Goal: Task Accomplishment & Management: Manage account settings

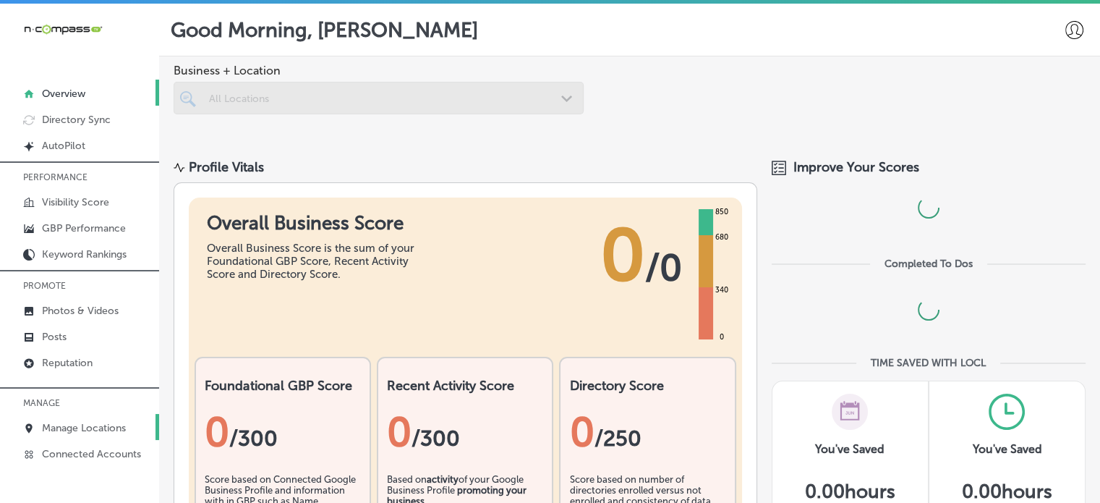
click at [98, 426] on p "Manage Locations" at bounding box center [84, 428] width 84 height 12
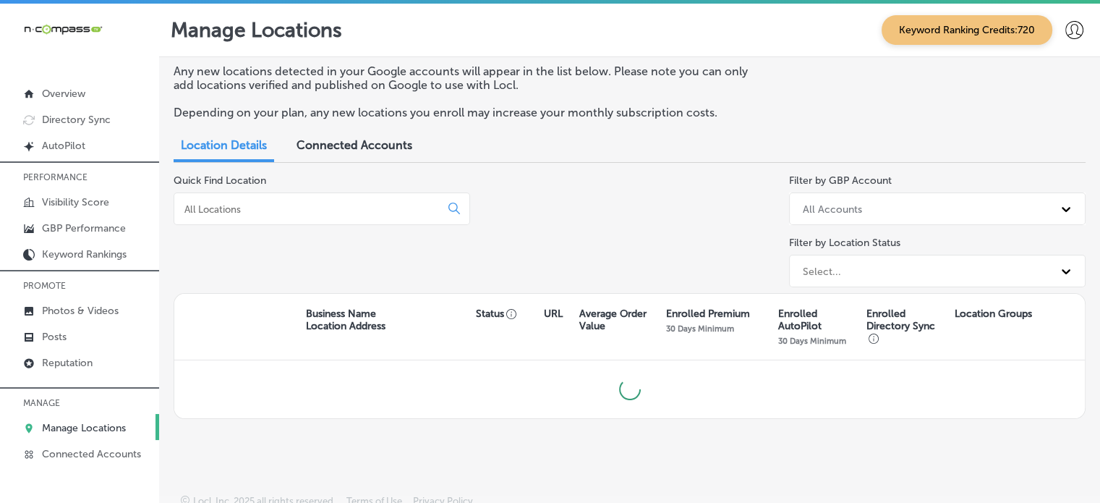
click at [277, 206] on input at bounding box center [310, 208] width 254 height 13
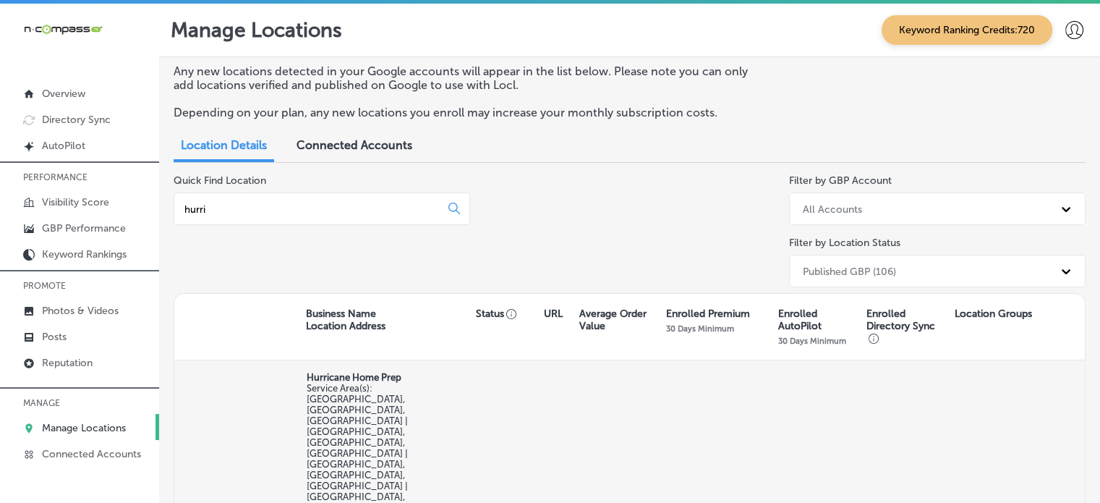
type input "hurri"
select select "US"
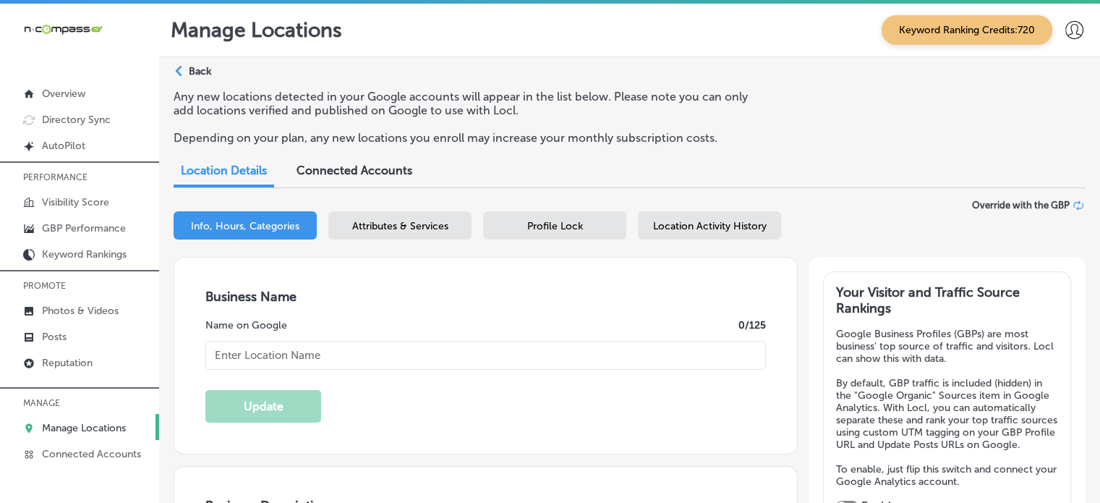
type input "Hurricane Home Prep"
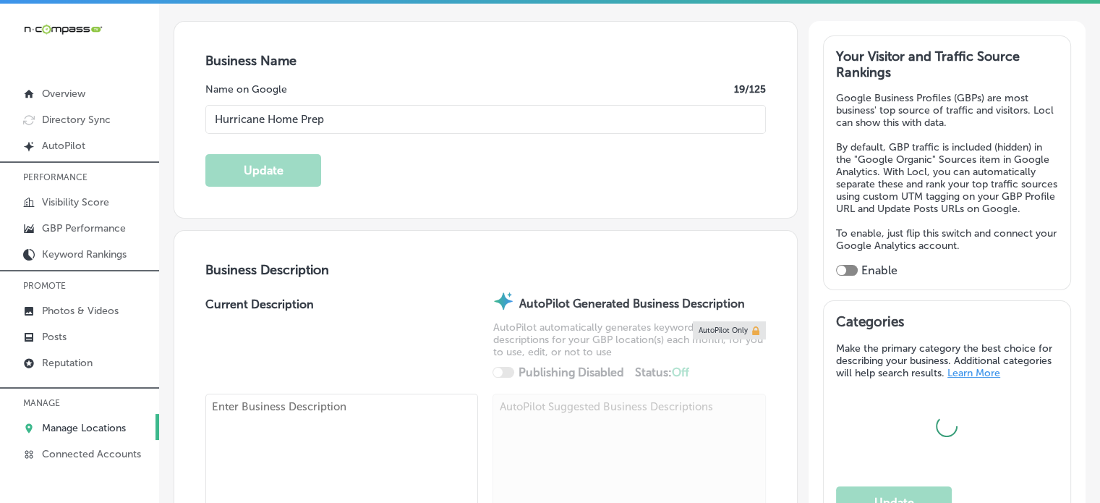
checkbox input "false"
type input "[STREET_ADDRESS]"
type input "#2539"
type input "Saint Augustine"
type input "32080"
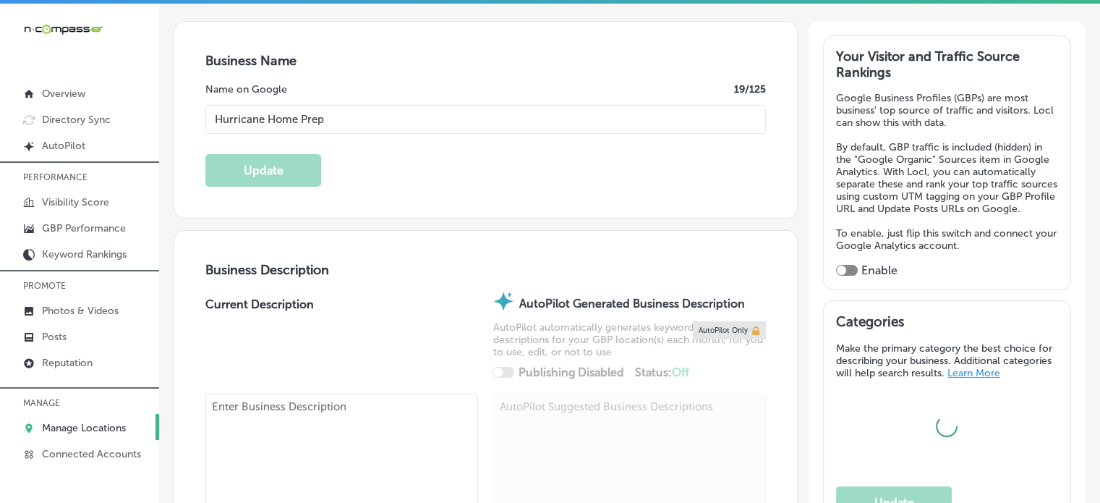
type input "US"
type input "[URL][DOMAIN_NAME]"
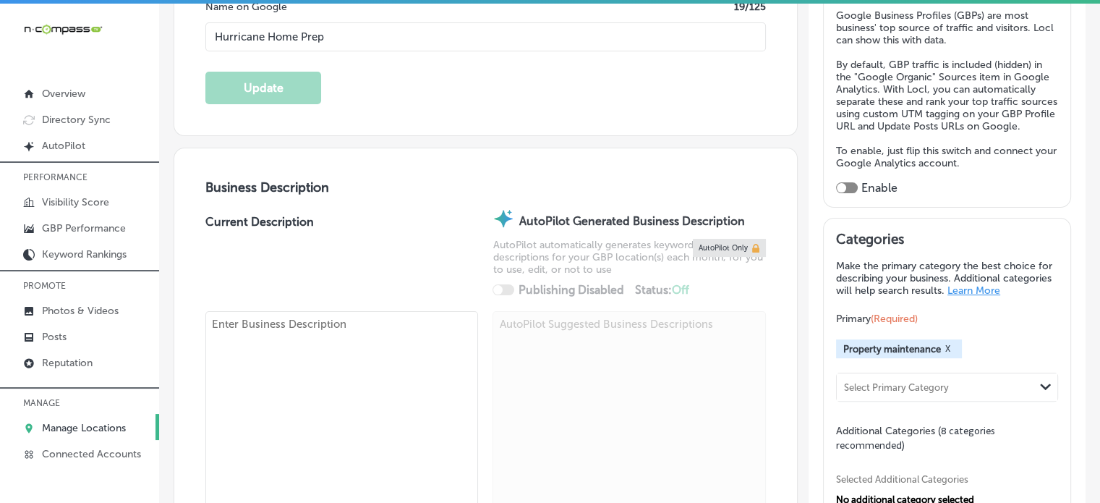
type textarea "Founded by [PERSON_NAME], a licensed insurance adjuster with over 15 years of e…"
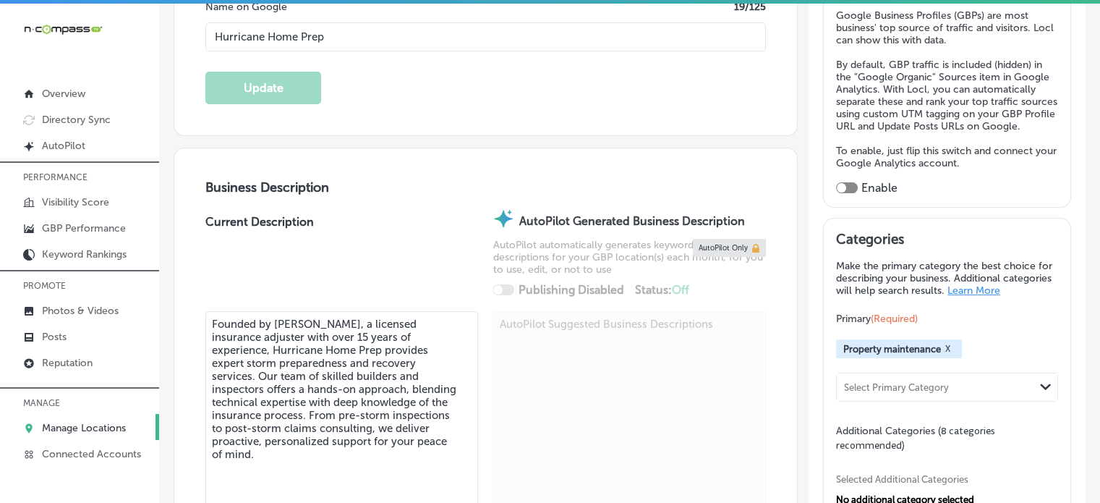
type input "[PHONE_NUMBER]"
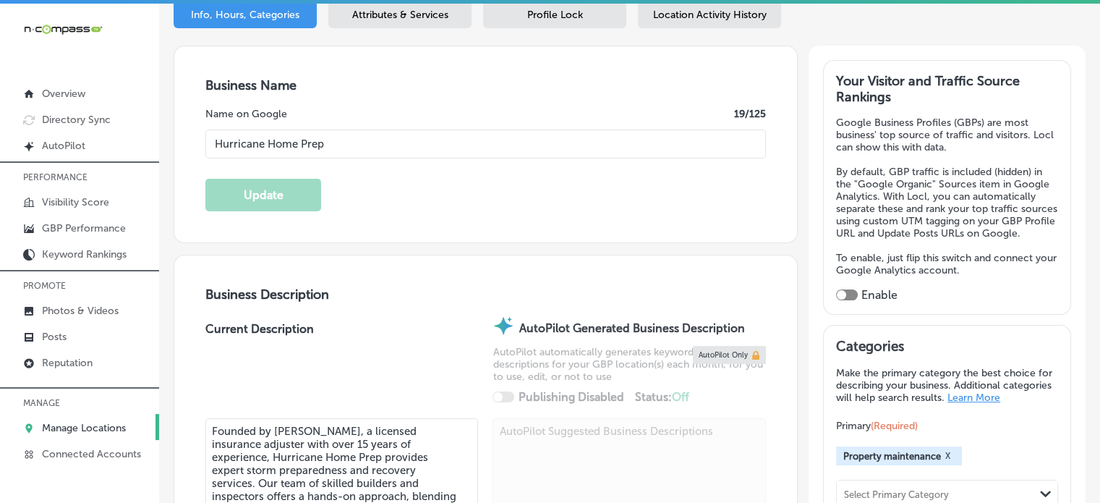
scroll to position [205, 0]
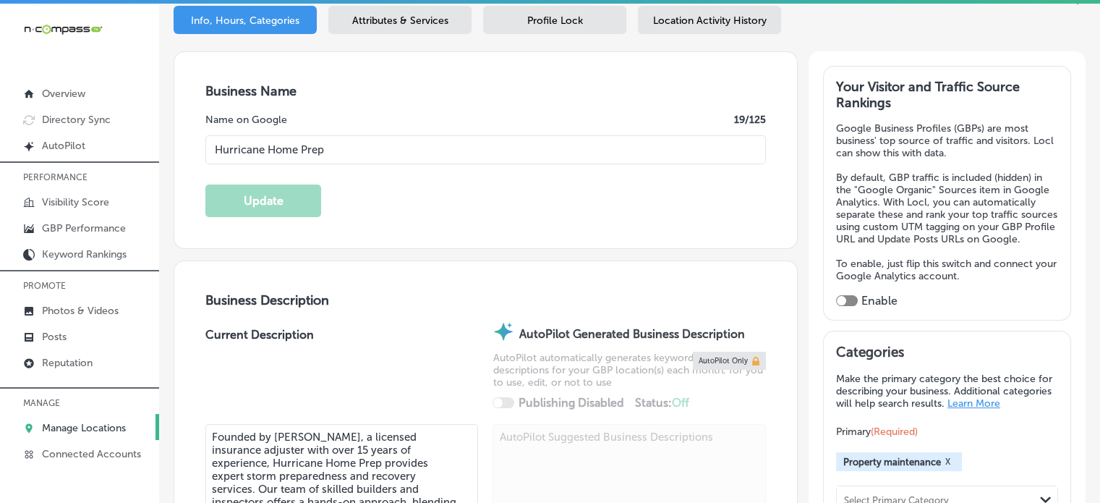
click at [842, 306] on div at bounding box center [847, 300] width 22 height 11
checkbox input "true"
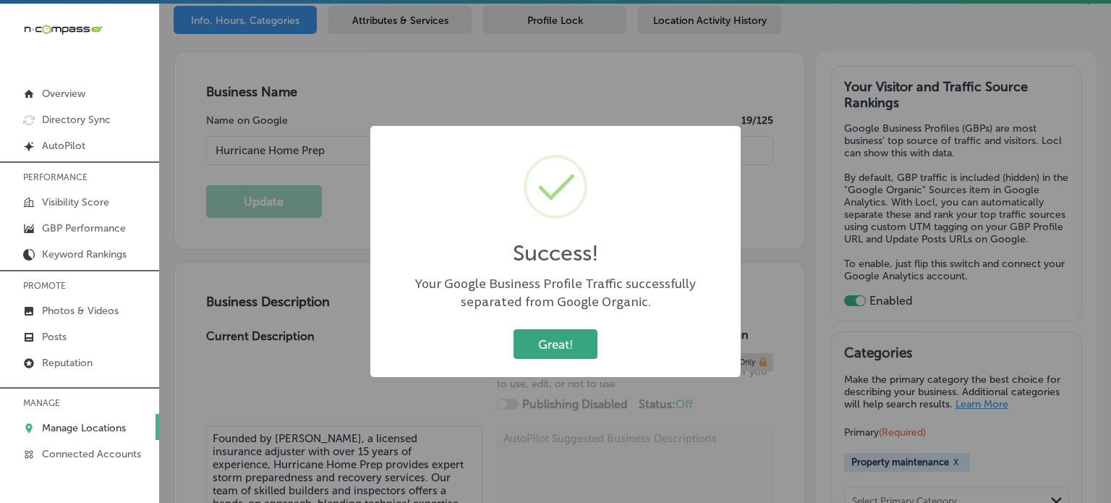
click at [589, 342] on button "Great!" at bounding box center [555, 344] width 84 height 30
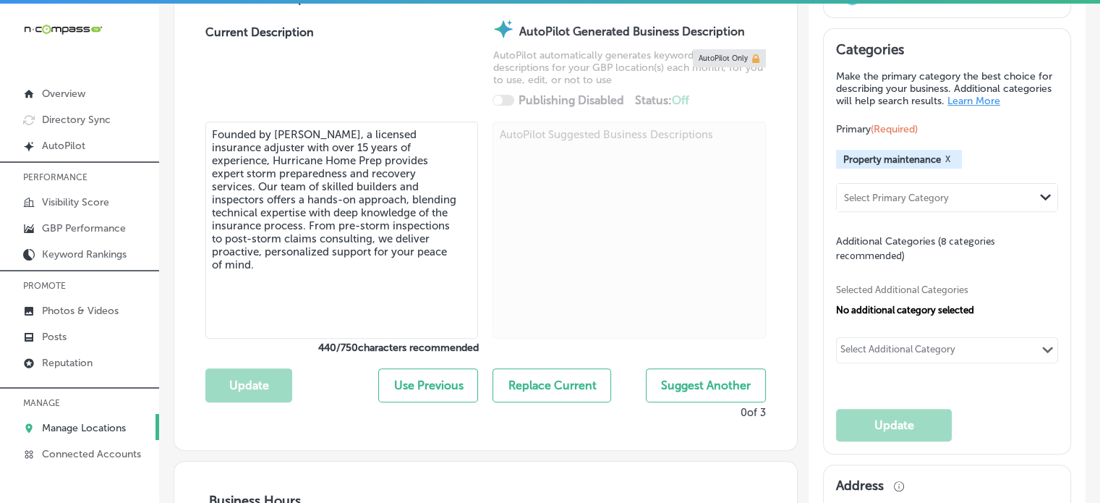
scroll to position [522, 0]
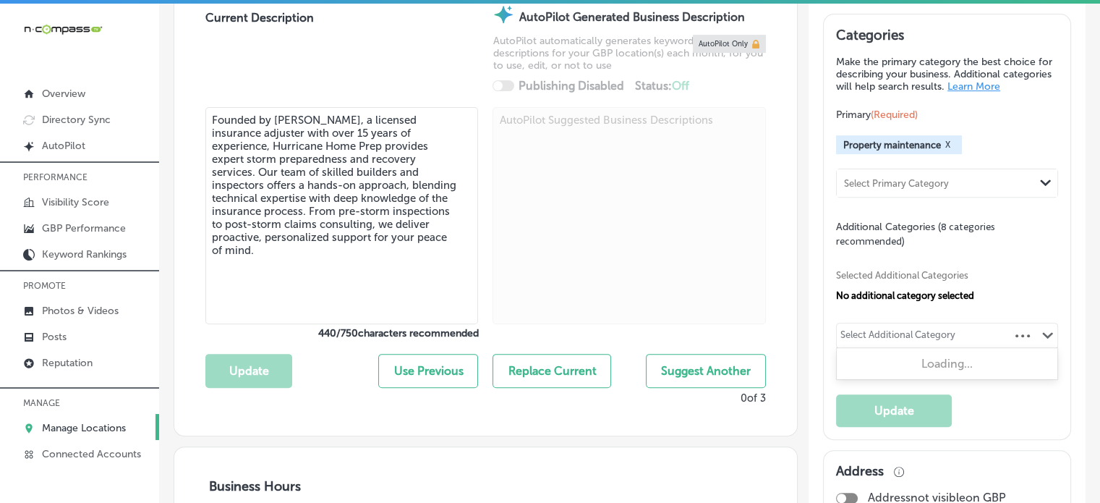
click at [885, 343] on div "Select Additional Category" at bounding box center [897, 337] width 115 height 17
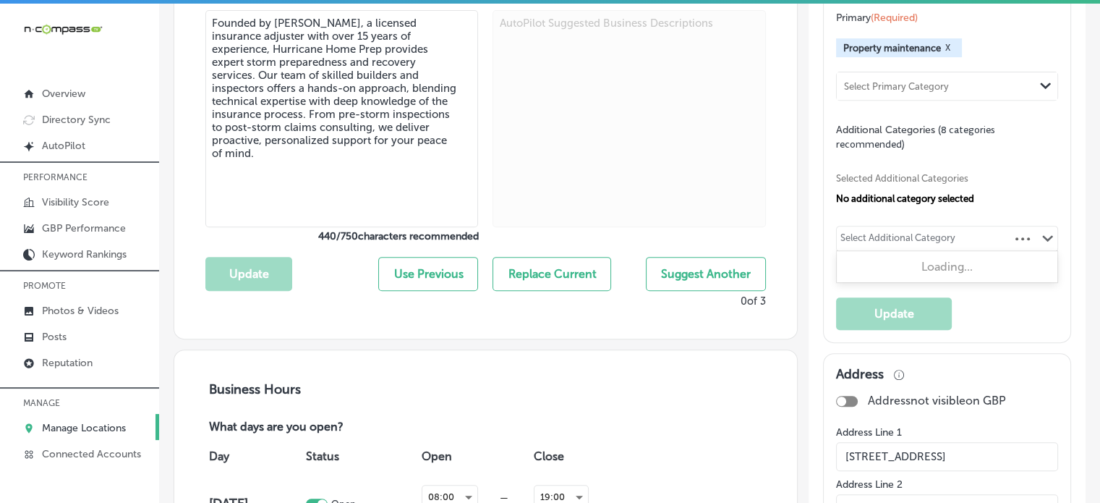
scroll to position [625, 0]
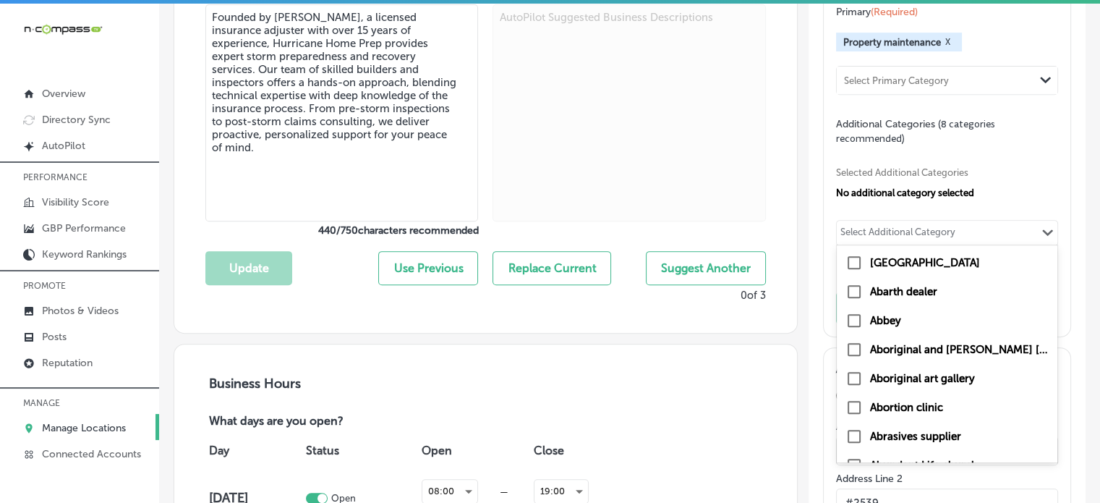
paste input "Disaster recovery service"
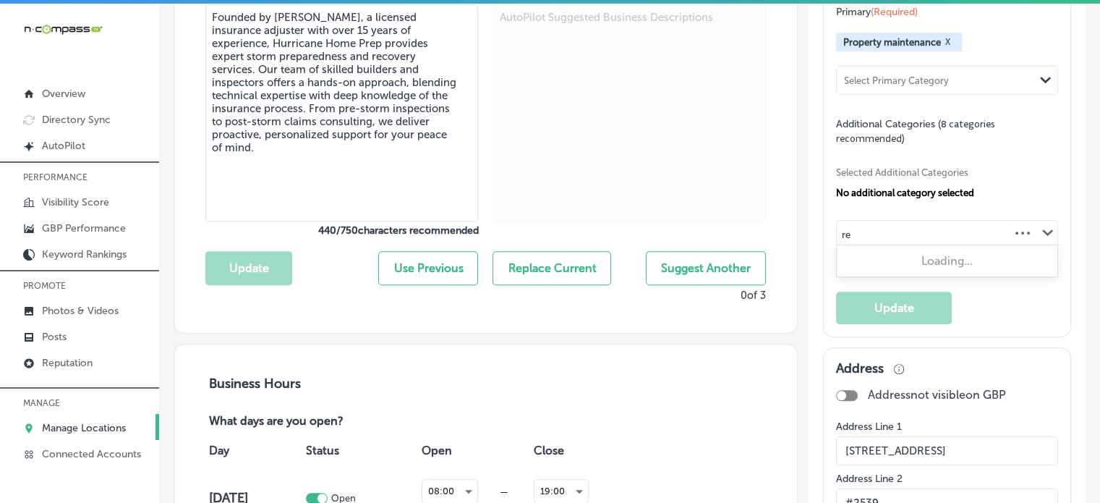
type input "r"
type input "h"
type input "w"
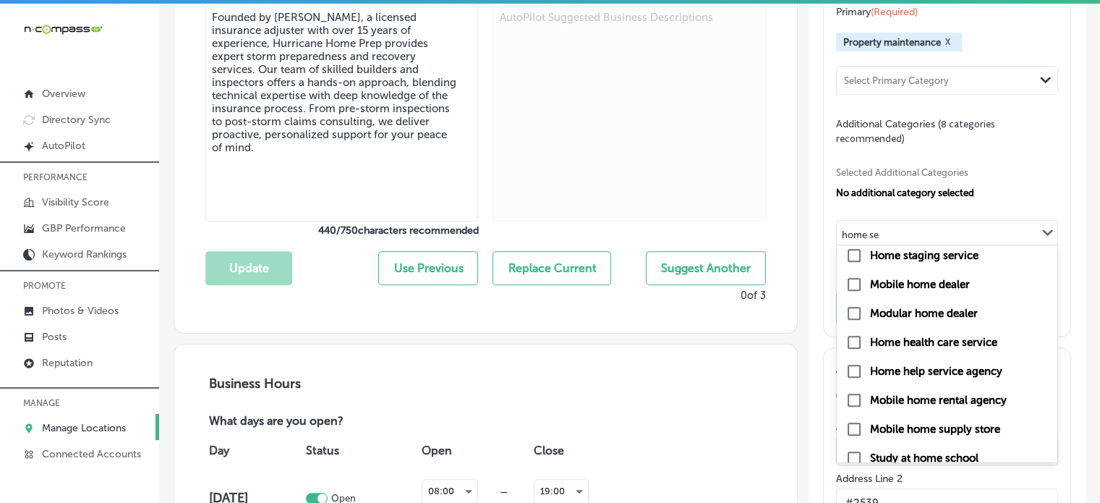
scroll to position [107, 0]
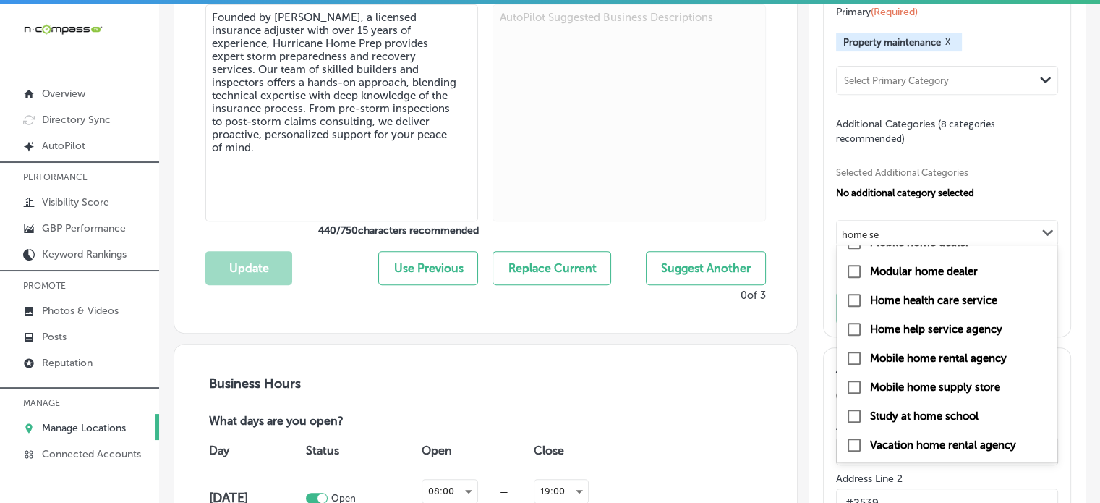
type input "home se"
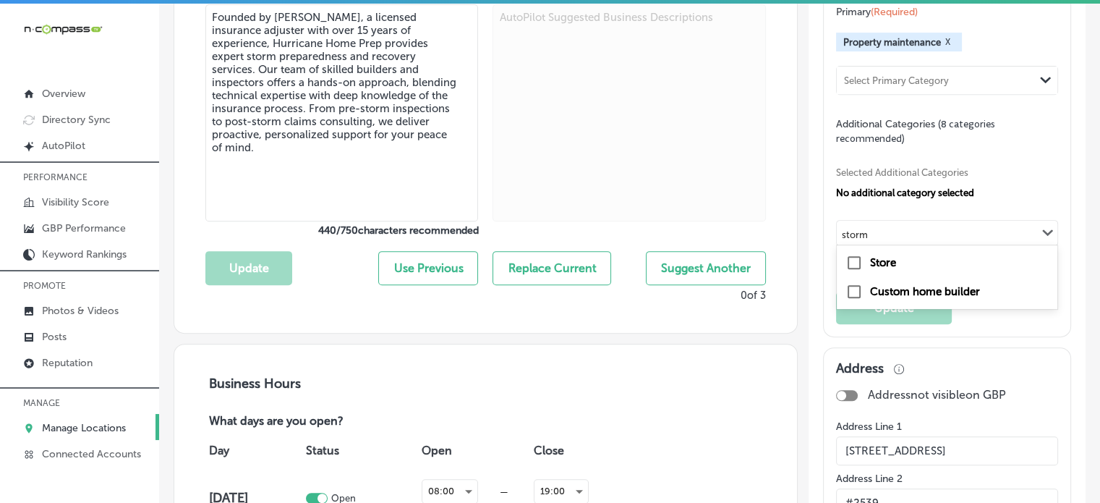
type input "storm"
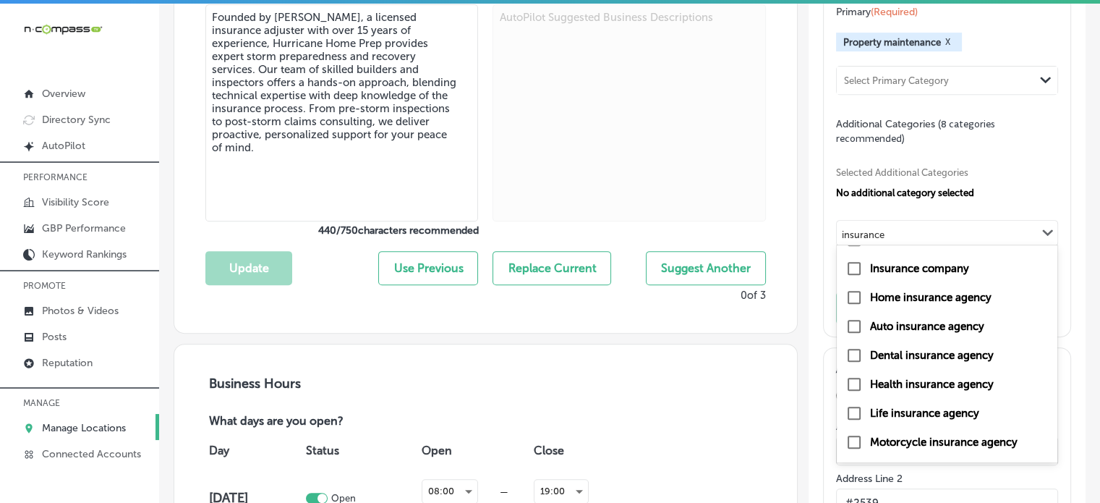
scroll to position [110, 0]
type input "insurance"
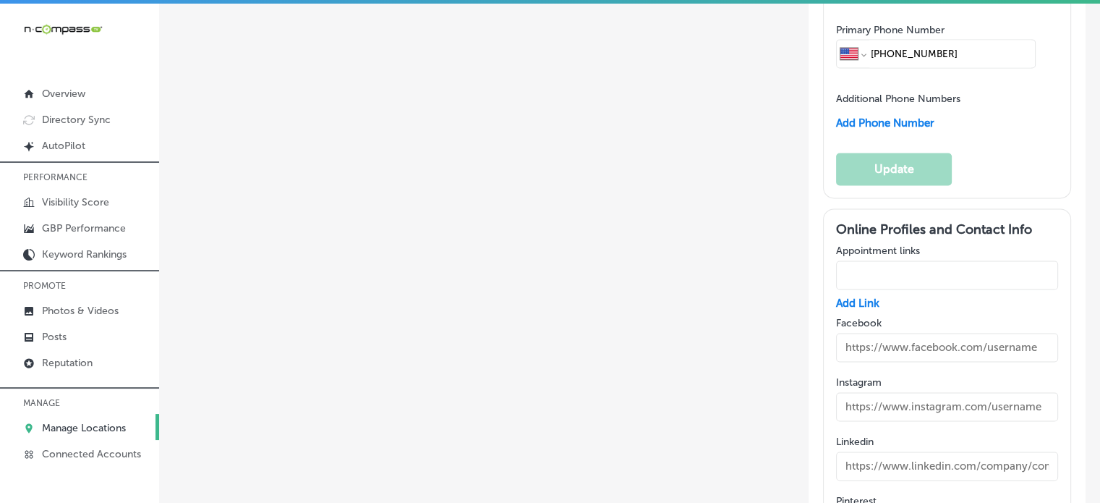
scroll to position [2139, 0]
click at [928, 390] on input "text" at bounding box center [947, 404] width 222 height 29
paste input "[URL][DOMAIN_NAME]"
type input "[URL][DOMAIN_NAME]"
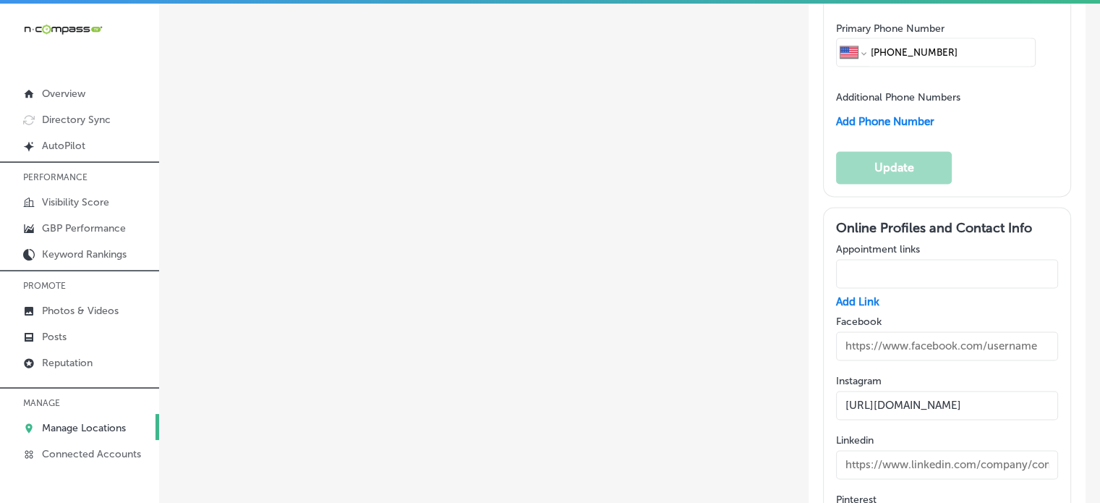
scroll to position [0, 0]
click at [865, 331] on input "text" at bounding box center [947, 345] width 222 height 29
paste input "[URL][DOMAIN_NAME]? id=61579043402894#"
type input "[URL][DOMAIN_NAME]? id=61579043402894#"
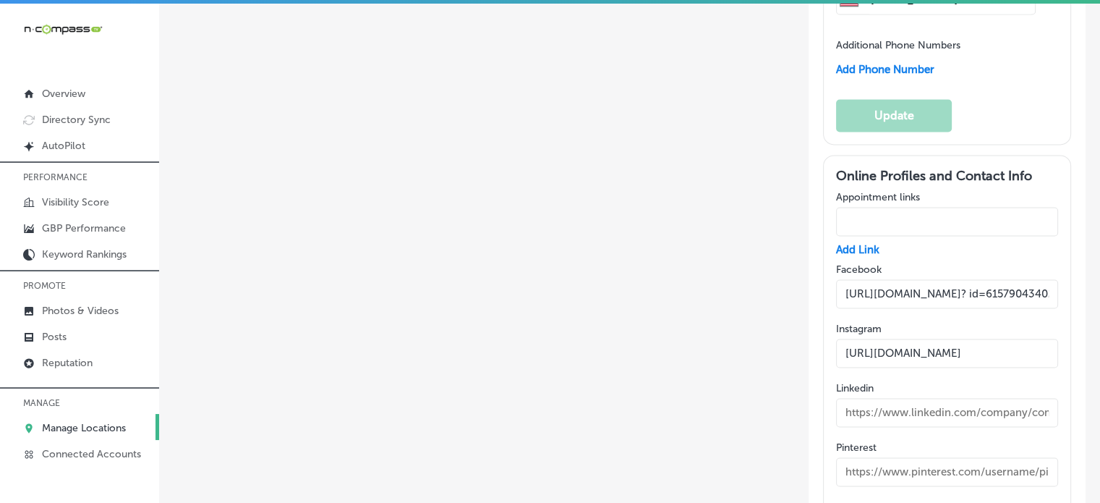
scroll to position [2270, 0]
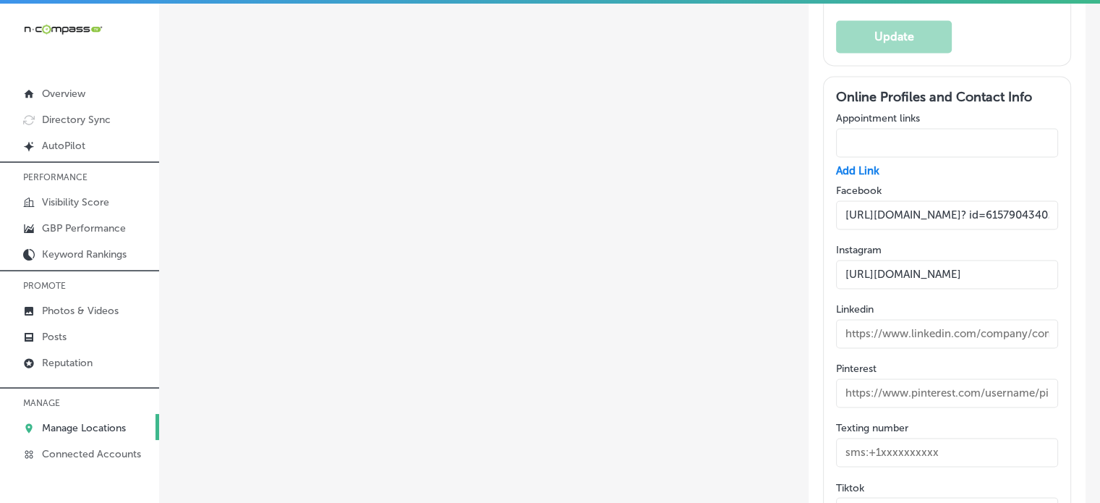
click at [891, 497] on input "text" at bounding box center [947, 511] width 222 height 29
paste input "[URL][DOMAIN_NAME]"
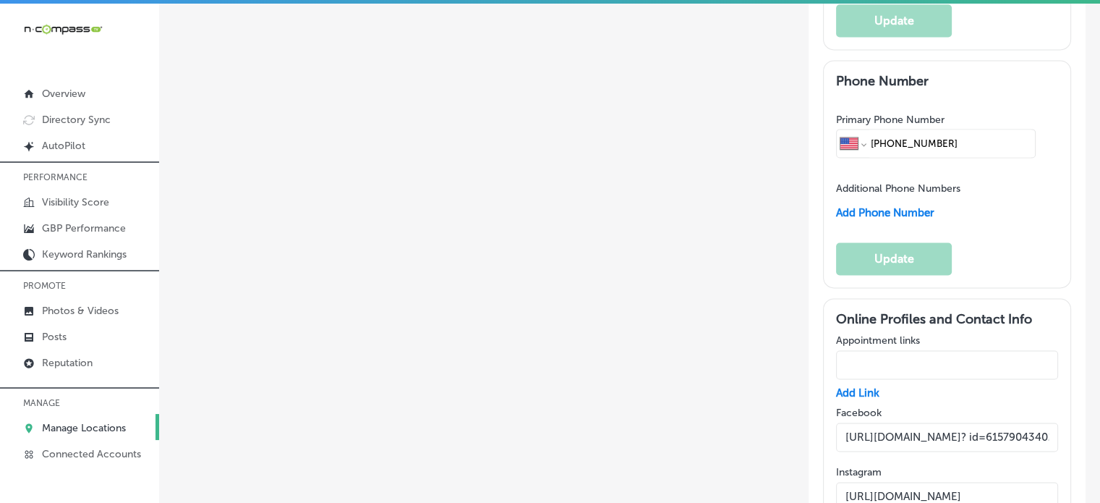
scroll to position [2047, 0]
type input "[URL][DOMAIN_NAME]"
click at [890, 351] on input "text" at bounding box center [947, 365] width 222 height 29
paste input "[URL][DOMAIN_NAME]"
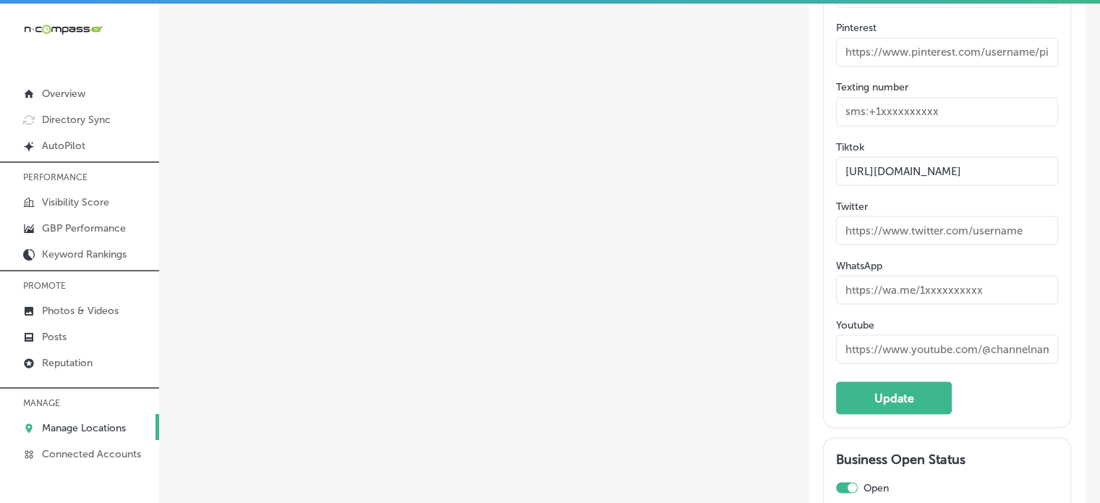
scroll to position [2617, 0]
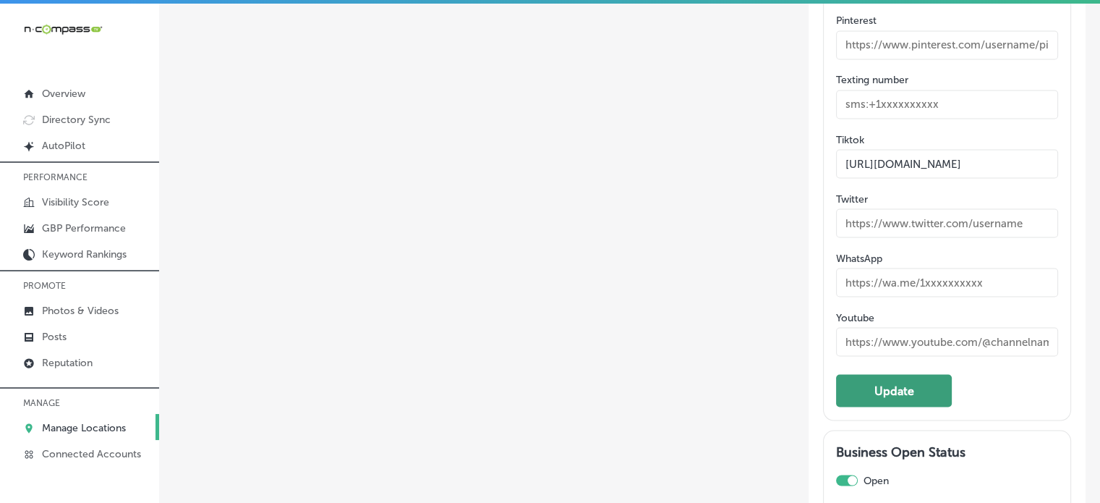
type input "[URL][DOMAIN_NAME]"
click at [893, 374] on button "Update" at bounding box center [894, 390] width 116 height 33
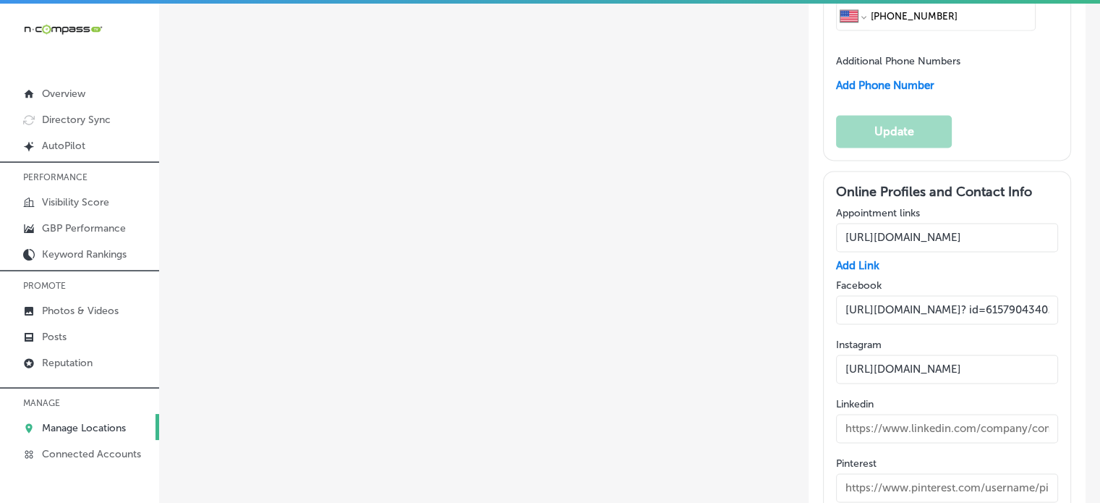
click at [964, 295] on input "[URL][DOMAIN_NAME]? id=61579043402894#" at bounding box center [947, 309] width 222 height 29
click at [963, 295] on input "[URL][DOMAIN_NAME]? id=61579043402894#" at bounding box center [947, 309] width 222 height 29
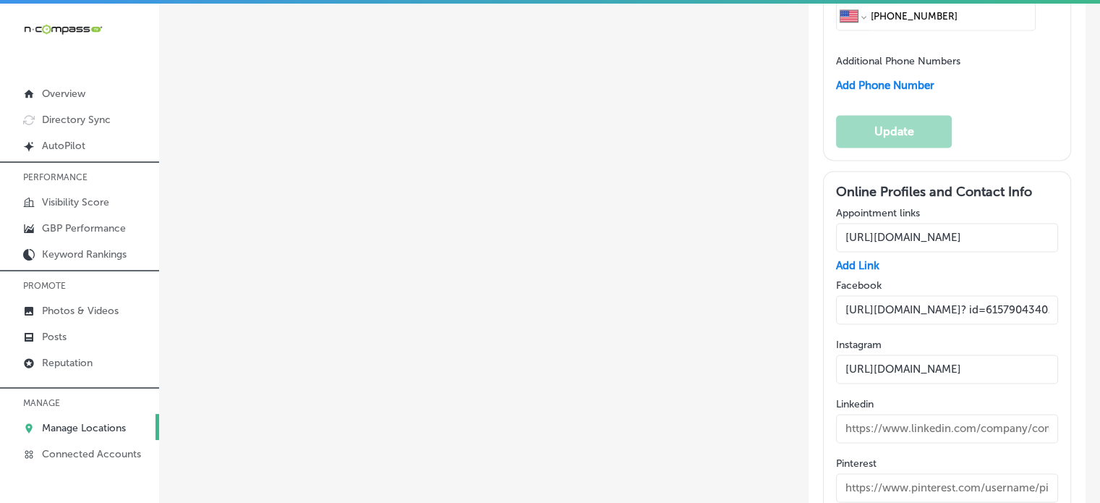
click at [963, 295] on input "[URL][DOMAIN_NAME]? id=61579043402894#" at bounding box center [947, 309] width 222 height 29
drag, startPoint x: 963, startPoint y: 148, endPoint x: 1072, endPoint y: 150, distance: 108.5
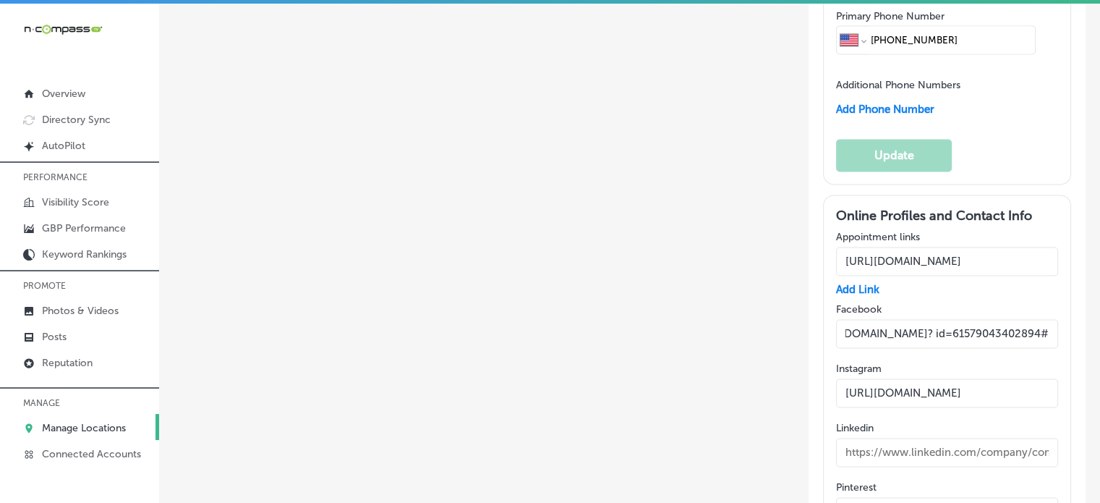
click at [894, 319] on input "[URL][DOMAIN_NAME]? id=61579043402894#" at bounding box center [947, 333] width 222 height 29
drag, startPoint x: 894, startPoint y: 175, endPoint x: 768, endPoint y: 191, distance: 127.5
click at [878, 319] on input "[URL][DOMAIN_NAME]? id=61579043402894#" at bounding box center [947, 333] width 222 height 29
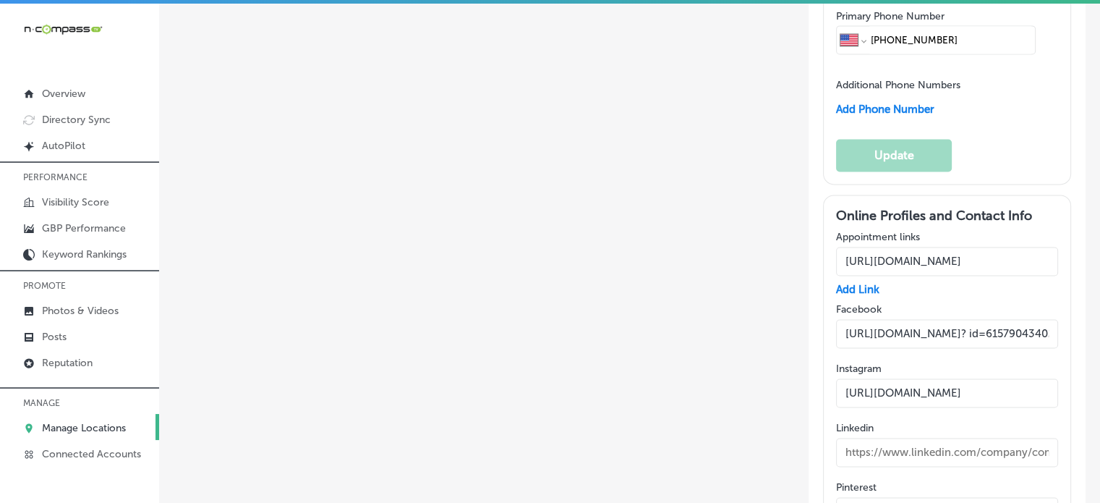
click at [931, 319] on input "[URL][DOMAIN_NAME]? id=61579043402894#" at bounding box center [947, 333] width 222 height 29
paste input "[URL][DOMAIN_NAME]"
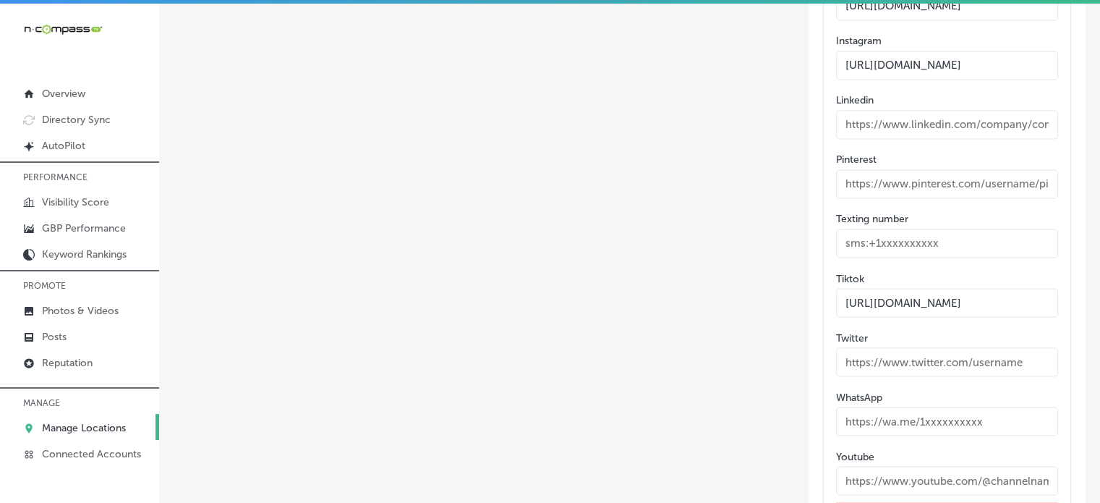
scroll to position [2502, 0]
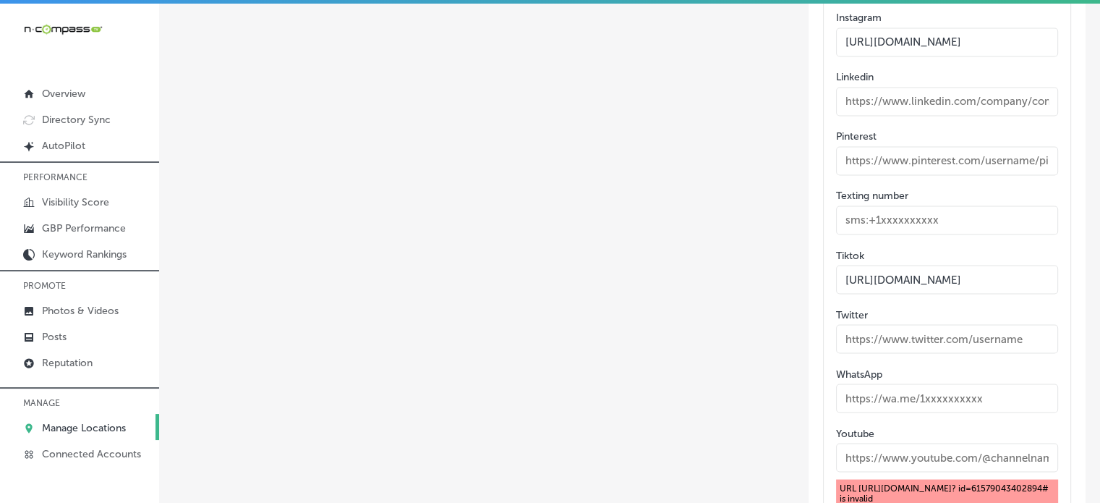
type input "[URL][DOMAIN_NAME]"
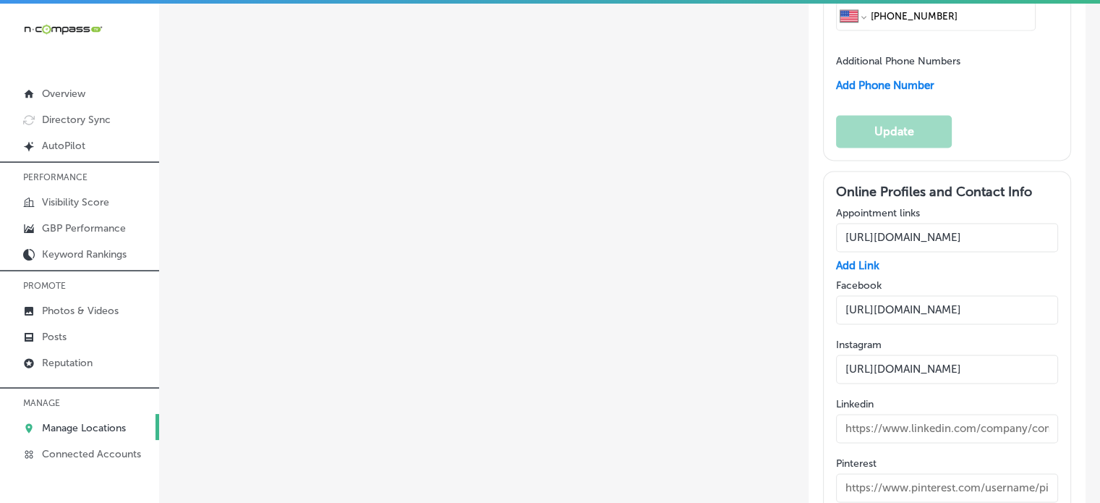
scroll to position [0, 203]
drag, startPoint x: 975, startPoint y: 150, endPoint x: 1107, endPoint y: 150, distance: 132.3
click at [1100, 150] on html "iconmonstr-menu-thin copy Created with Sketch. Overview Directory Sync Created …" at bounding box center [550, 253] width 1100 height 506
click at [978, 184] on div "Online Profiles and Contact Info Appointment links [URL][DOMAIN_NAME] Add Link …" at bounding box center [947, 495] width 222 height 622
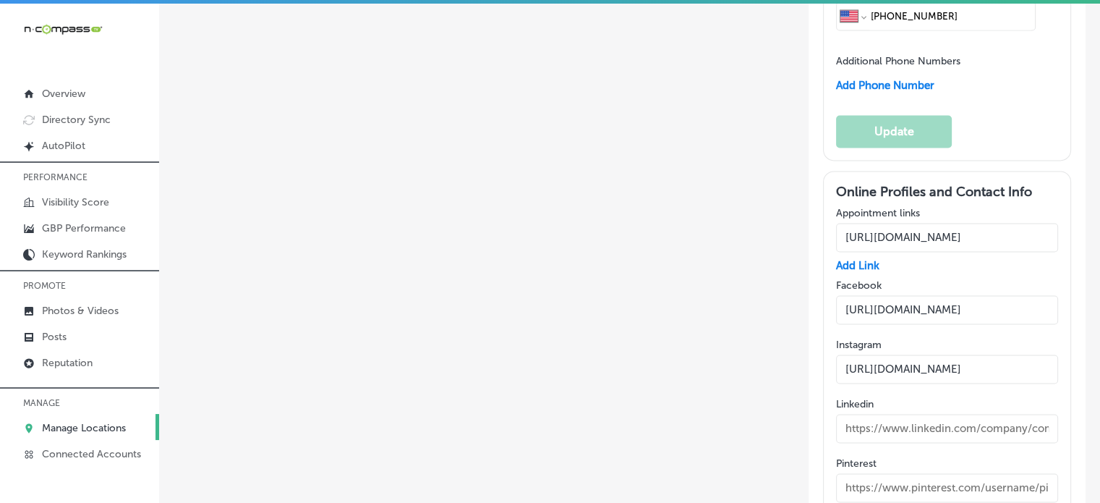
click at [975, 295] on input "[URL][DOMAIN_NAME]" at bounding box center [947, 309] width 222 height 29
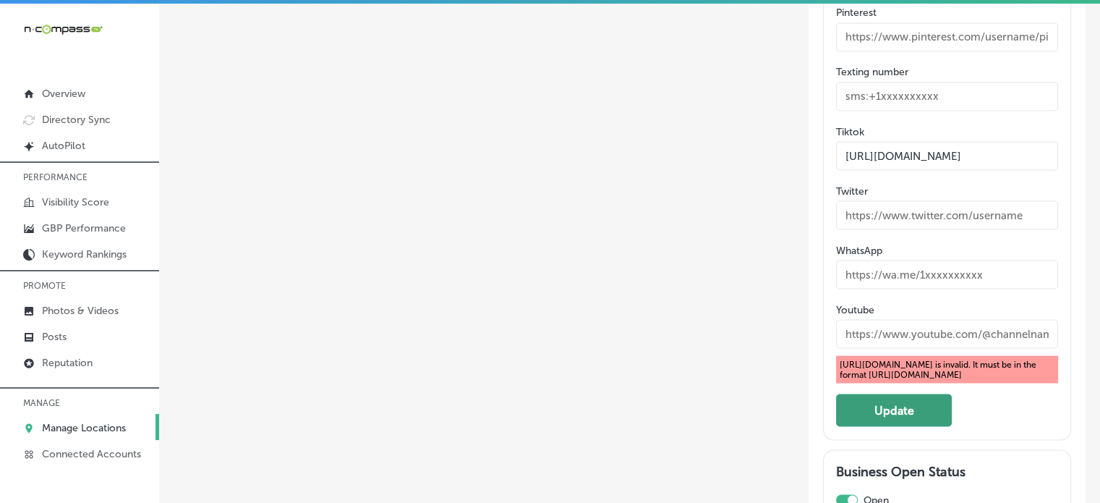
scroll to position [2626, 0]
click at [920, 393] on button "Update" at bounding box center [894, 409] width 116 height 33
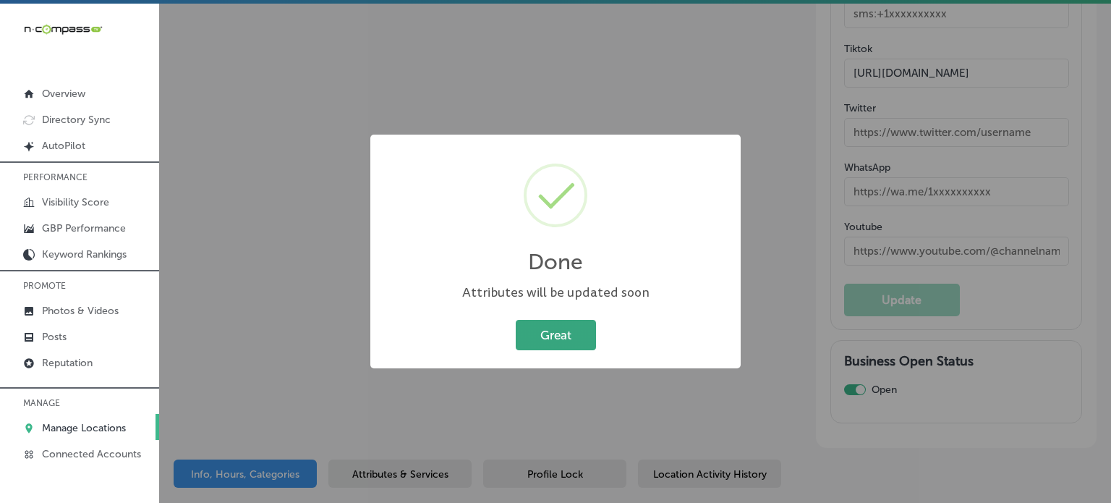
click at [570, 333] on button "Great" at bounding box center [556, 335] width 80 height 30
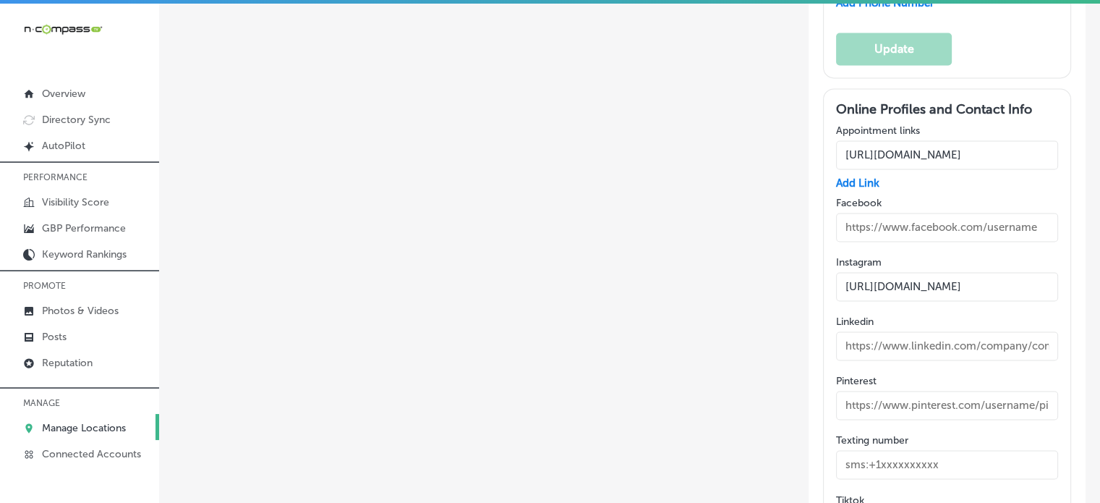
scroll to position [2256, 0]
click at [902, 214] on input "text" at bounding box center [947, 228] width 222 height 29
paste input "[URL][DOMAIN_NAME]"
type input "[URL][DOMAIN_NAME]"
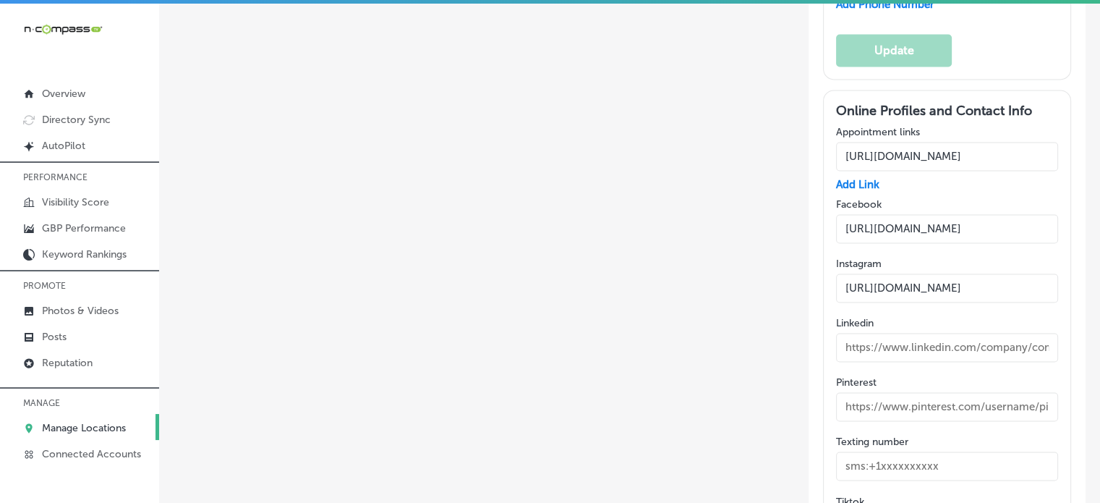
scroll to position [0, 0]
click at [940, 214] on input "[URL][DOMAIN_NAME]" at bounding box center [947, 228] width 222 height 29
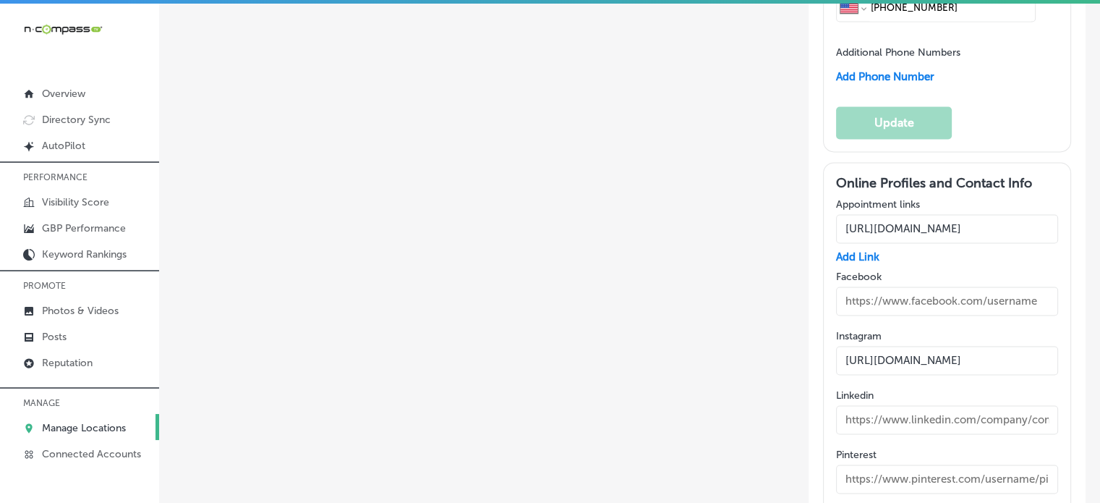
scroll to position [2186, 0]
paste input "[URL][DOMAIN_NAME]"
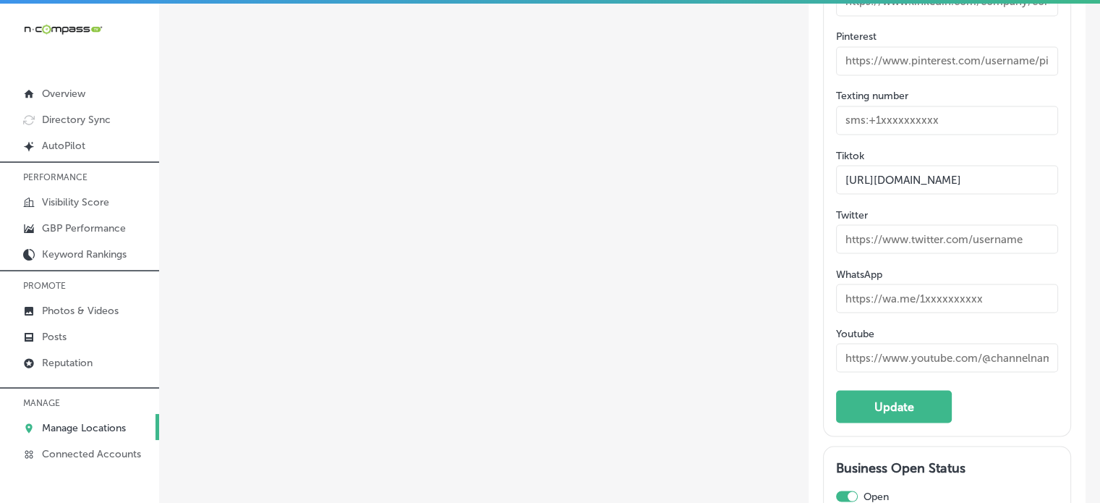
scroll to position [2642, 0]
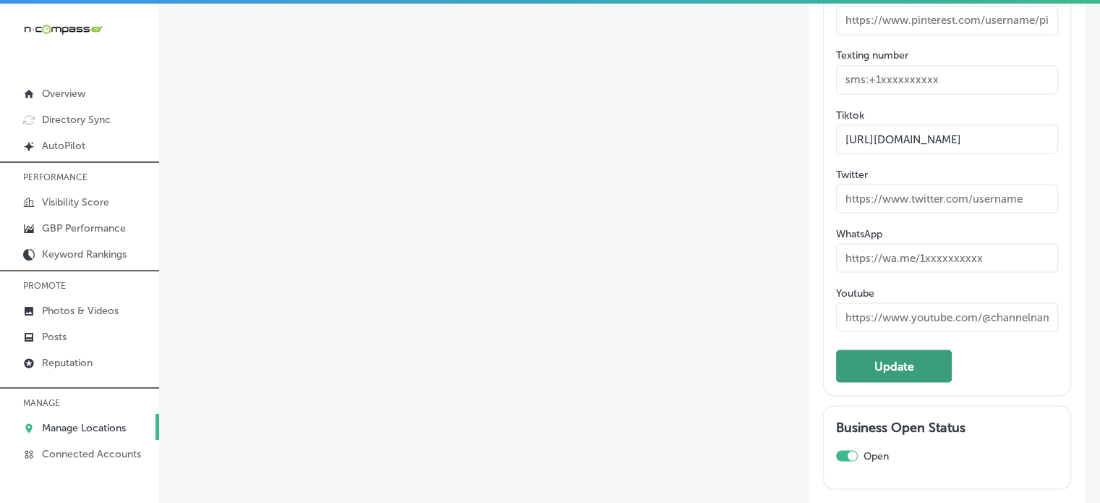
type input "[URL][DOMAIN_NAME]"
click at [908, 349] on button "Update" at bounding box center [894, 365] width 116 height 33
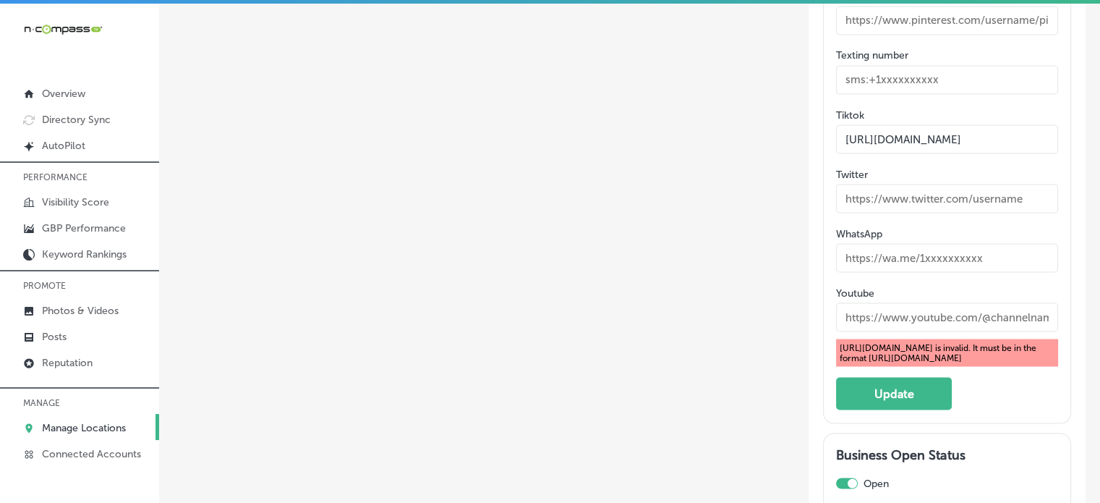
click at [897, 338] on div "[URL][DOMAIN_NAME] is invalid. It must be in the format [URL][DOMAIN_NAME]" at bounding box center [947, 351] width 222 height 27
copy div "[URL][DOMAIN_NAME] is invalid. It must be in the format [URL][DOMAIN_NAME]"
click at [975, 302] on input "text" at bounding box center [947, 316] width 222 height 29
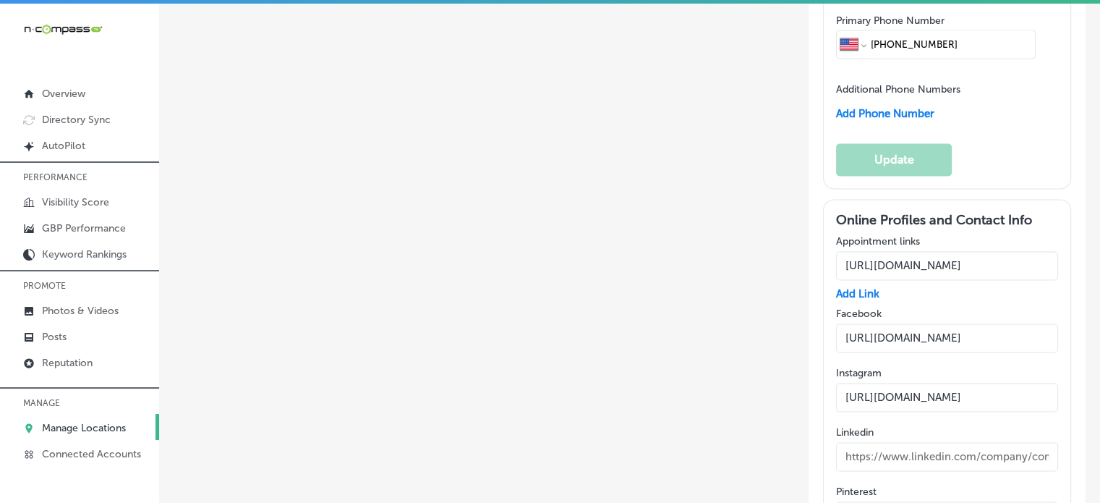
scroll to position [2146, 0]
click at [950, 324] on input "[URL][DOMAIN_NAME]" at bounding box center [947, 338] width 222 height 29
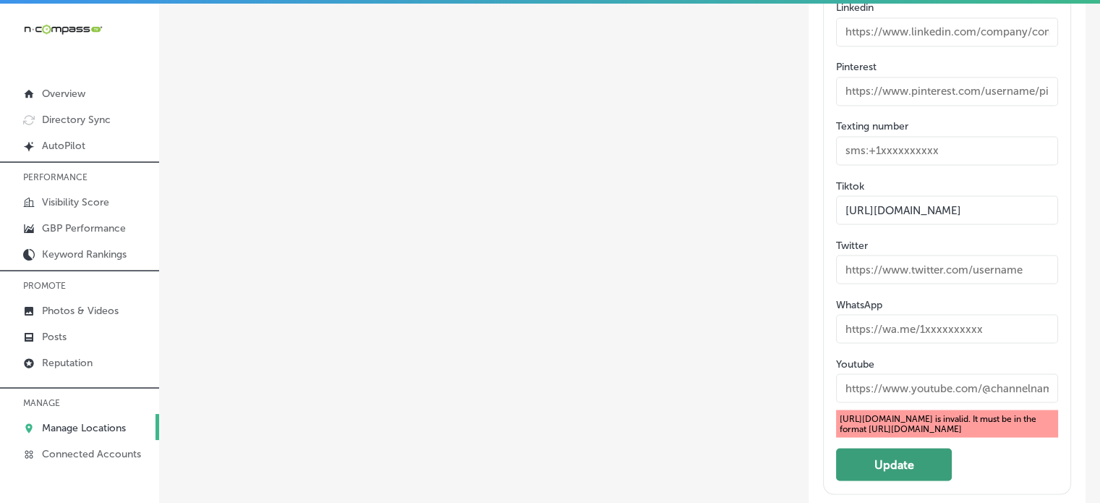
scroll to position [2572, 0]
click at [897, 447] on button "Update" at bounding box center [894, 463] width 116 height 33
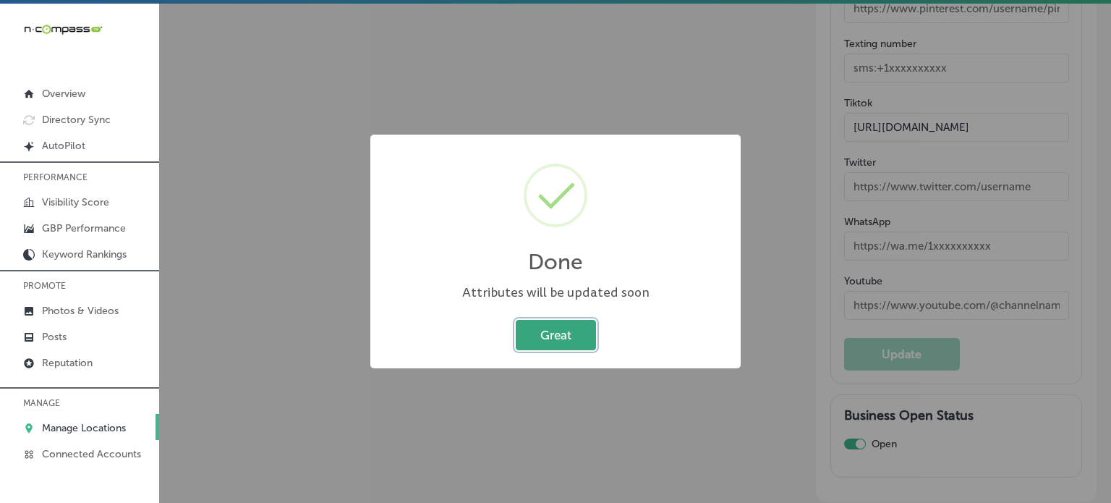
click at [584, 339] on button "Great" at bounding box center [556, 335] width 80 height 30
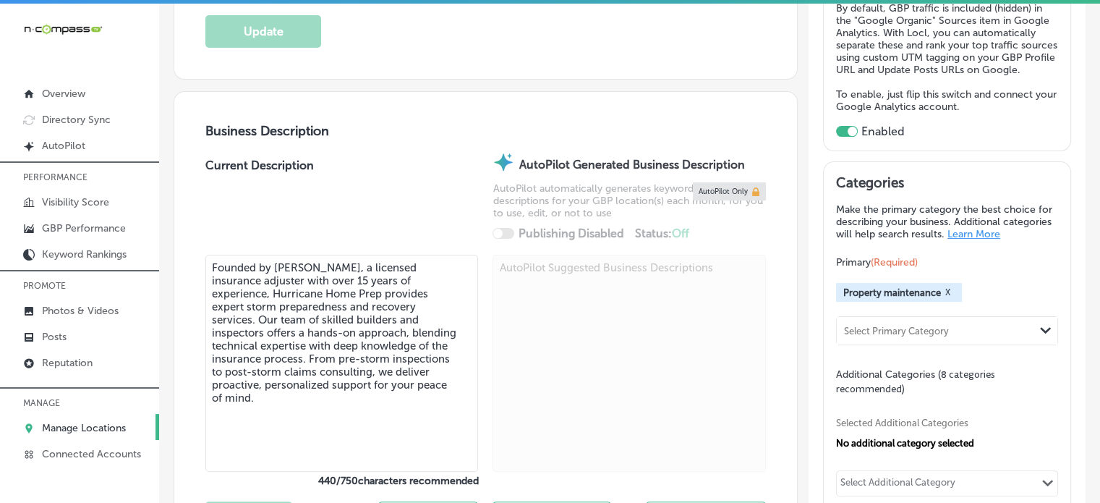
scroll to position [0, 0]
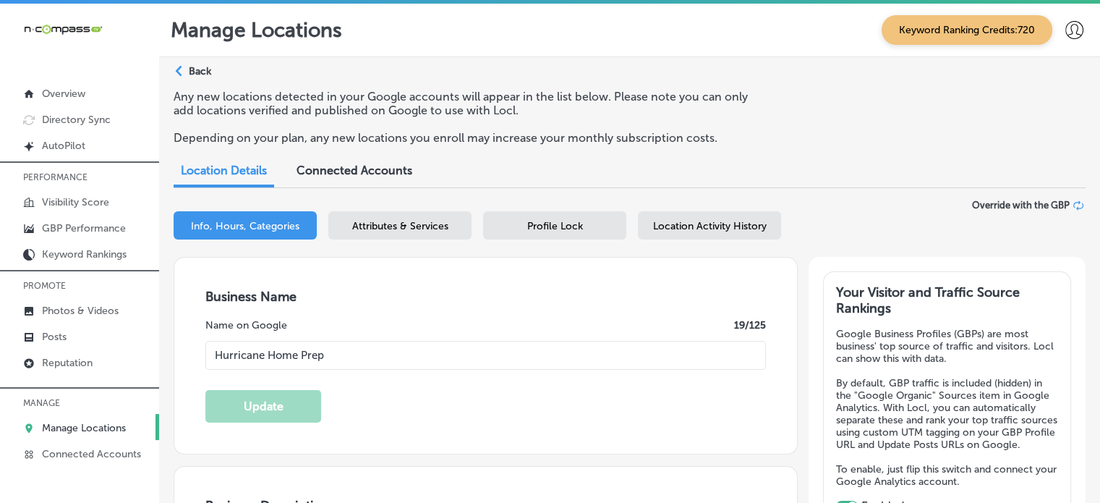
click at [424, 220] on span "Attributes & Services" at bounding box center [400, 226] width 96 height 12
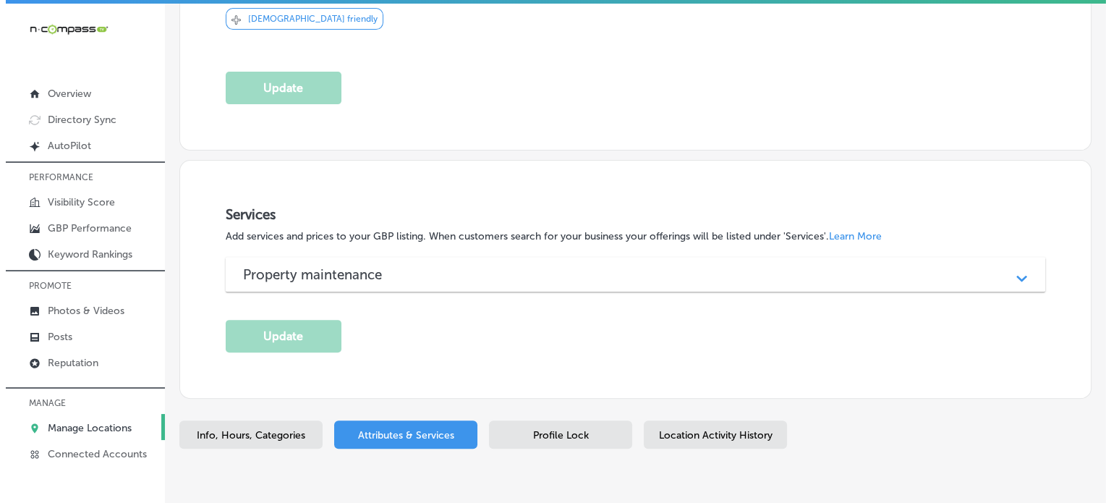
scroll to position [526, 0]
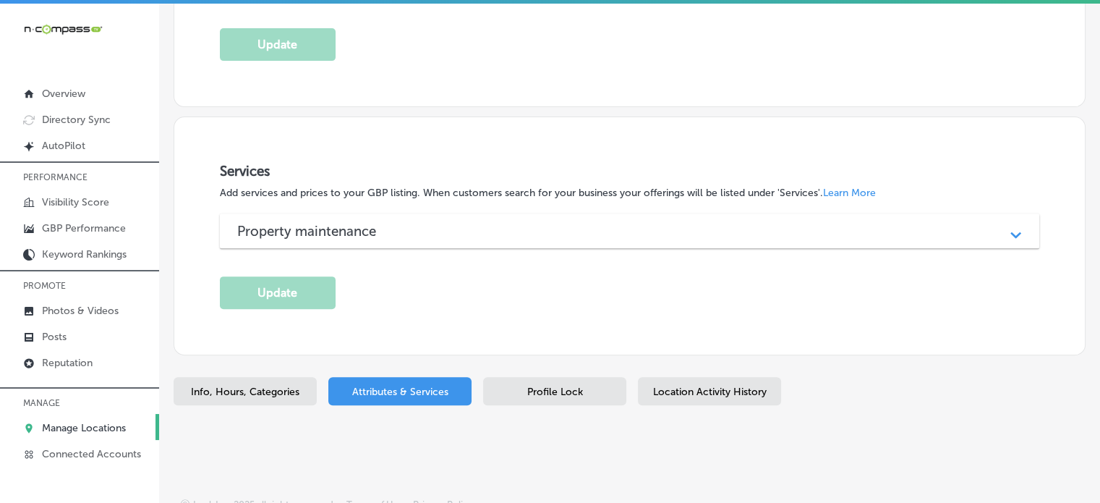
click at [437, 230] on div "Property maintenance" at bounding box center [629, 231] width 785 height 17
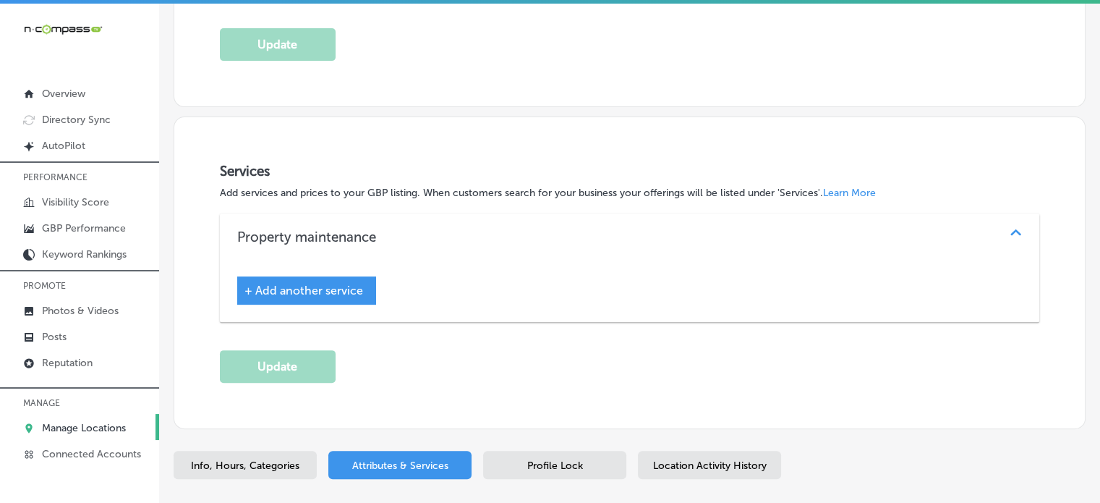
click at [315, 299] on div "+ Add another service" at bounding box center [306, 290] width 139 height 28
click at [315, 290] on span "+ Add another service" at bounding box center [303, 290] width 119 height 14
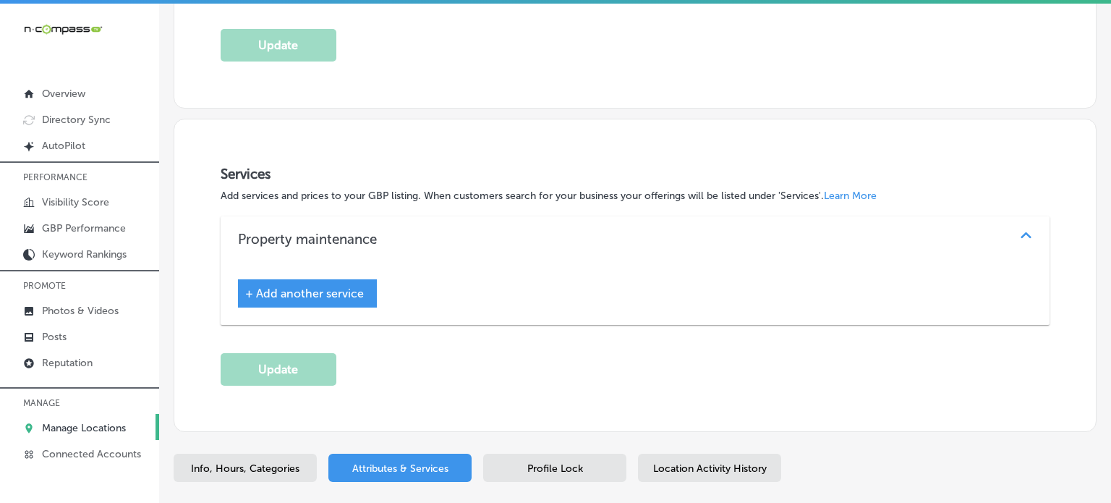
scroll to position [528, 0]
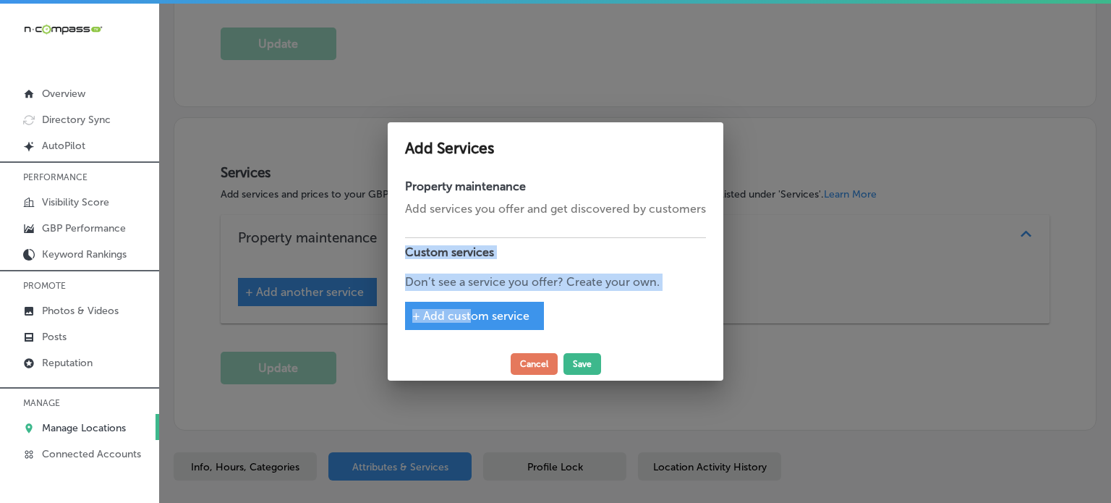
drag, startPoint x: 491, startPoint y: 221, endPoint x: 474, endPoint y: 291, distance: 72.3
click at [474, 291] on div "Property maintenance Add services you offer and get discovered by customers Cus…" at bounding box center [555, 259] width 335 height 175
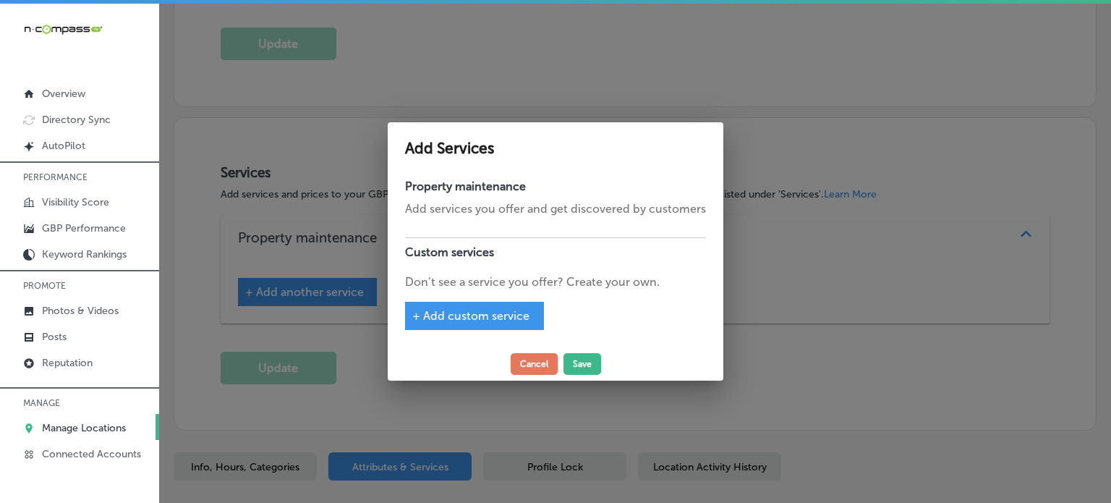
click at [481, 314] on span "+ Add custom service" at bounding box center [470, 316] width 117 height 14
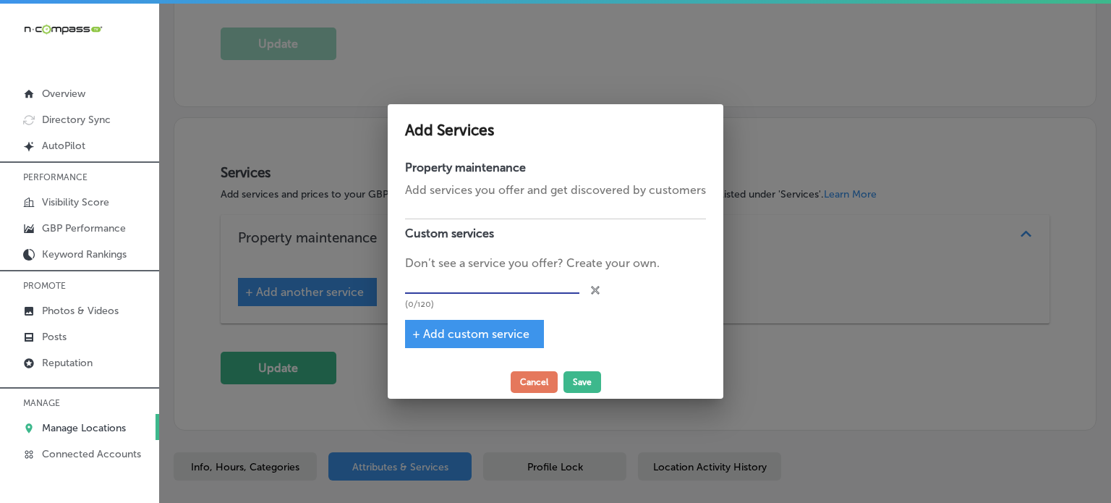
click at [481, 275] on input "text" at bounding box center [492, 283] width 174 height 22
paste input "Residential and Commercial Portfolio Consulting Services:"
type input "Residential and Commercial Portfolio Consulting Services"
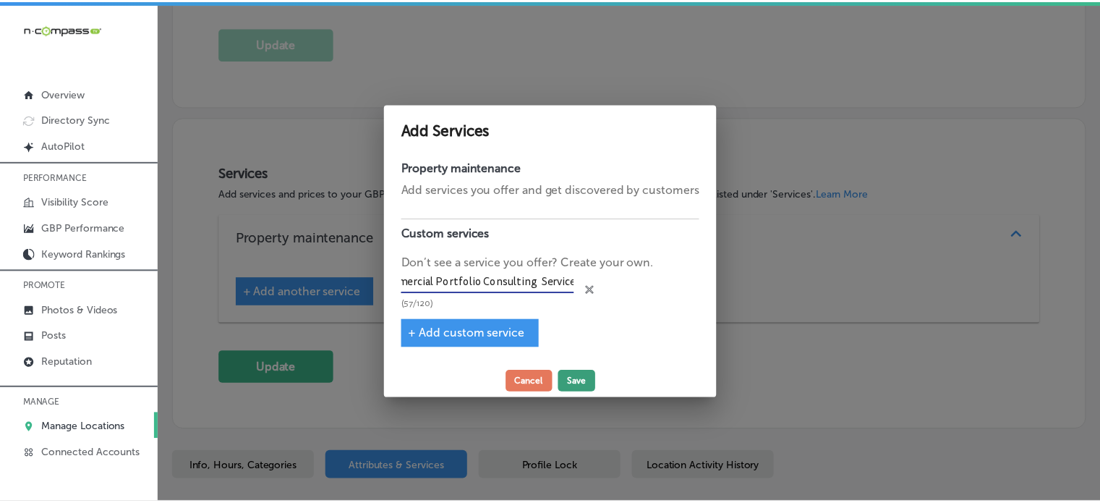
scroll to position [0, 0]
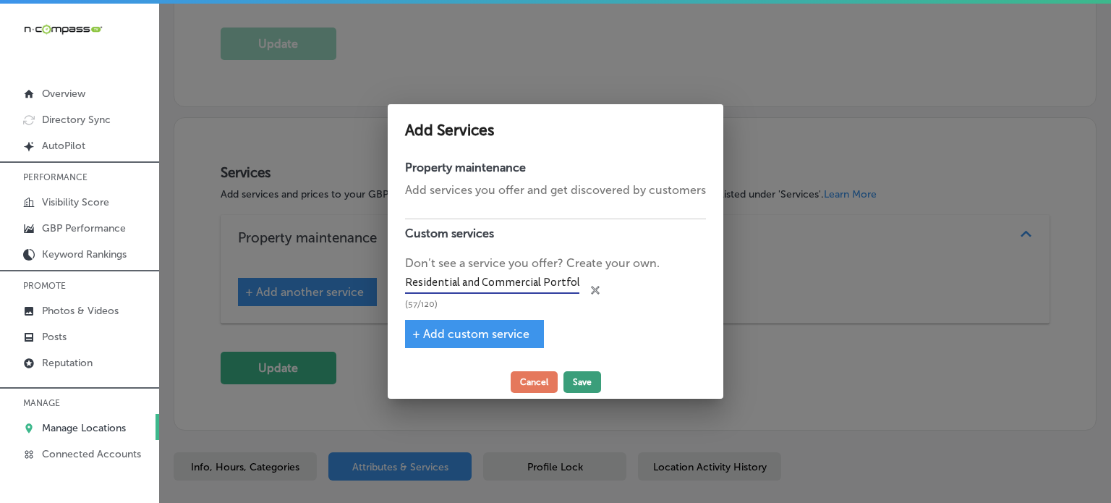
click at [591, 388] on button "Save" at bounding box center [582, 382] width 38 height 22
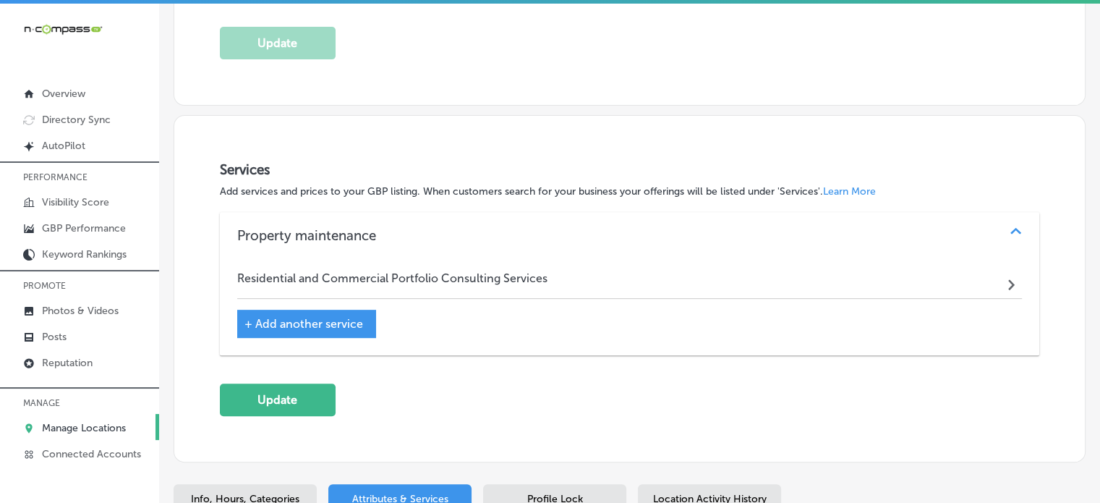
scroll to position [526, 0]
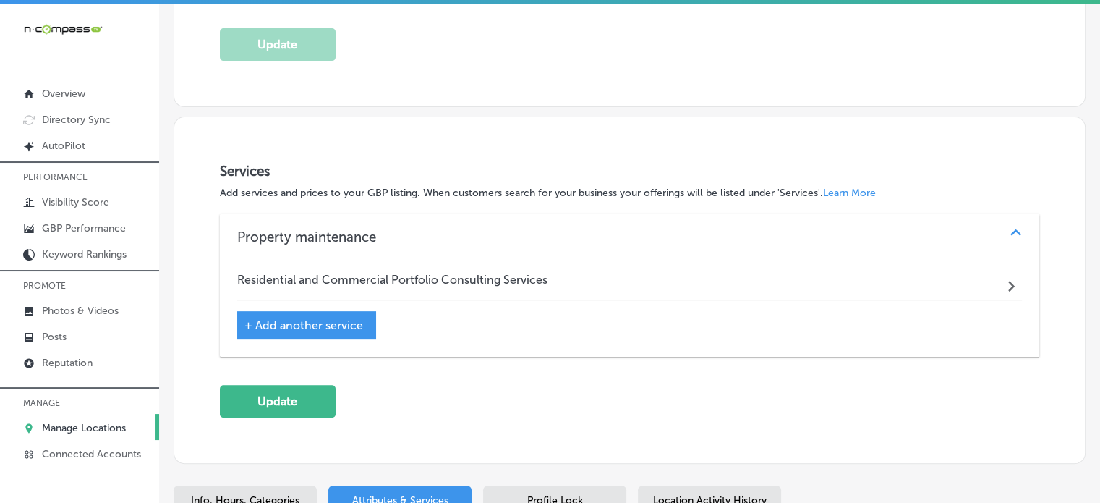
click at [338, 311] on div "+ Add another service" at bounding box center [306, 325] width 139 height 28
click at [322, 398] on button "Update" at bounding box center [278, 401] width 116 height 33
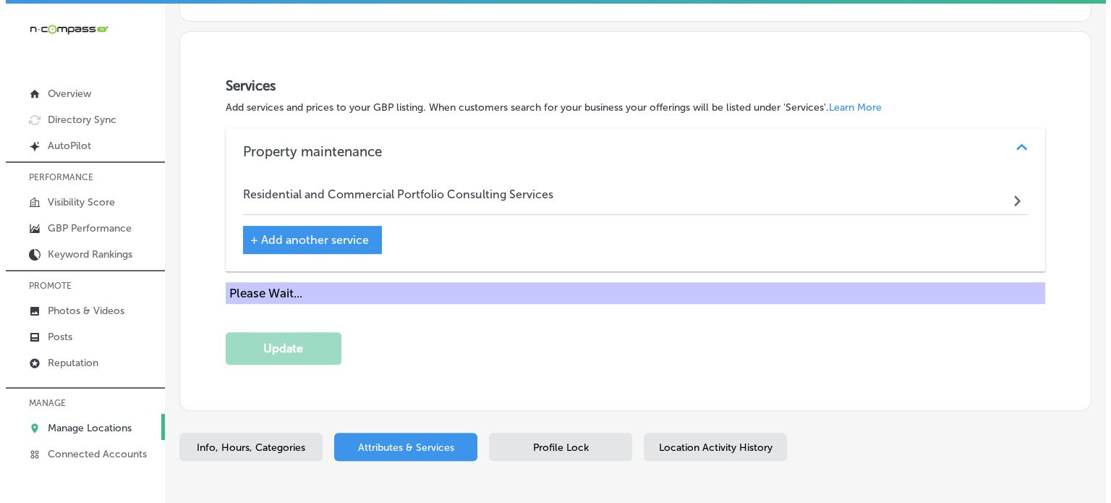
scroll to position [612, 0]
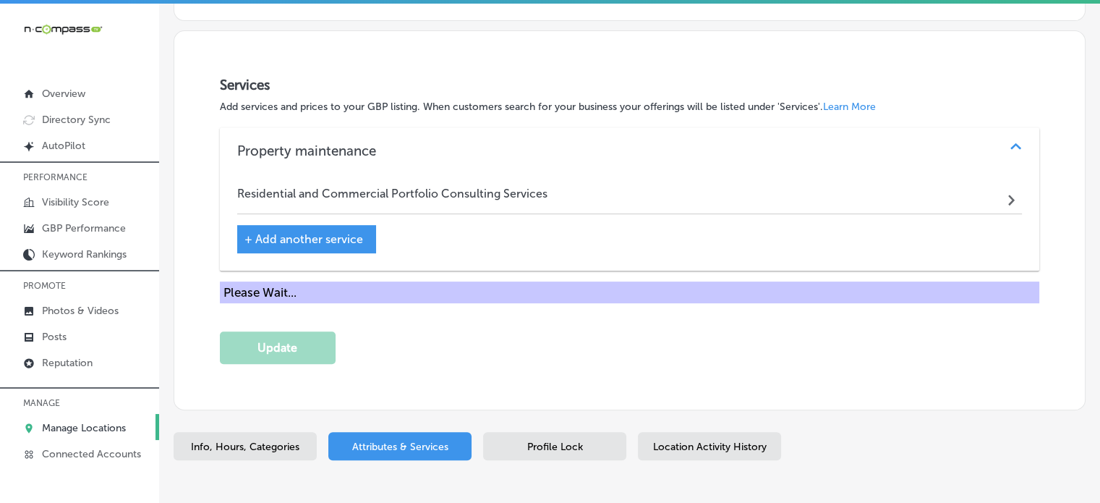
click at [301, 225] on div "+ Add another service" at bounding box center [306, 239] width 139 height 28
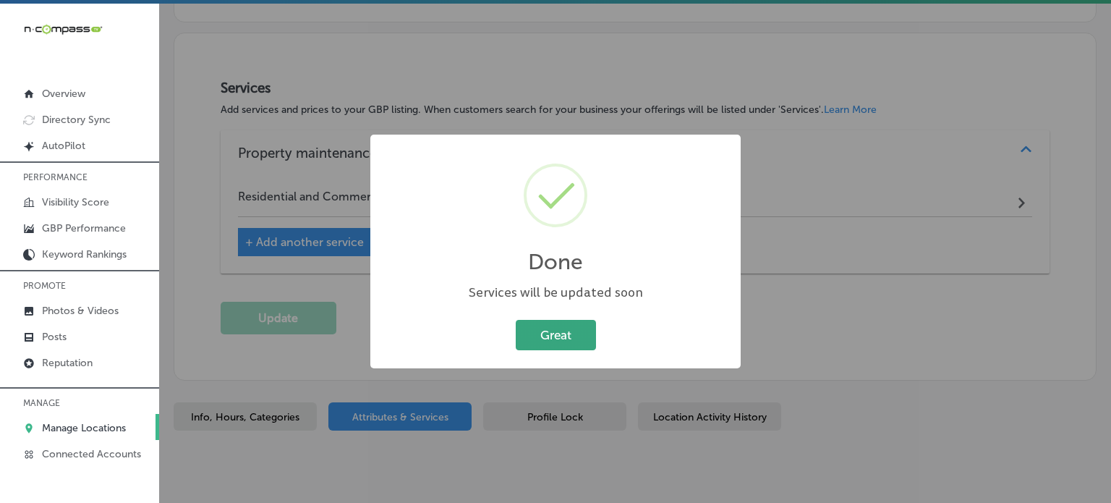
click at [557, 341] on button "Great" at bounding box center [556, 335] width 80 height 30
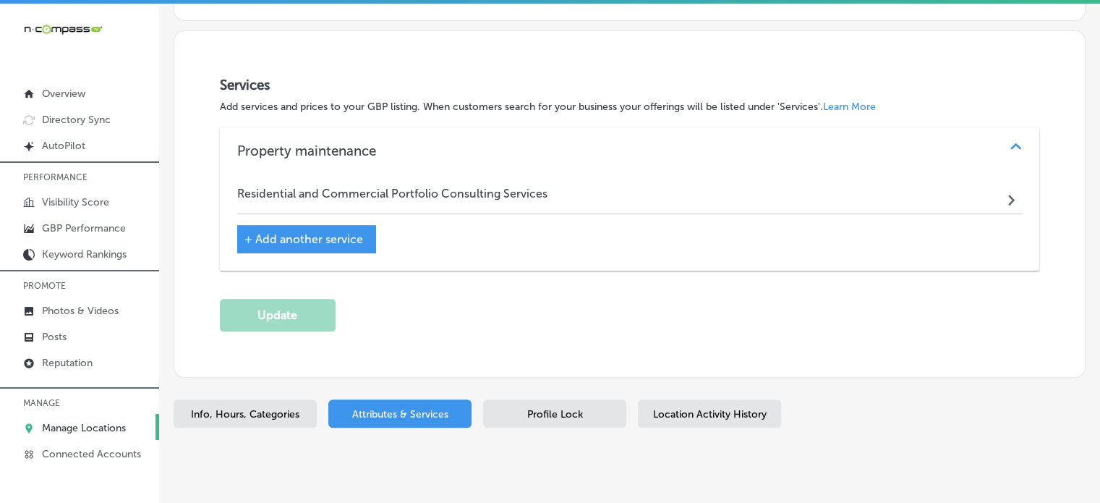
click at [337, 244] on div "+ Add another service" at bounding box center [306, 239] width 139 height 28
click at [350, 239] on span "+ Add another service" at bounding box center [303, 239] width 119 height 14
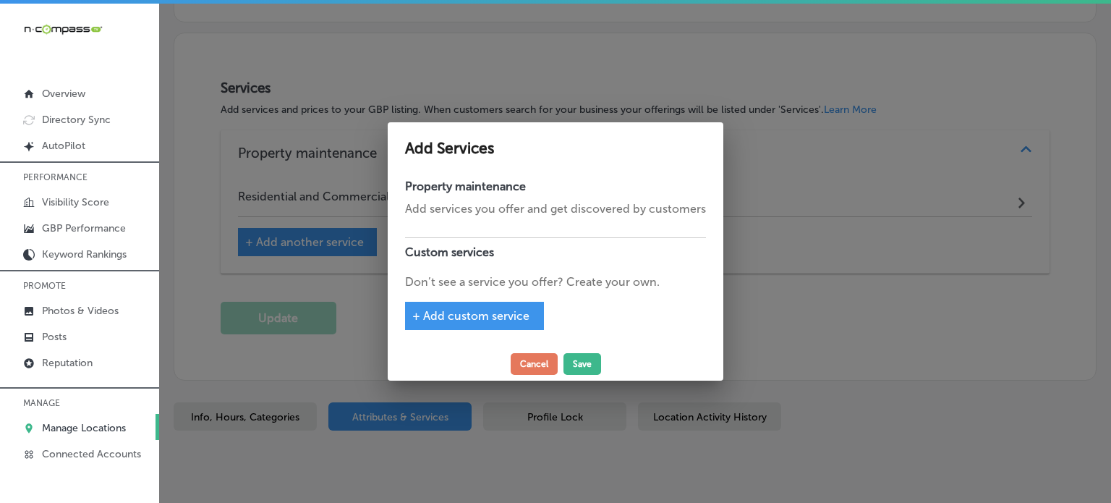
click at [485, 318] on span "+ Add custom service" at bounding box center [470, 316] width 117 height 14
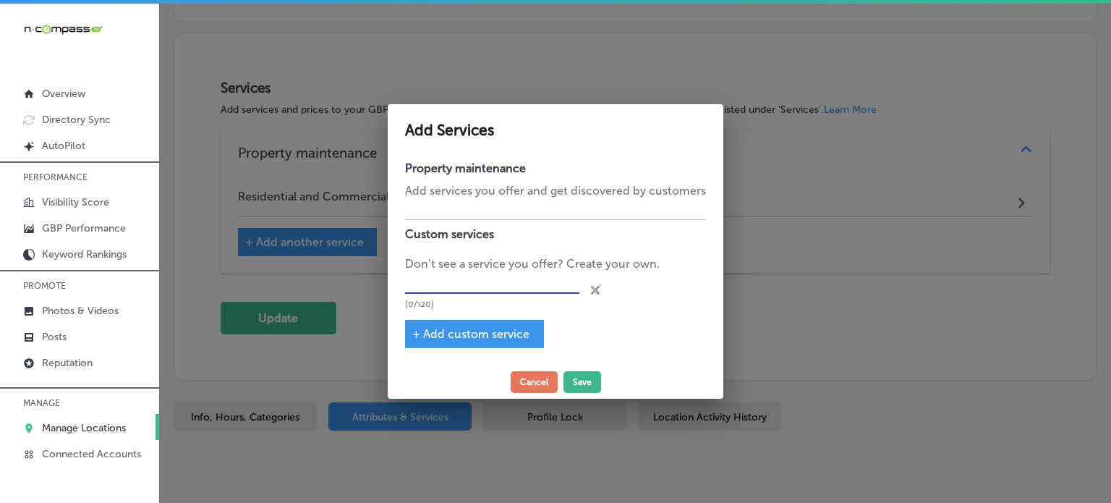
click at [465, 283] on input "text" at bounding box center [492, 283] width 174 height 22
paste input "Pre-Storm Inspection:"
type input "Pre-Storm Inspection"
click at [511, 343] on div "+ Add custom service" at bounding box center [474, 334] width 139 height 28
click at [509, 333] on span "+ Add custom service" at bounding box center [470, 334] width 117 height 14
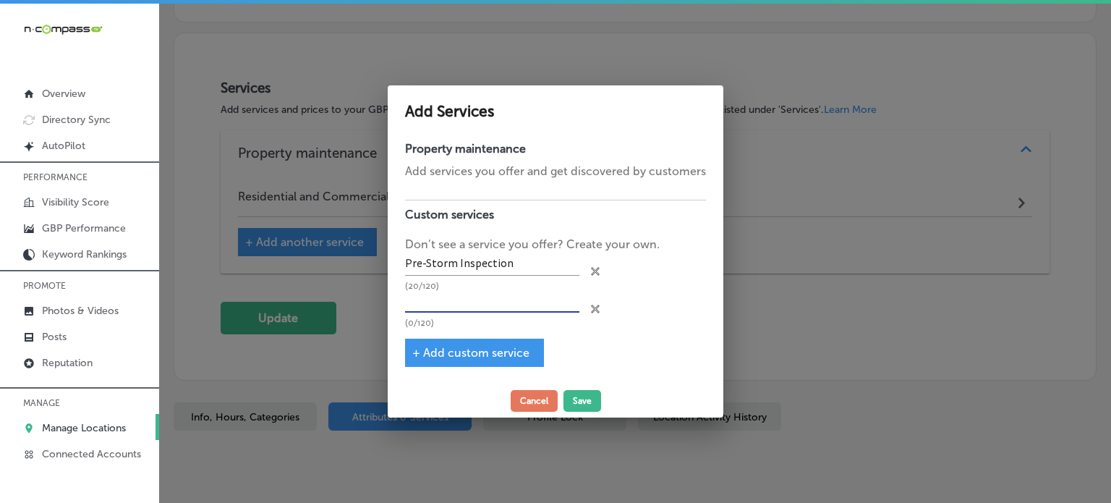
click at [519, 295] on input "text" at bounding box center [492, 302] width 174 height 22
paste input "Physical Home Preparation – Home Watch Services:"
click at [475, 299] on input "Physical Home Preparation – Home Watch Services" at bounding box center [492, 302] width 174 height 22
type input "Physical Home Preparation – Home Watch Services"
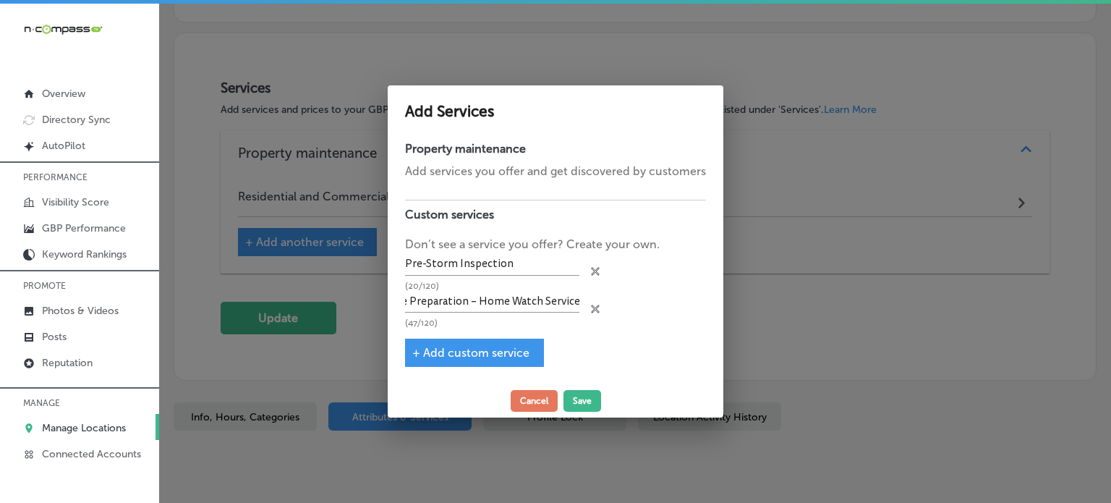
scroll to position [0, 0]
click at [483, 354] on span "+ Add custom service" at bounding box center [470, 353] width 117 height 14
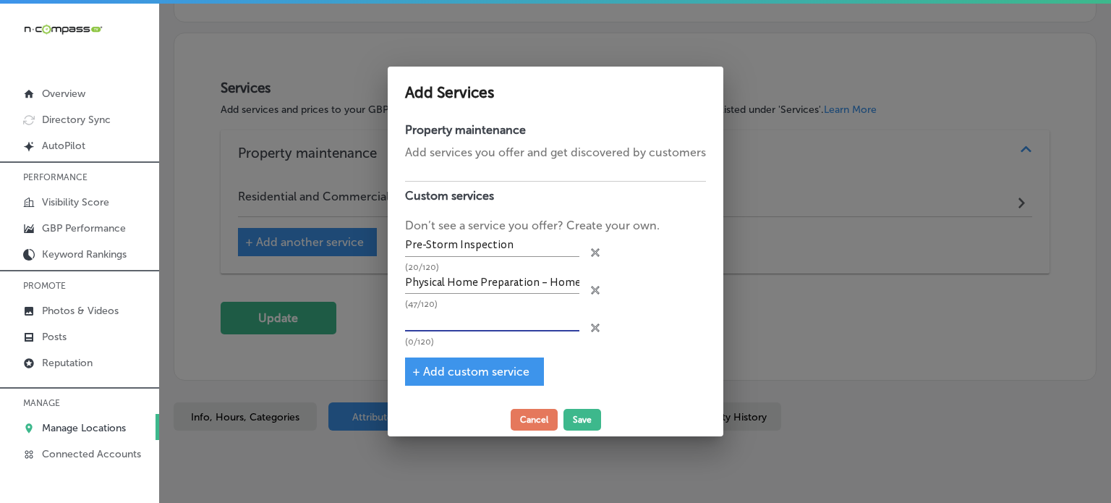
click at [487, 320] on input "text" at bounding box center [492, 320] width 174 height 22
paste input "Post Storm Consulting Services:"
type input "Post Storm Consulting Services:Post Storm Consulting Services"
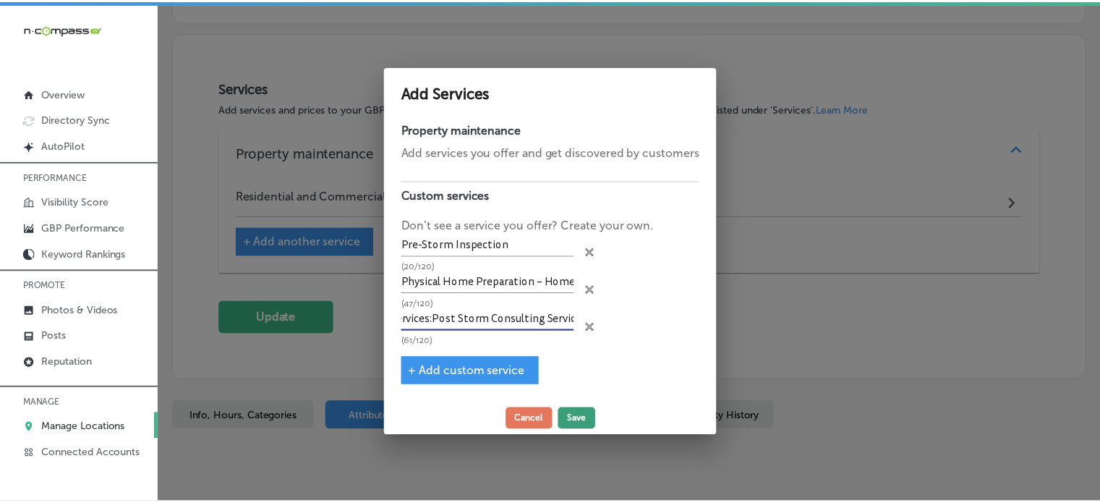
scroll to position [0, 0]
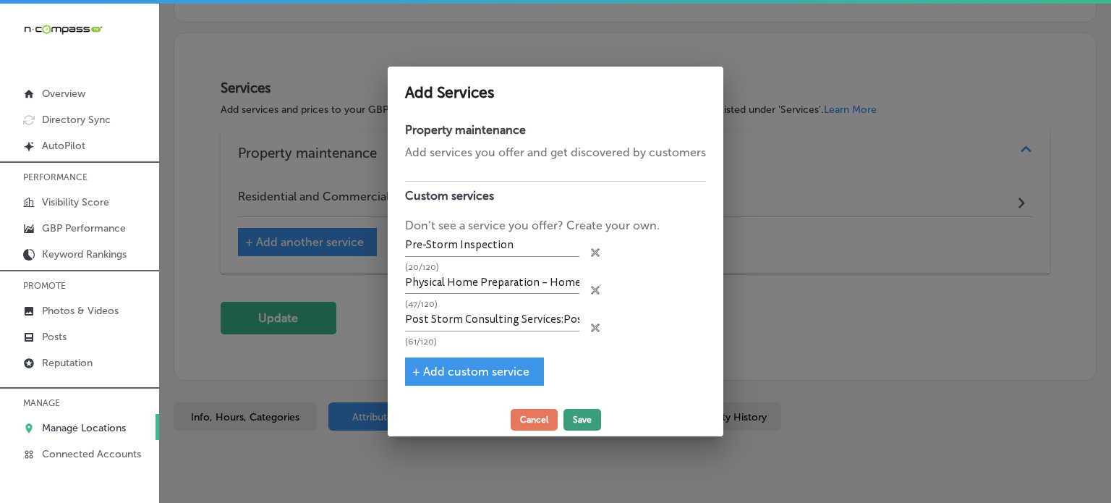
click at [584, 419] on button "Save" at bounding box center [582, 420] width 38 height 22
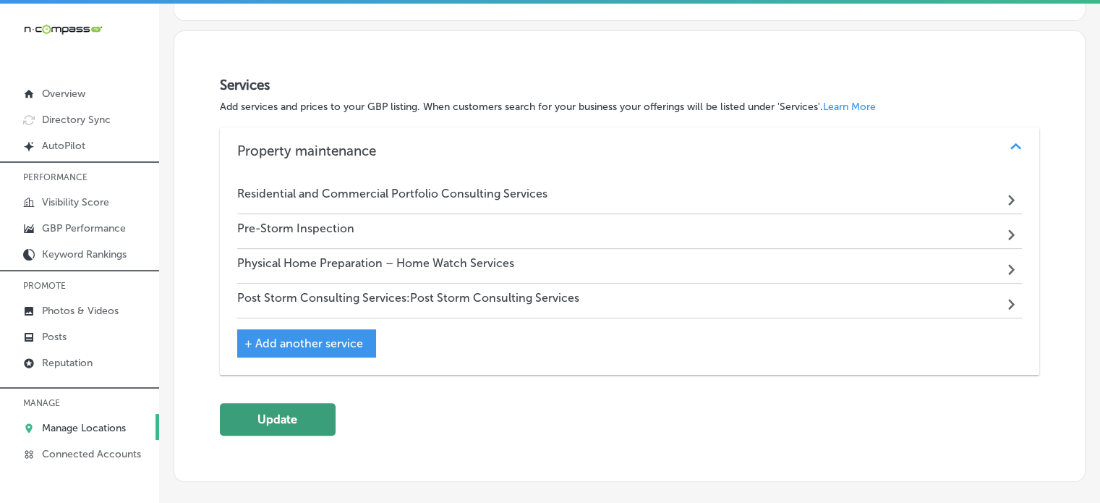
click at [281, 422] on button "Update" at bounding box center [278, 419] width 116 height 33
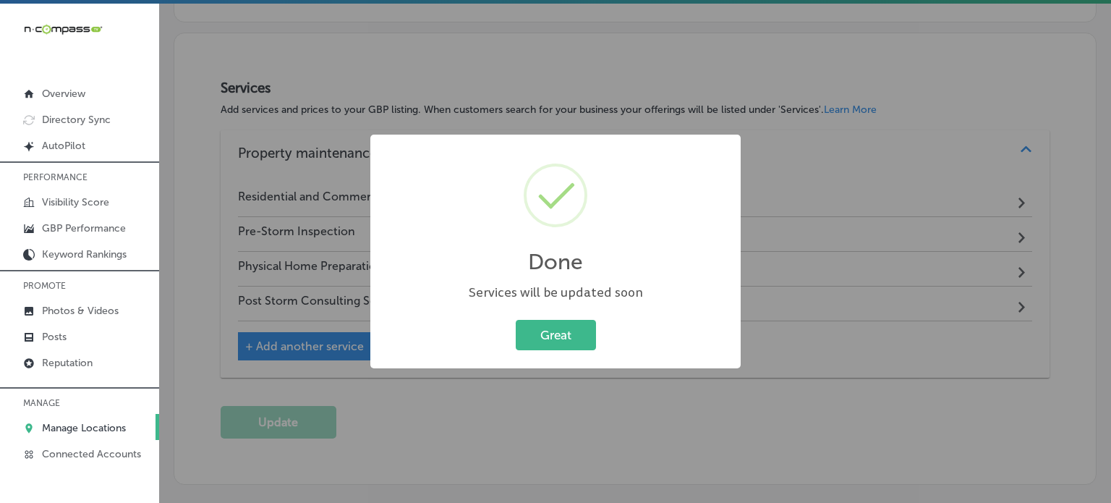
click at [703, 231] on body "iconmonstr-menu-thin copy Created with Sketch. Overview Directory Sync Created …" at bounding box center [555, 253] width 1111 height 506
click at [549, 333] on button "Great" at bounding box center [556, 335] width 80 height 30
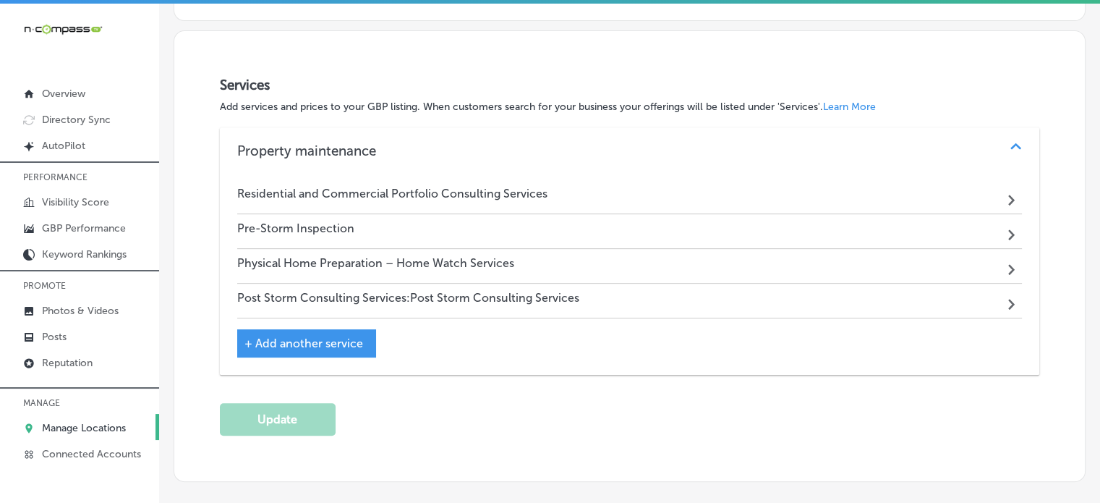
click at [592, 243] on div "Pre-Storm Inspection Path Created with Sketch." at bounding box center [629, 231] width 785 height 35
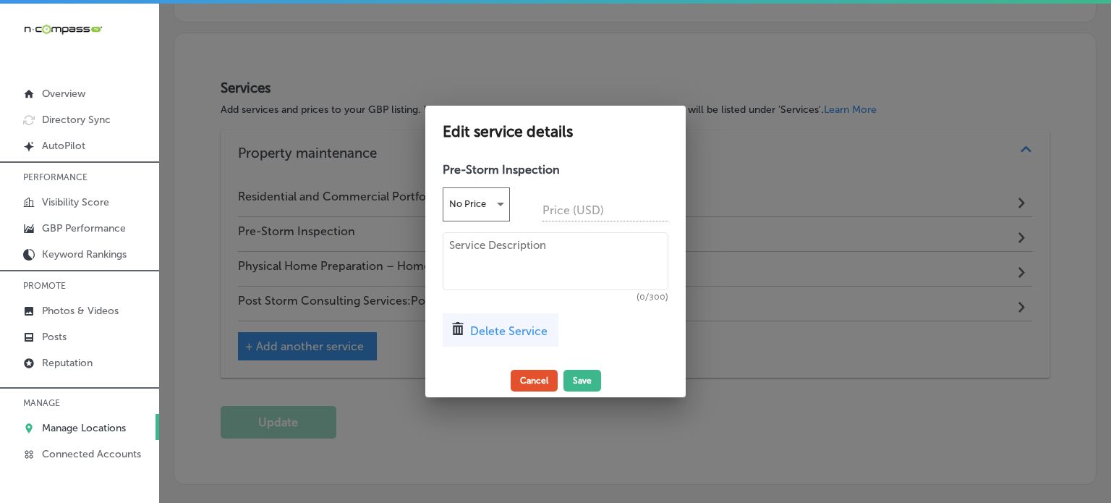
click at [530, 372] on button "Cancel" at bounding box center [533, 380] width 47 height 22
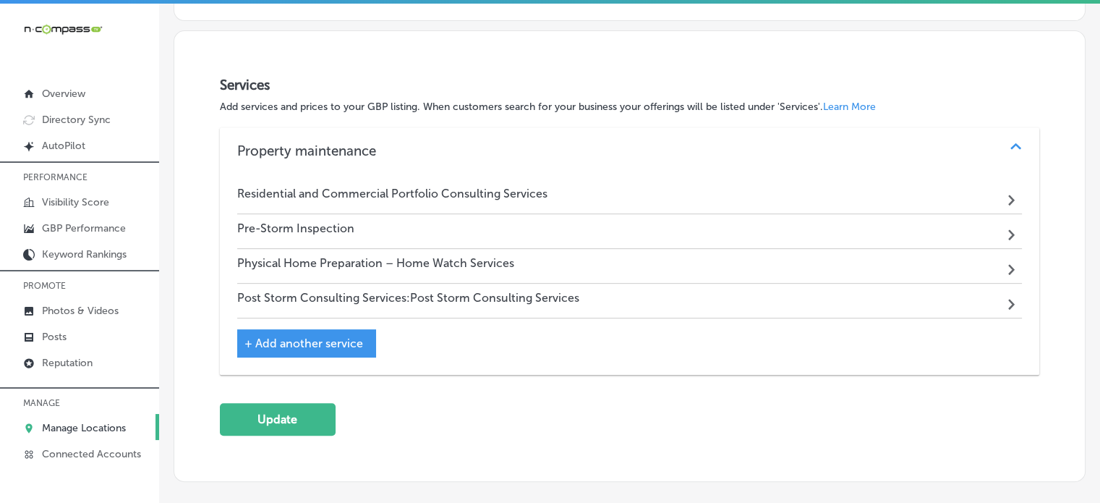
click at [538, 187] on h4 "Residential and Commercial Portfolio Consulting Services" at bounding box center [392, 194] width 310 height 14
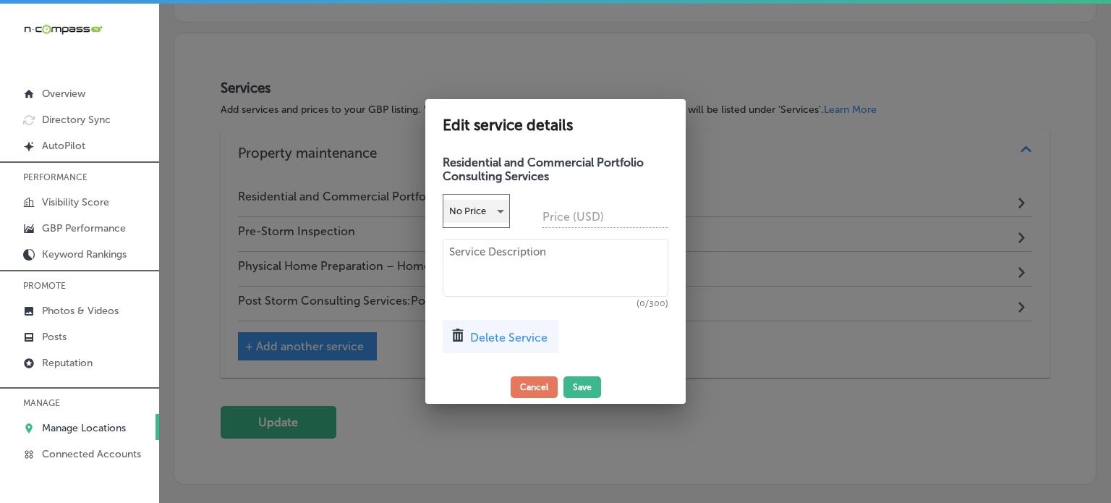
click at [506, 212] on div "No Price" at bounding box center [476, 211] width 66 height 23
click at [477, 262] on li "Fixed" at bounding box center [476, 265] width 66 height 27
click at [560, 218] on input "text" at bounding box center [605, 216] width 126 height 22
type input "199"
click at [580, 392] on button "Save" at bounding box center [582, 387] width 38 height 22
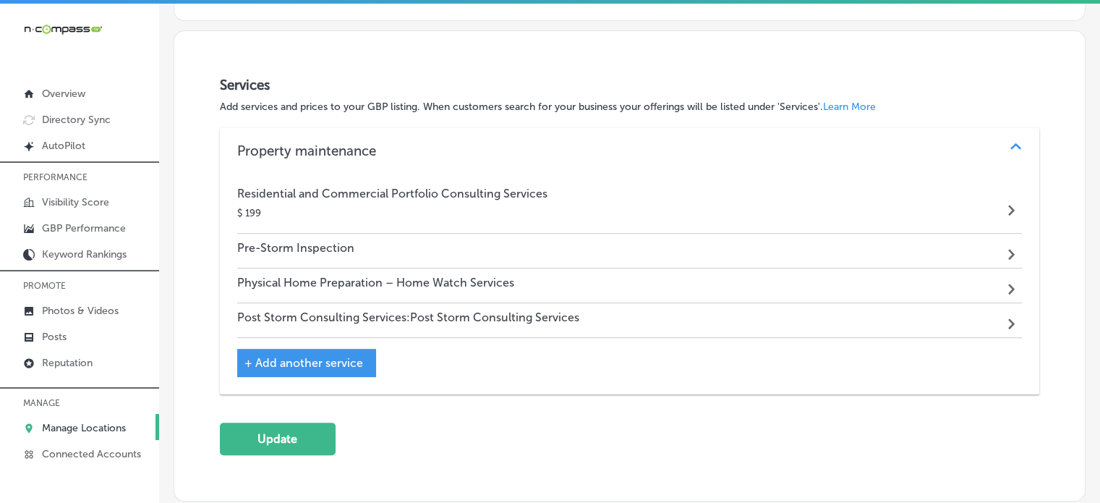
click at [362, 243] on div "Pre-Storm Inspection Path Created with Sketch." at bounding box center [629, 251] width 785 height 35
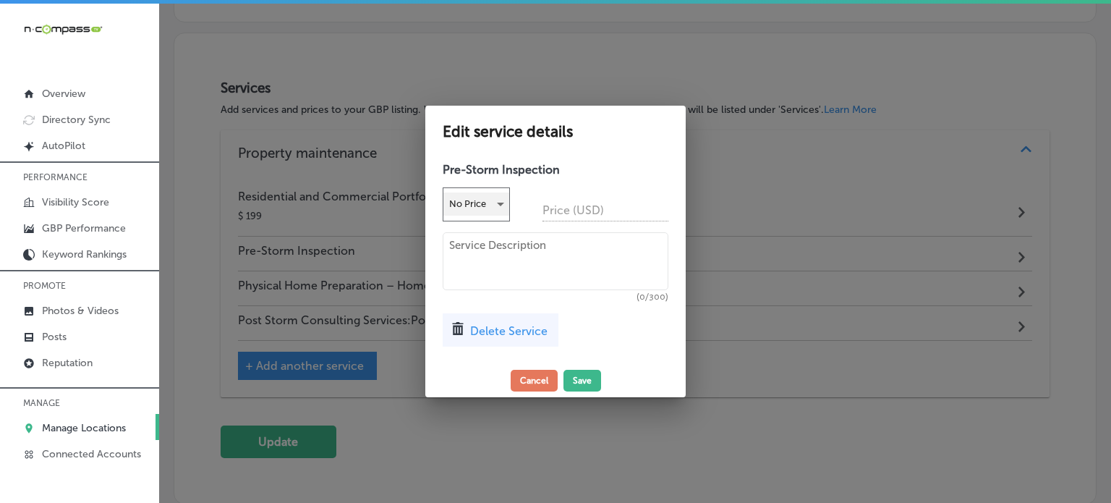
click at [486, 202] on div "No Price" at bounding box center [476, 203] width 66 height 23
click at [476, 249] on li "Fixed" at bounding box center [476, 258] width 66 height 27
click at [574, 205] on input "text" at bounding box center [605, 210] width 126 height 22
type input "249"
click at [535, 245] on textarea at bounding box center [556, 261] width 226 height 58
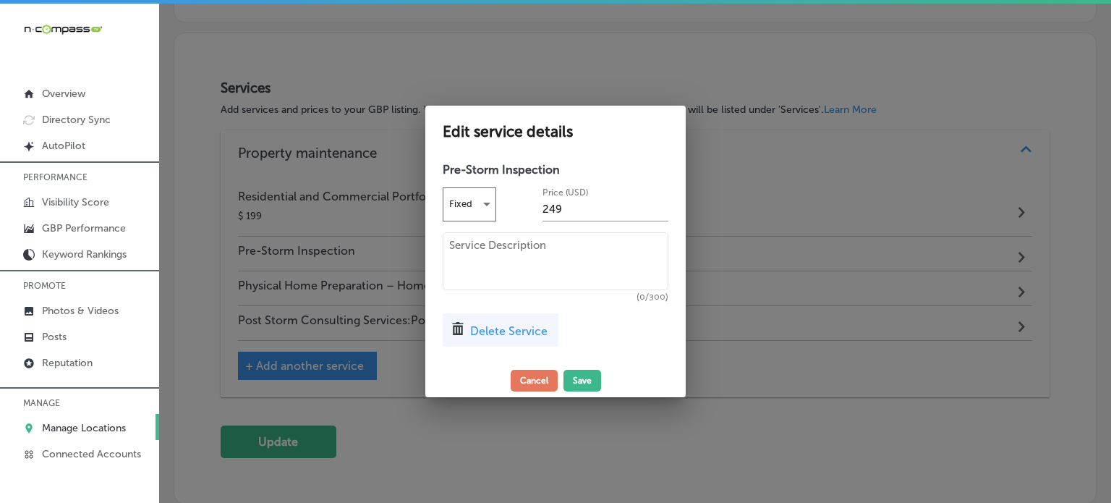
paste textarea "A professional, on-site hurricane inspection by a licensed insurance adjuster t…"
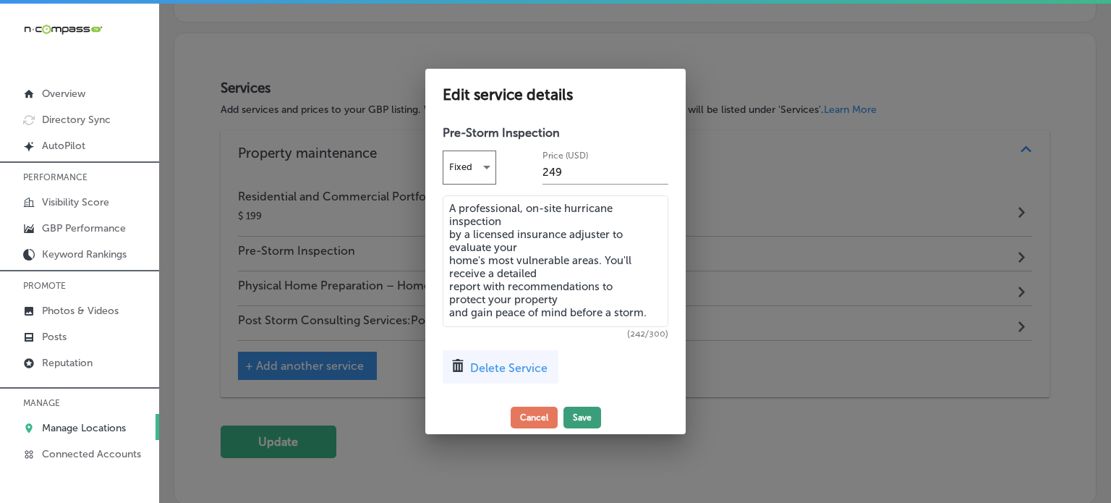
type textarea "A professional, on-site hurricane inspection by a licensed insurance adjuster t…"
click at [584, 416] on button "Save" at bounding box center [582, 417] width 38 height 22
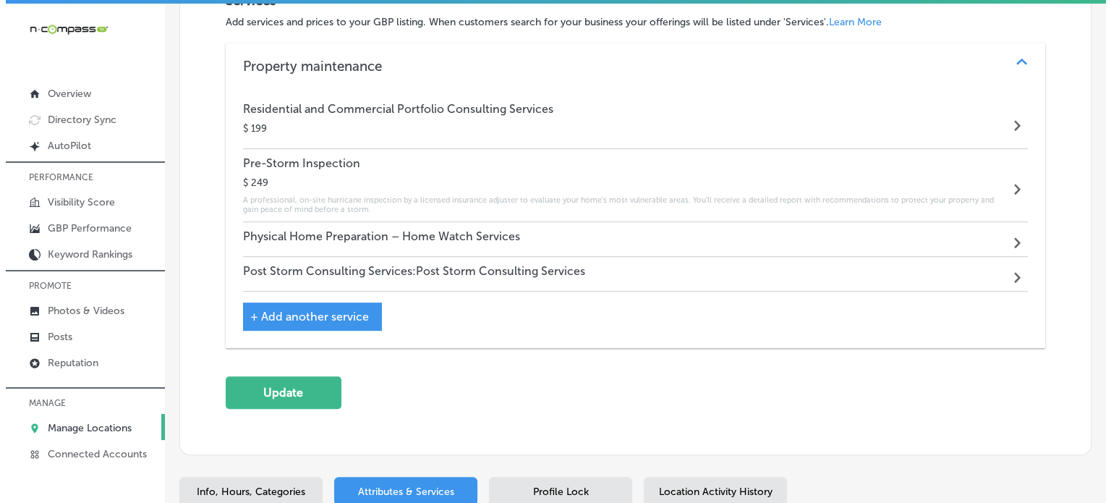
scroll to position [711, 0]
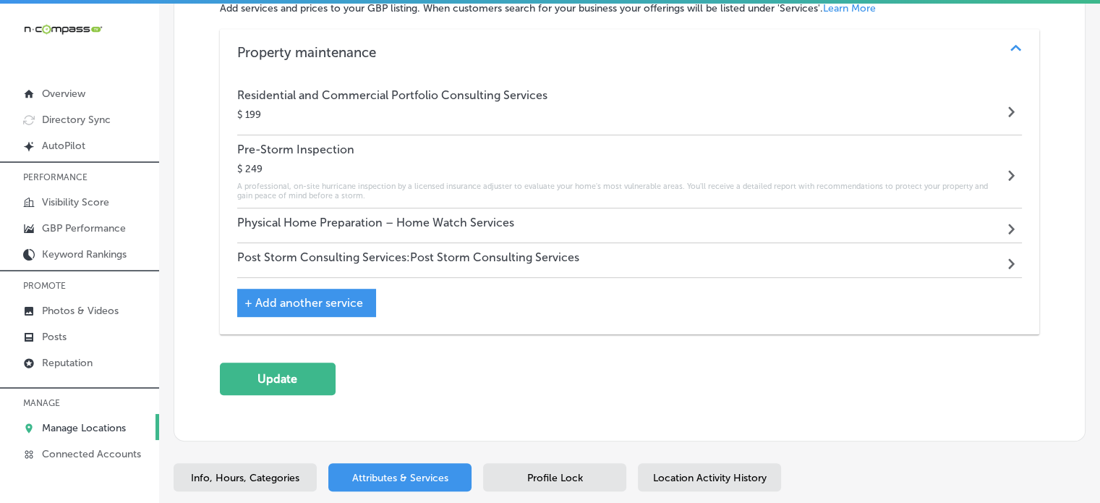
click at [583, 215] on div "Physical Home Preparation – Home Watch Services Path Created with Sketch." at bounding box center [629, 225] width 785 height 35
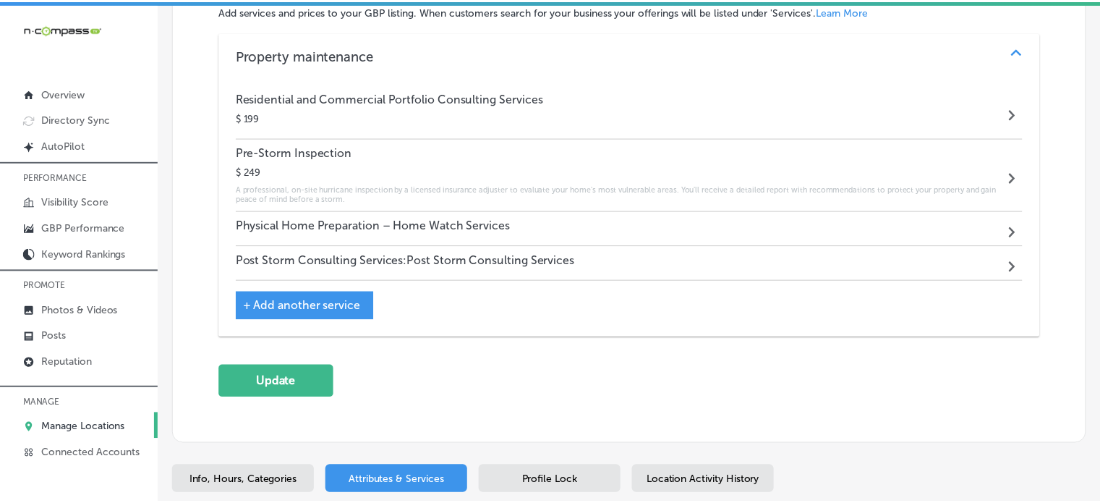
scroll to position [713, 0]
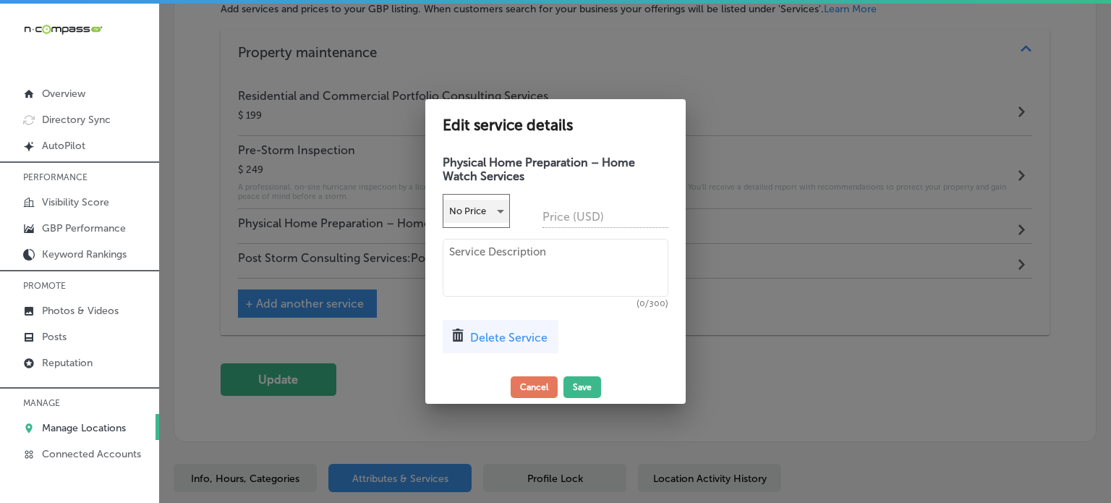
click at [471, 208] on div "No Price" at bounding box center [476, 211] width 66 height 23
click at [471, 262] on li "Fixed" at bounding box center [476, 265] width 66 height 27
click at [557, 221] on input "text" at bounding box center [605, 216] width 126 height 22
type input "99"
click at [540, 267] on textarea at bounding box center [556, 268] width 226 height 58
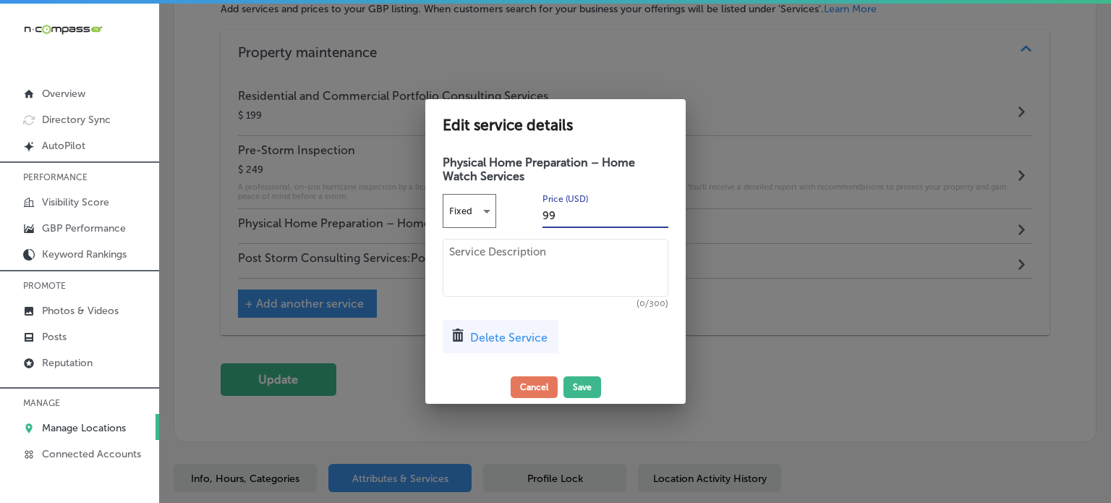
paste textarea "An expert team of licensed insurance adjusters and contractors will handle all …"
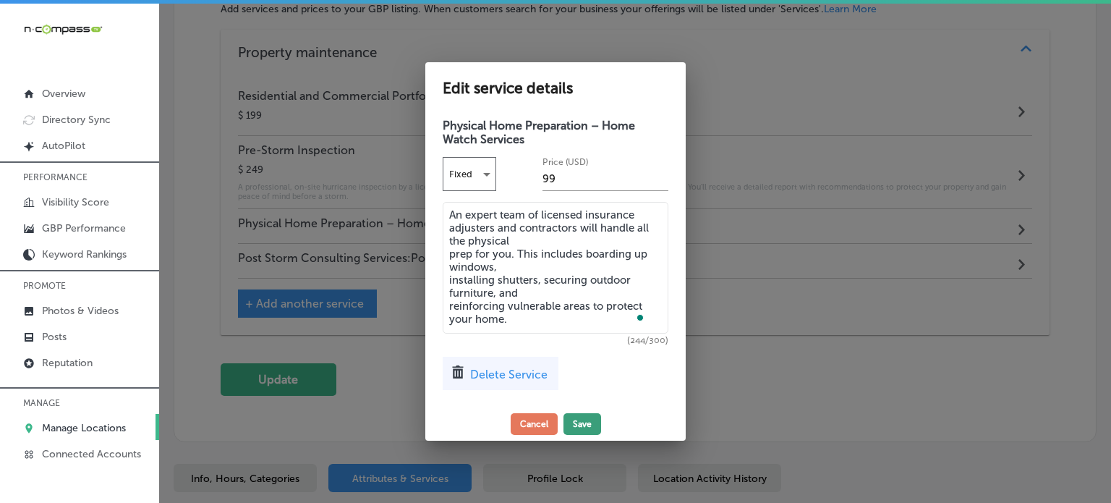
type textarea "An expert team of licensed insurance adjusters and contractors will handle all …"
click at [576, 432] on button "Save" at bounding box center [582, 424] width 38 height 22
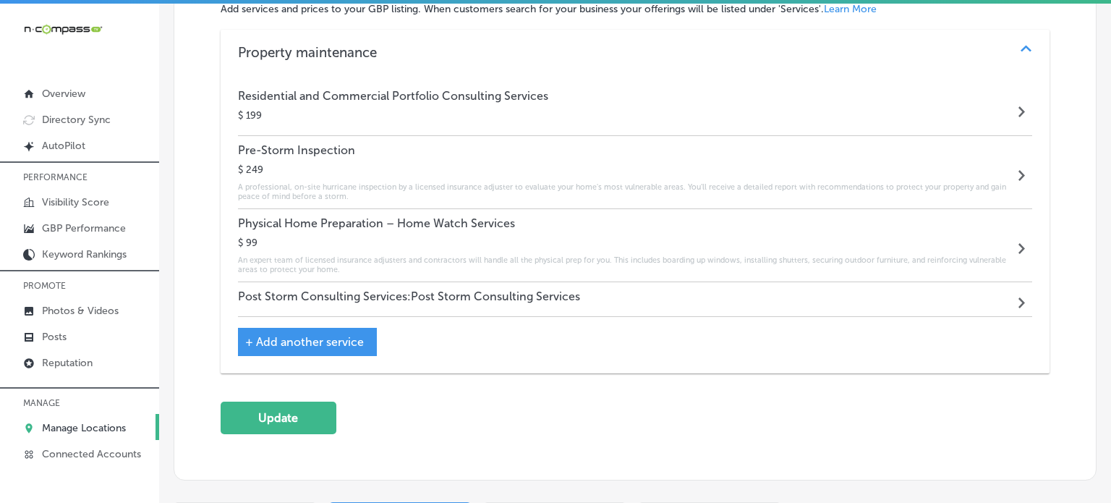
scroll to position [711, 0]
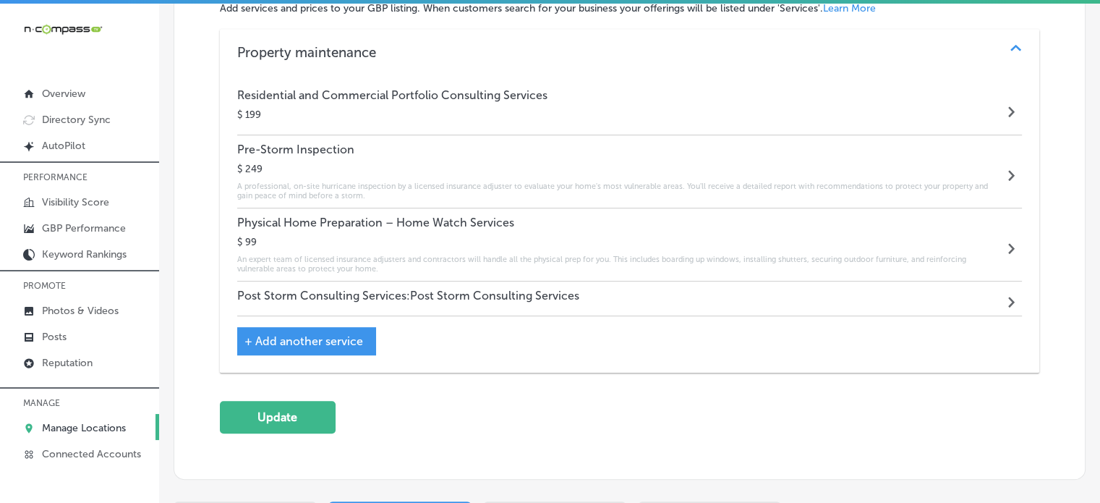
click at [356, 294] on h4 "Post Storm Consulting Services:Post Storm Consulting Services" at bounding box center [408, 295] width 342 height 14
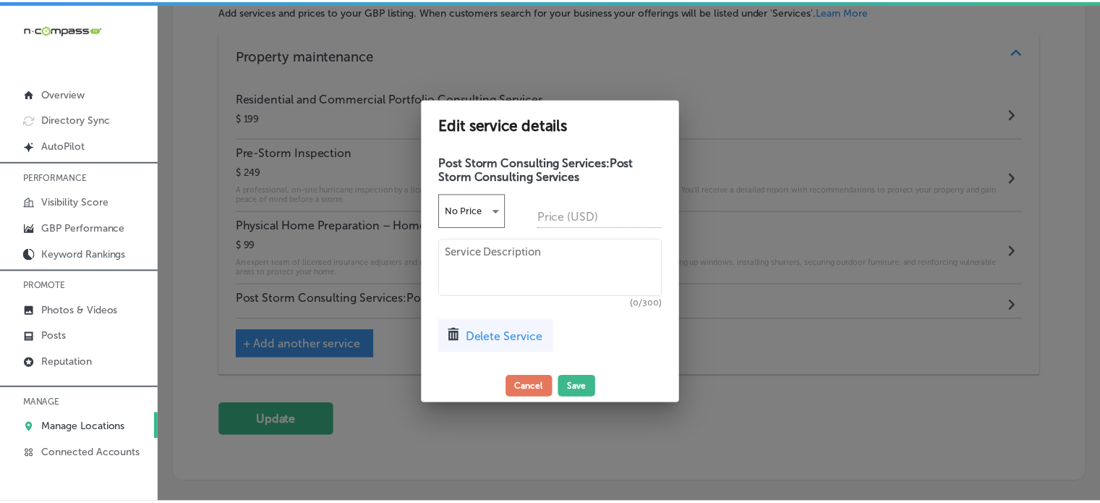
scroll to position [713, 0]
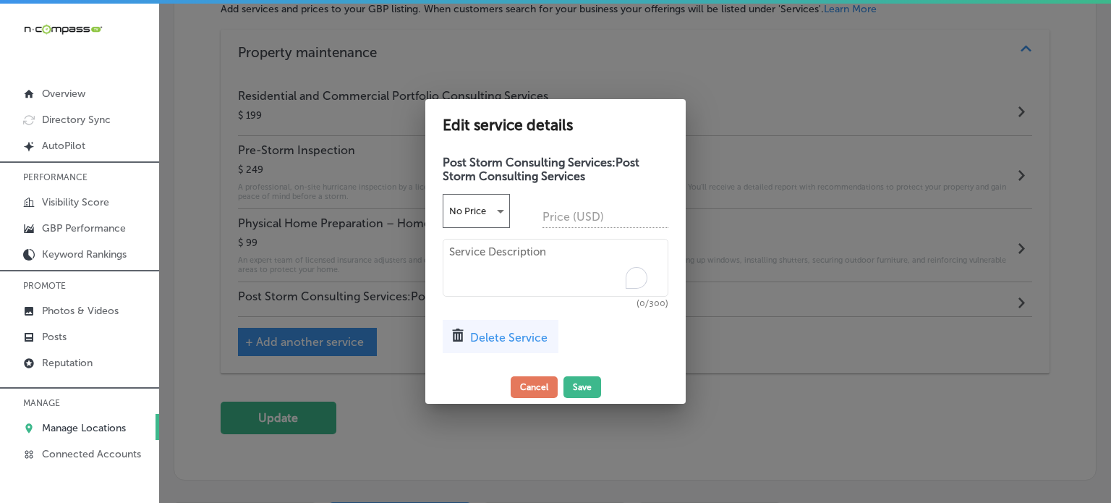
click at [558, 260] on textarea "To enrich screen reader interactions, please activate Accessibility in Grammarl…" at bounding box center [556, 268] width 226 height 58
paste textarea "After a storm, a team of licensed insurance adjusters and certified catastrophe…"
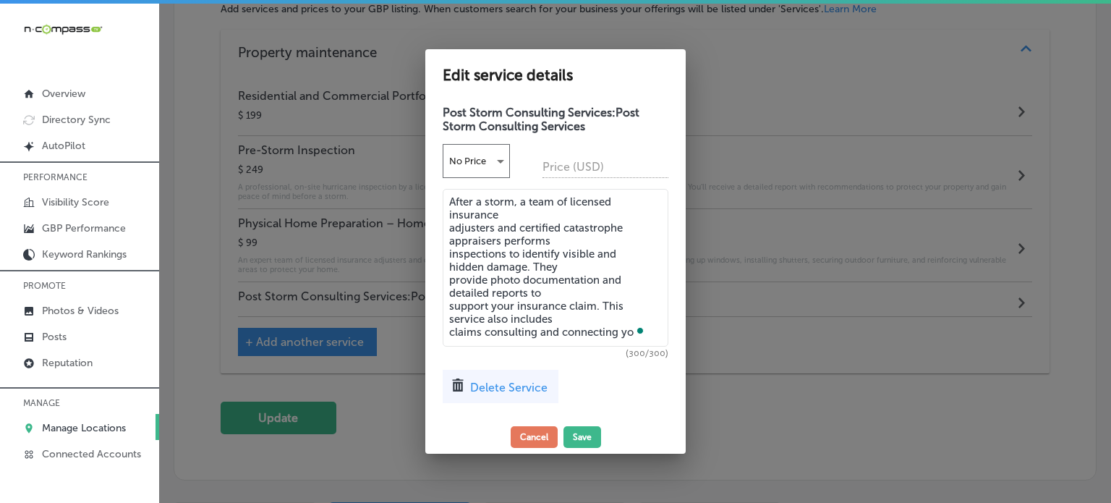
type textarea "After a storm, a team of licensed insurance adjusters and certified catastrophe…"
click at [477, 158] on div "No Price" at bounding box center [476, 161] width 66 height 23
click at [479, 215] on li "Fixed" at bounding box center [476, 215] width 66 height 27
click at [583, 161] on input "text" at bounding box center [605, 166] width 126 height 22
type input "199"
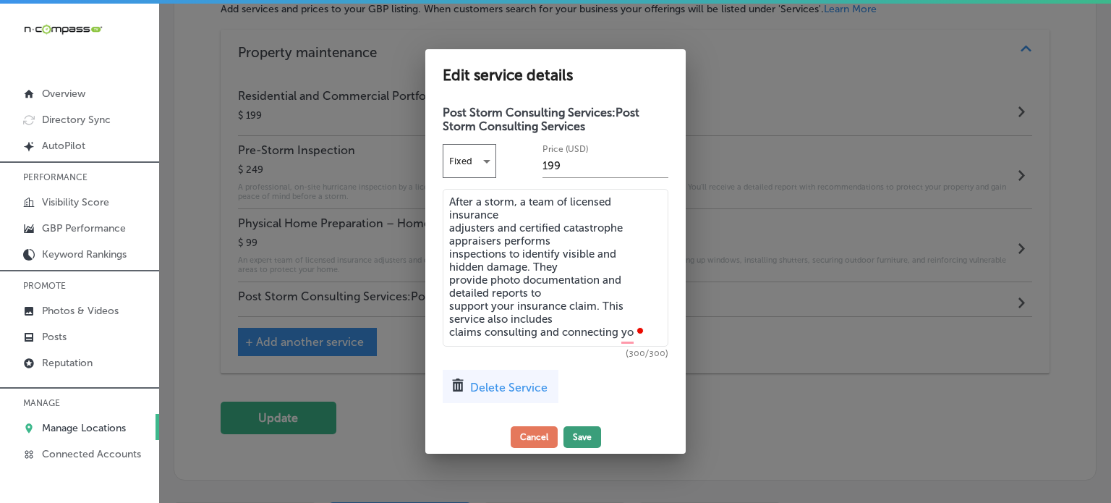
click at [586, 430] on button "Save" at bounding box center [582, 437] width 38 height 22
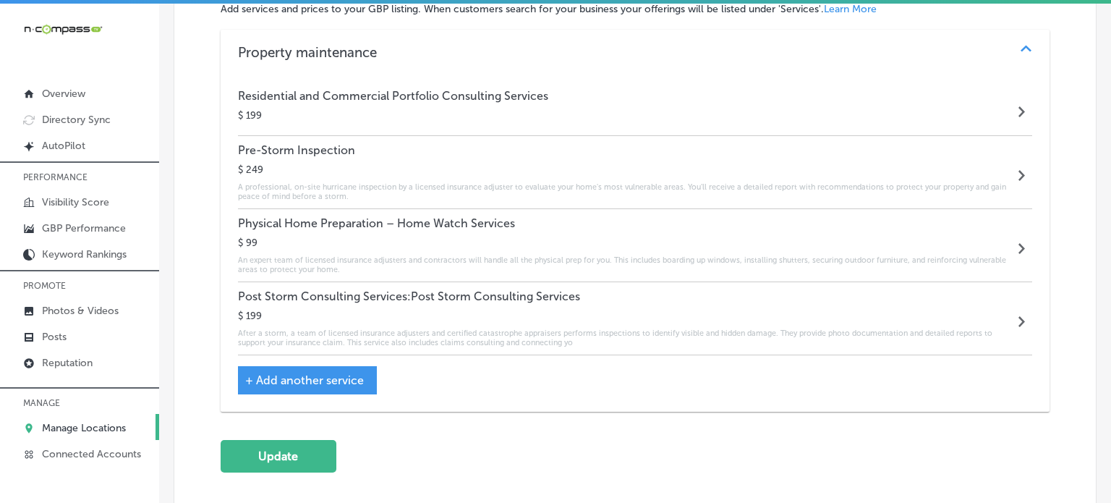
scroll to position [711, 0]
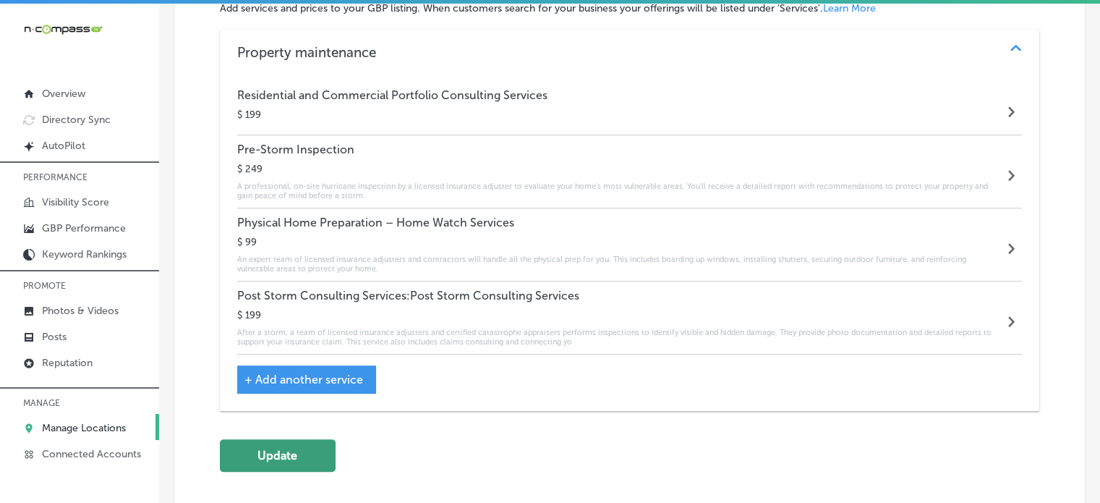
click at [283, 462] on button "Update" at bounding box center [278, 455] width 116 height 33
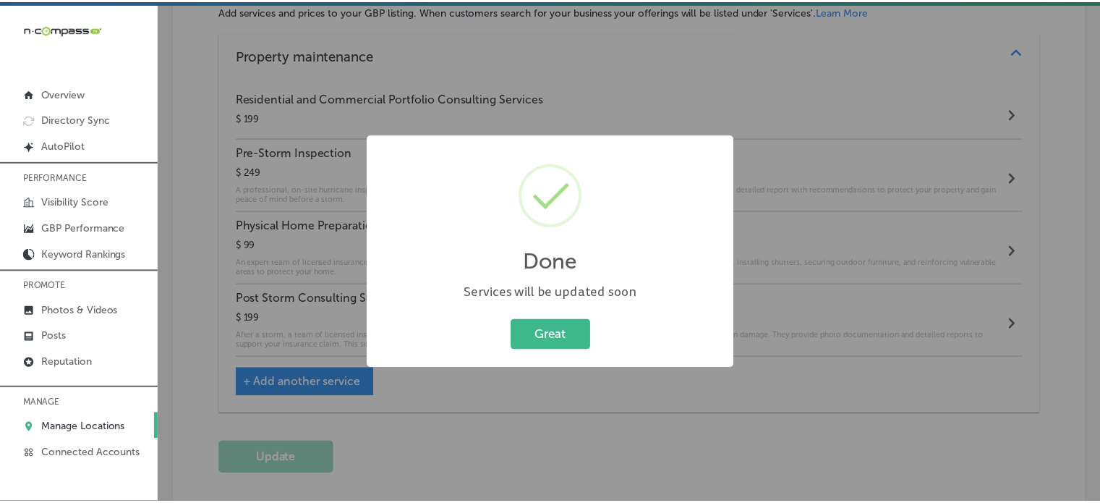
scroll to position [713, 0]
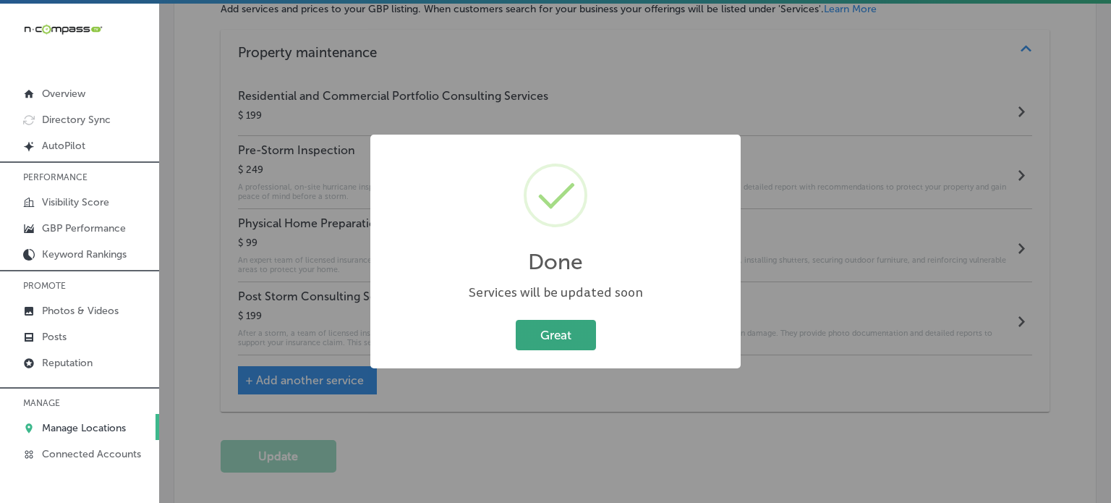
click at [548, 326] on button "Great" at bounding box center [556, 335] width 80 height 30
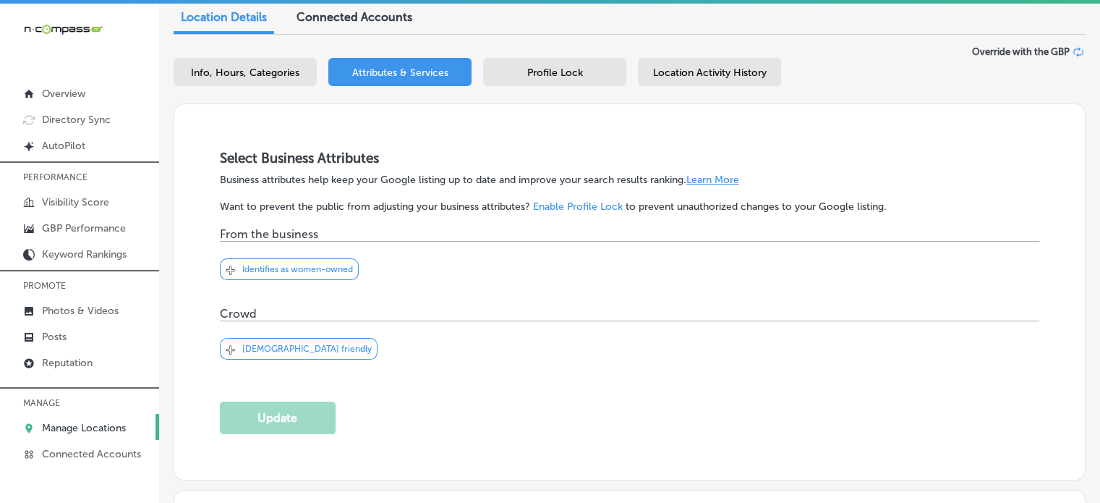
scroll to position [155, 0]
click at [520, 66] on div "Profile Lock" at bounding box center [554, 70] width 143 height 28
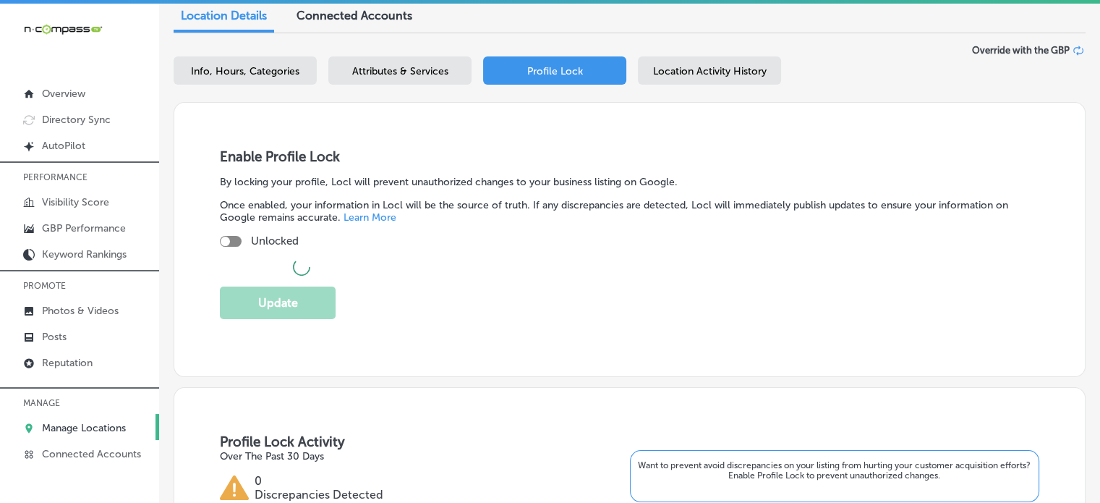
checkbox input "true"
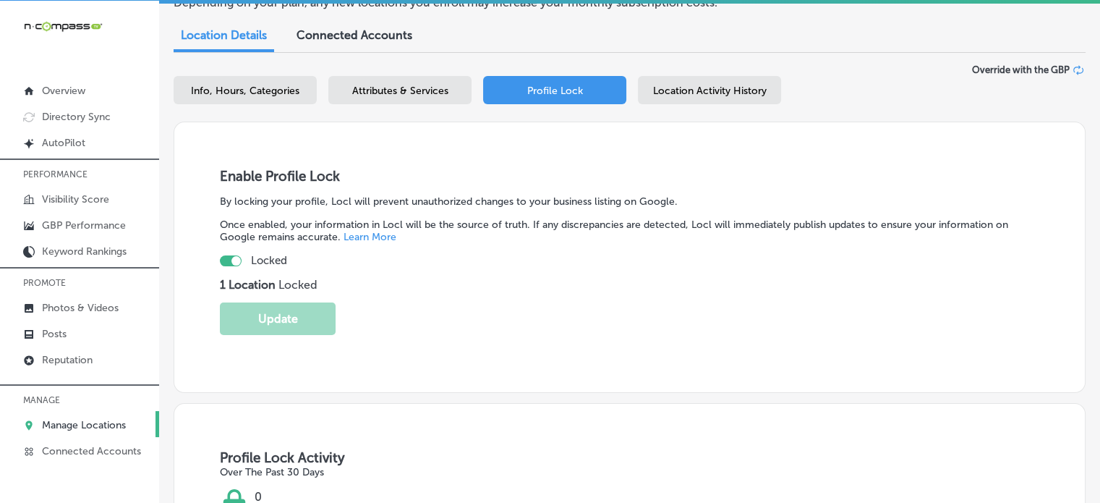
scroll to position [132, 0]
click at [274, 83] on div "Info, Hours, Categories" at bounding box center [245, 91] width 143 height 28
select select "US"
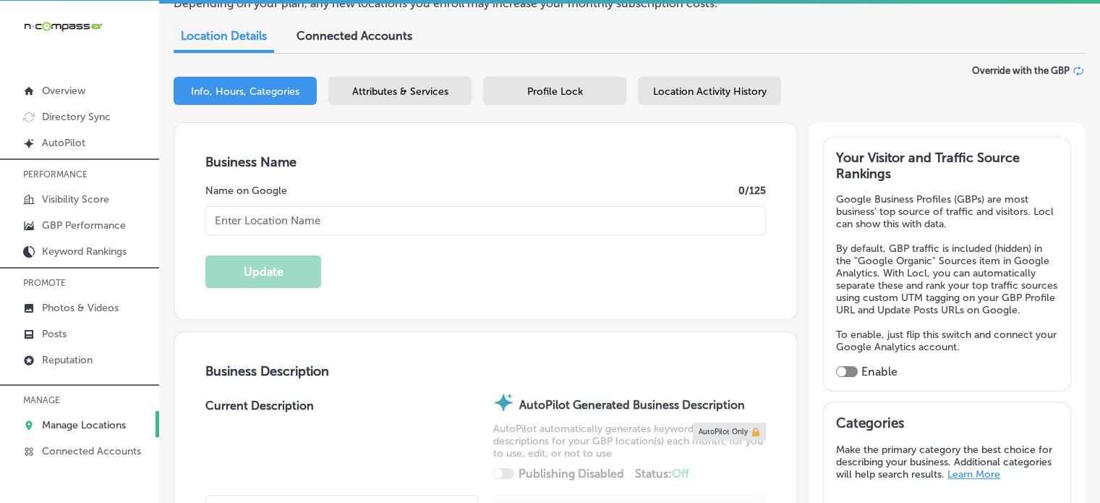
type input "Hurricane Home Prep"
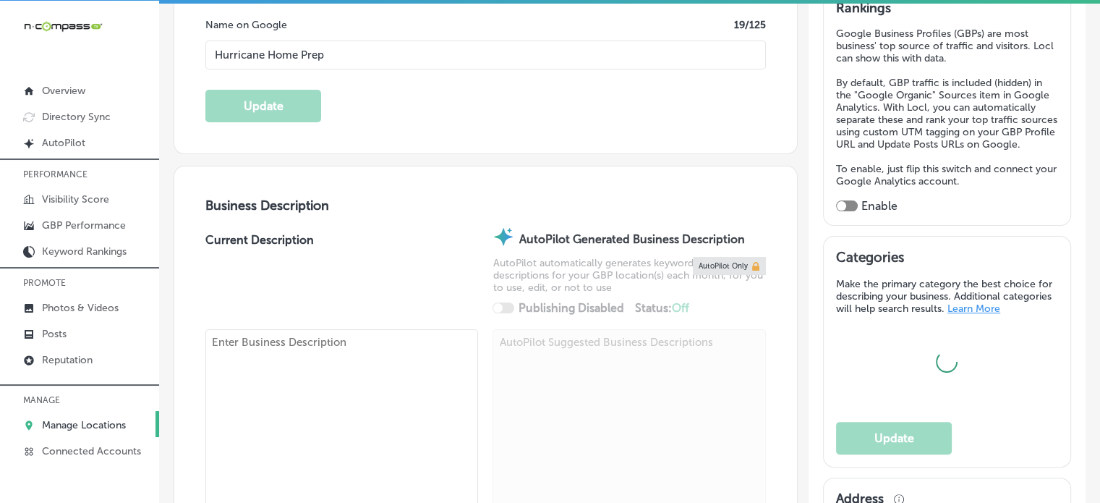
type textarea "Founded by [PERSON_NAME], a licensed insurance adjuster with over 15 years of e…"
checkbox input "false"
type input "[STREET_ADDRESS]"
type input "#2539"
type input "Saint Augustine"
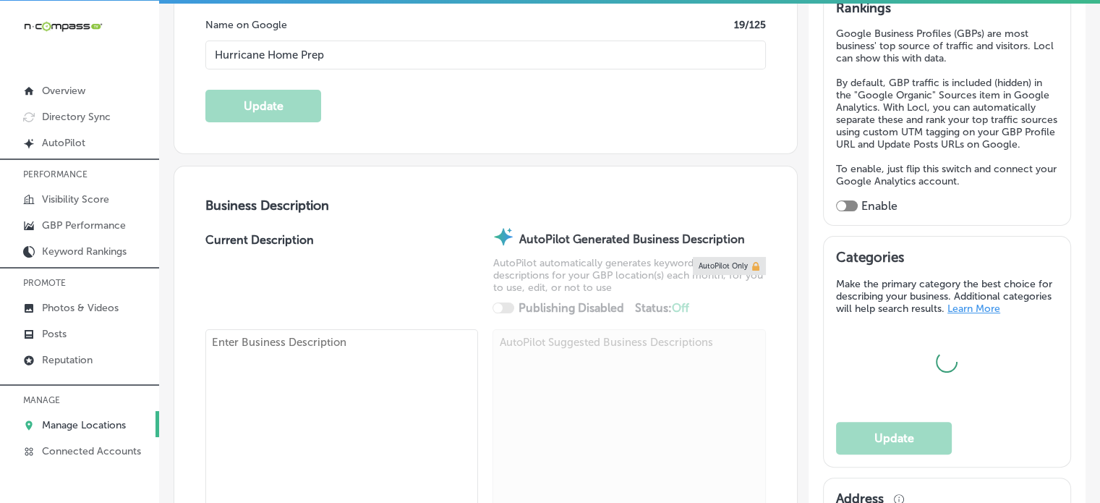
type input "32080"
type input "US"
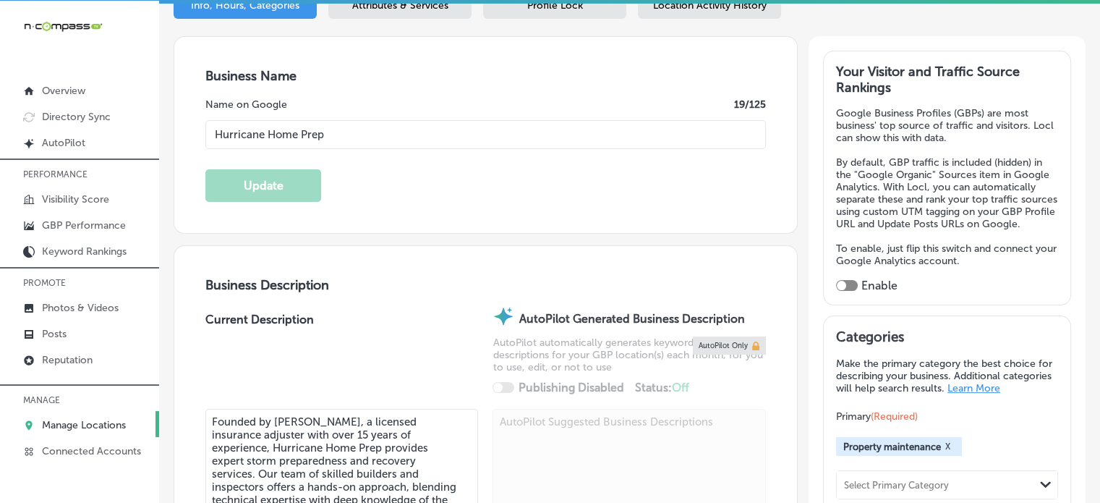
type input "[URL][DOMAIN_NAME]"
checkbox input "true"
type input "[PHONE_NUMBER]"
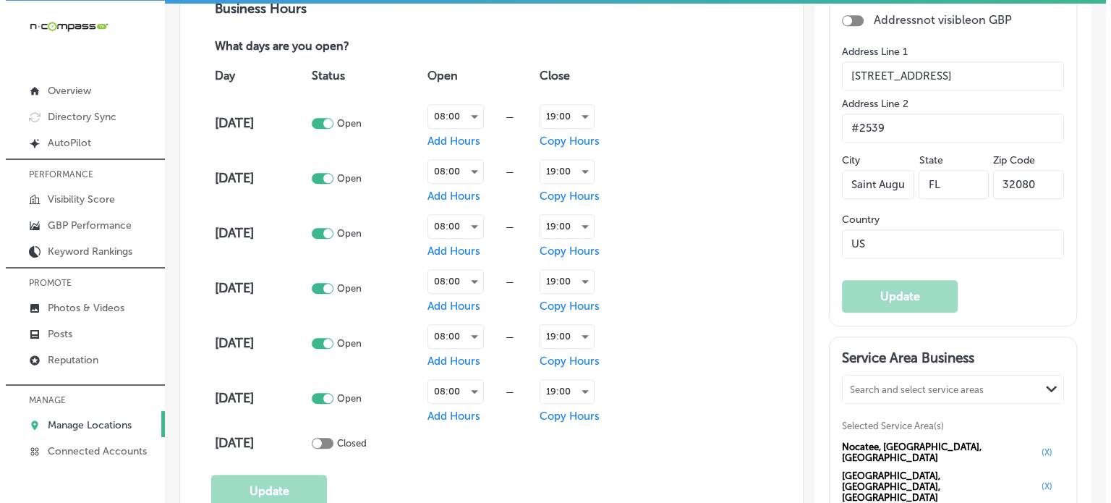
scroll to position [1004, 0]
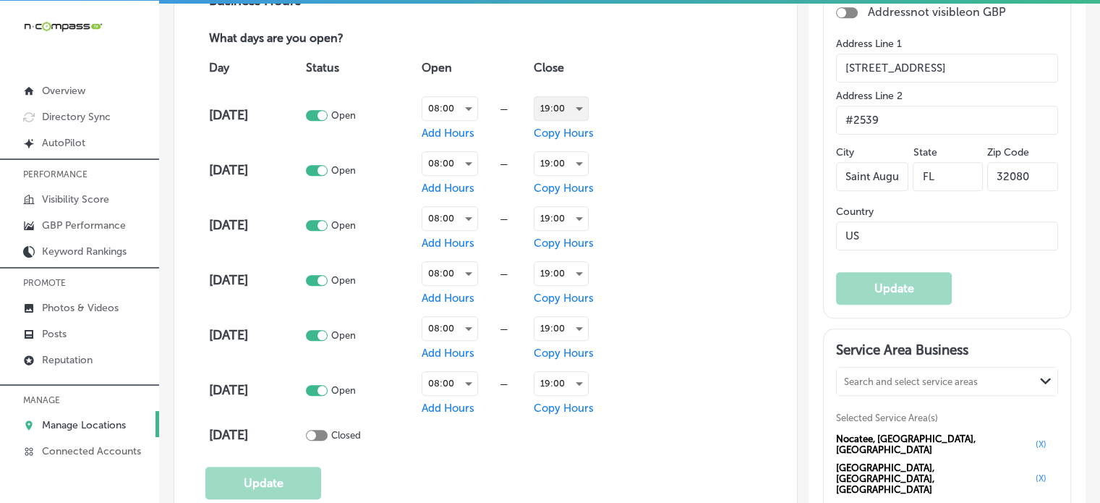
click at [550, 109] on div "19:00" at bounding box center [561, 108] width 54 height 23
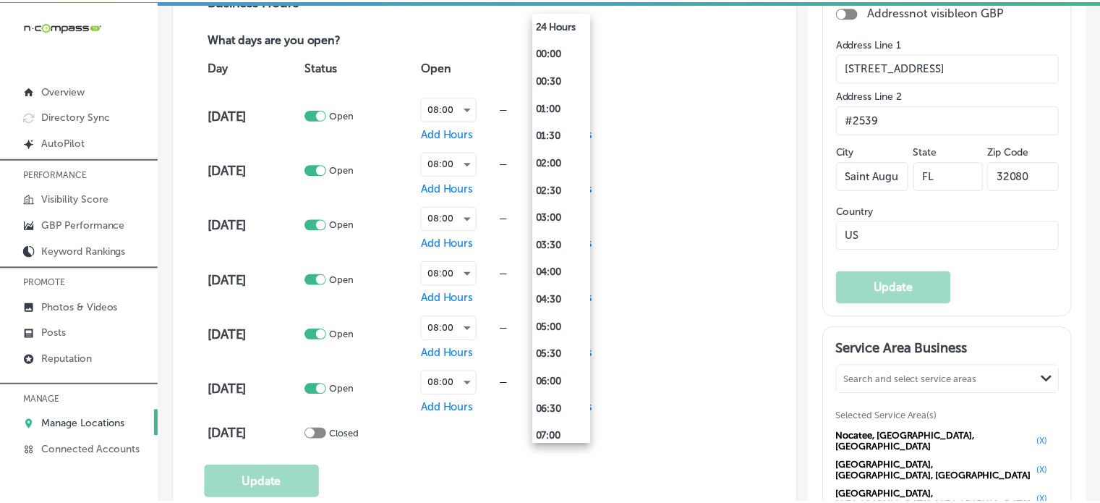
scroll to position [868, 0]
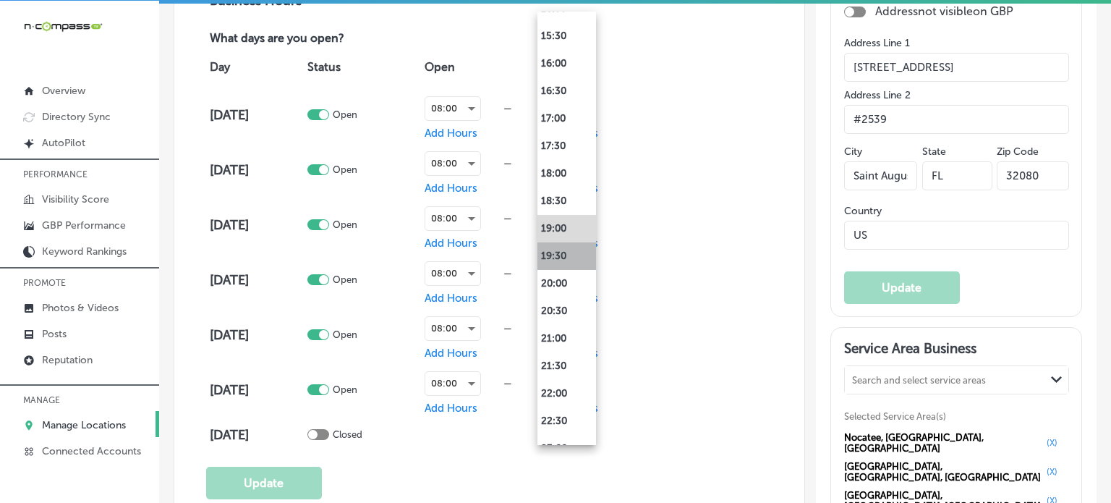
click at [557, 265] on li "19:30" at bounding box center [566, 255] width 59 height 27
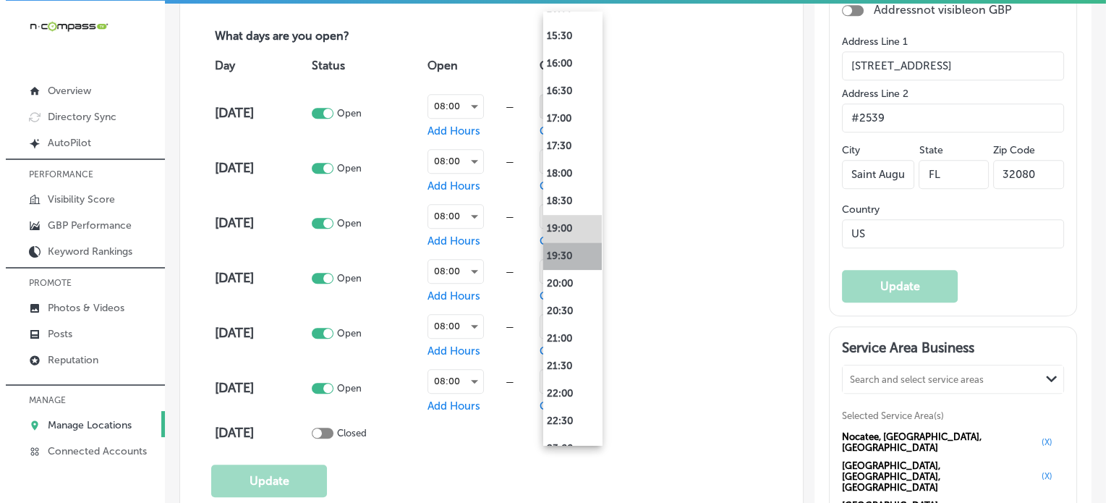
scroll to position [1004, 0]
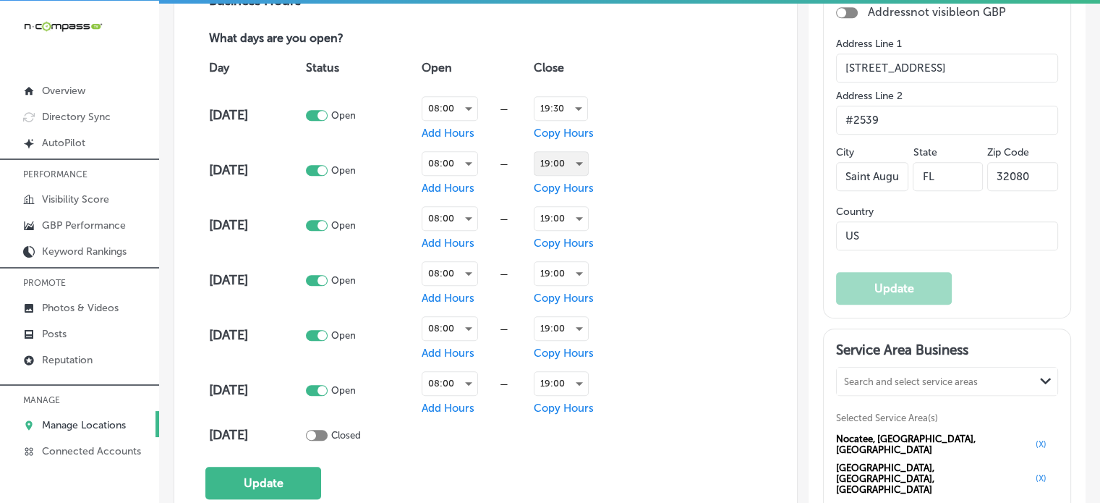
click at [561, 157] on div "19:00" at bounding box center [561, 163] width 54 height 23
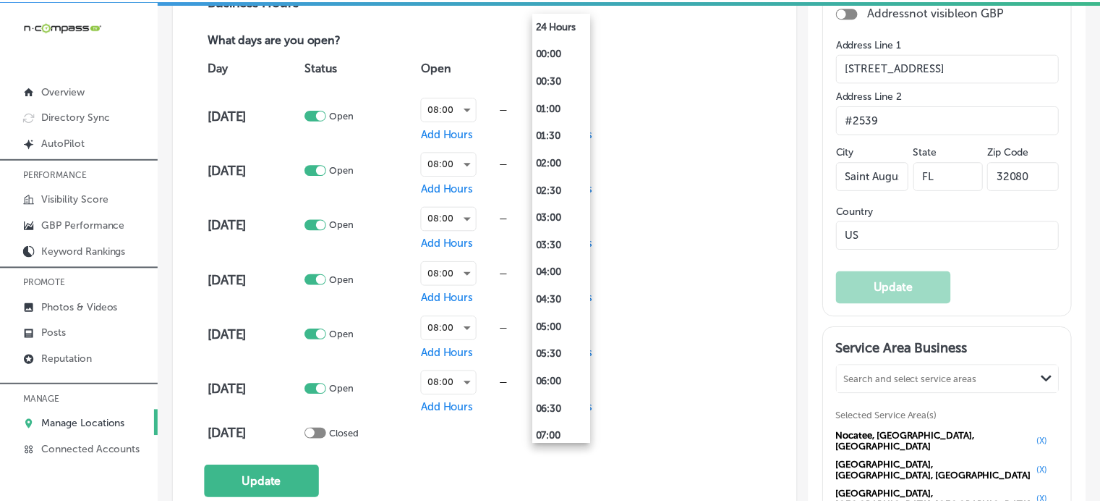
scroll to position [868, 0]
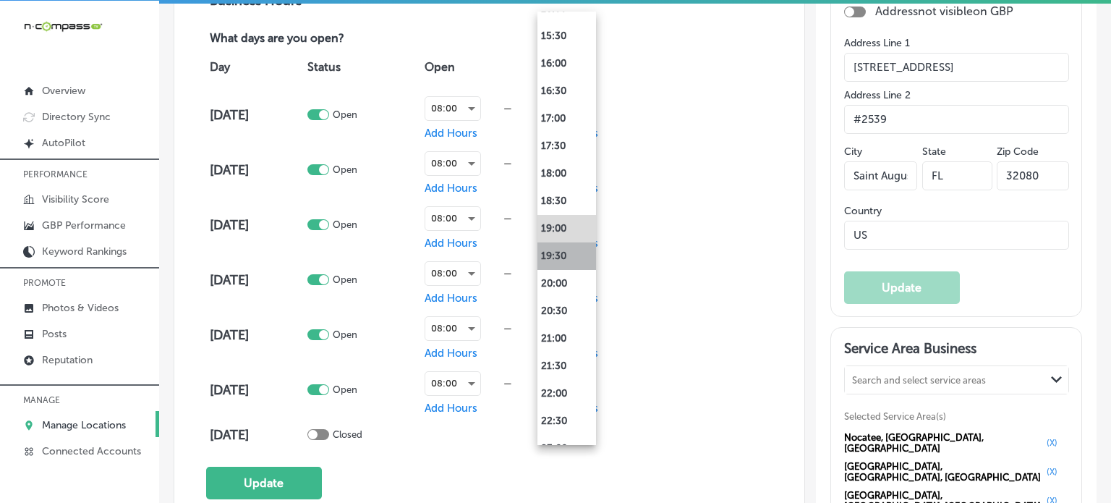
click at [558, 256] on li "19:30" at bounding box center [566, 255] width 59 height 27
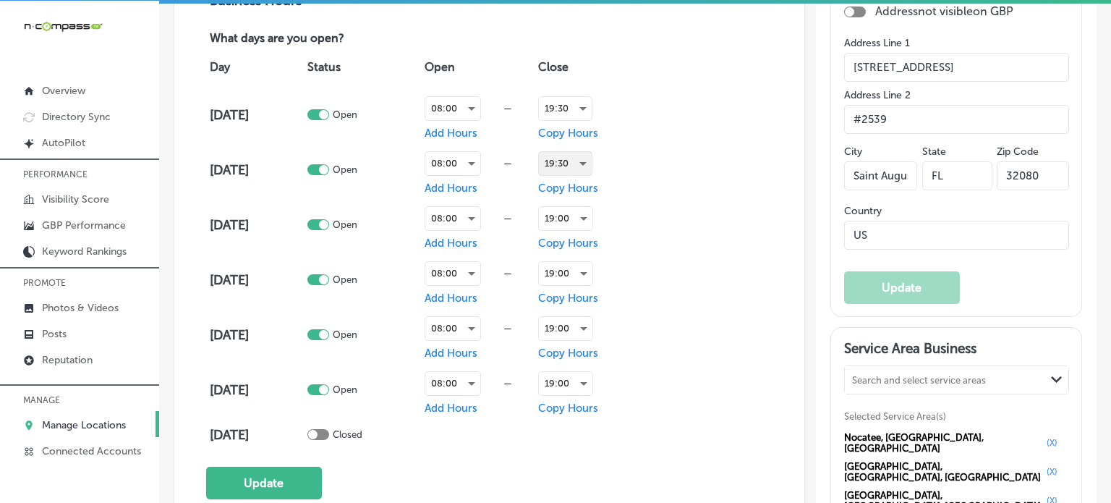
scroll to position [1004, 0]
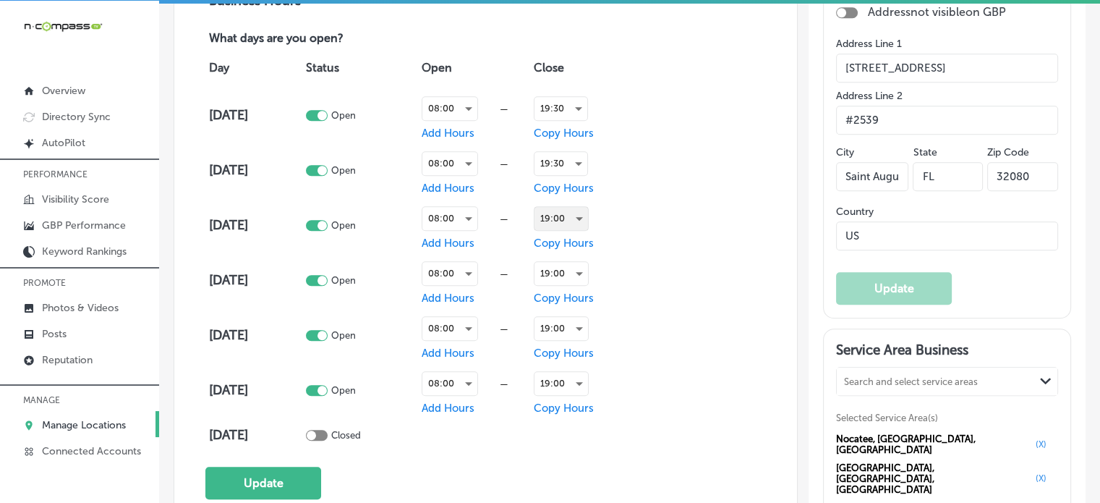
click at [568, 210] on div "19:00" at bounding box center [561, 218] width 54 height 23
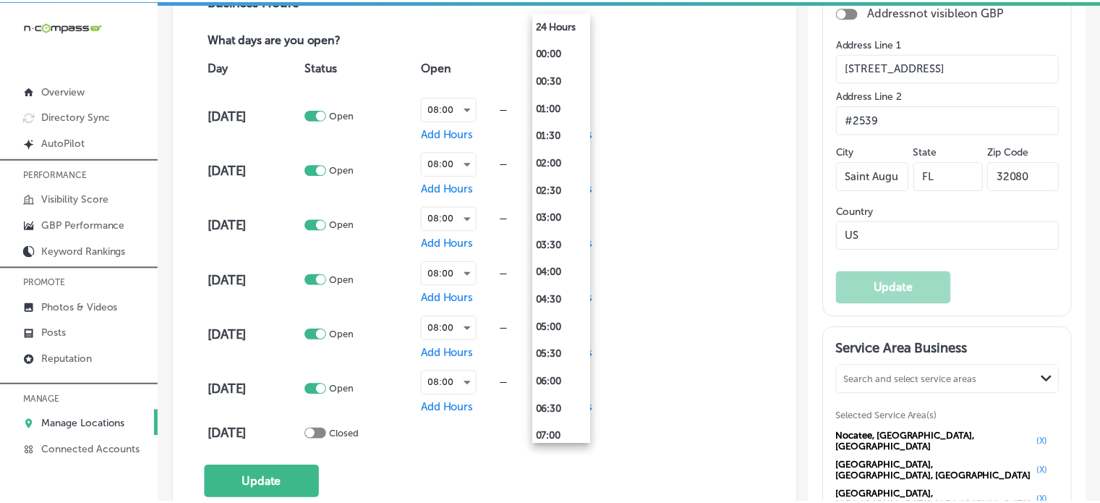
scroll to position [868, 0]
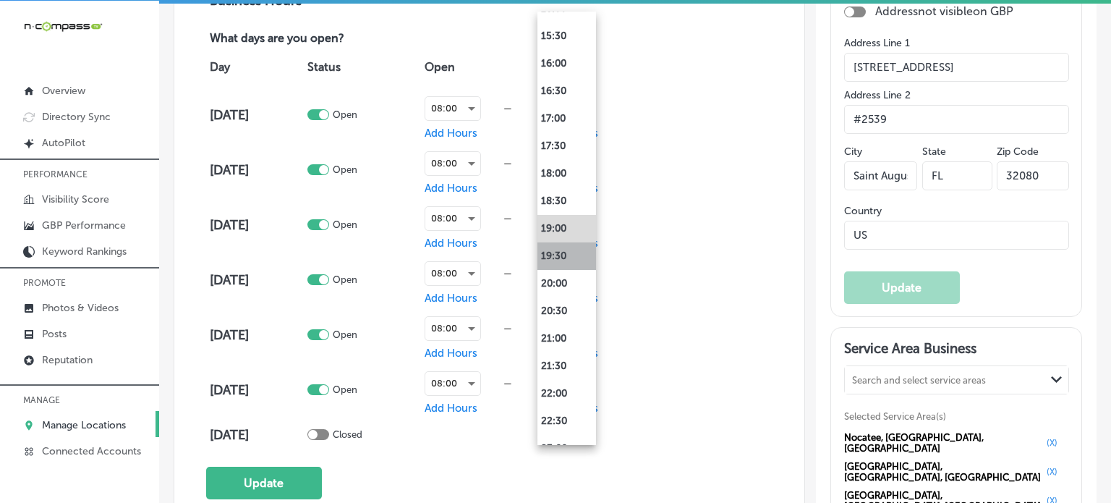
click at [559, 248] on li "19:30" at bounding box center [566, 255] width 59 height 27
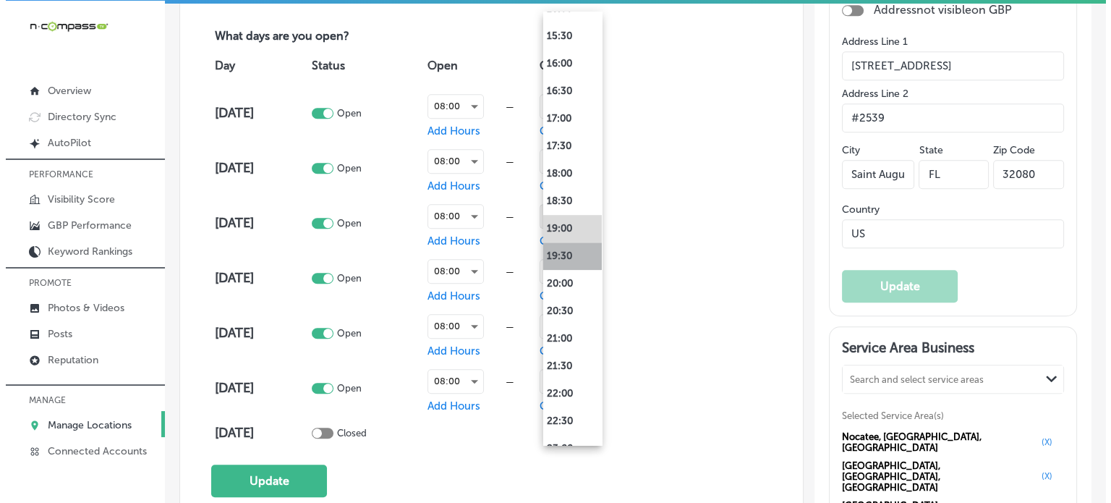
scroll to position [1004, 0]
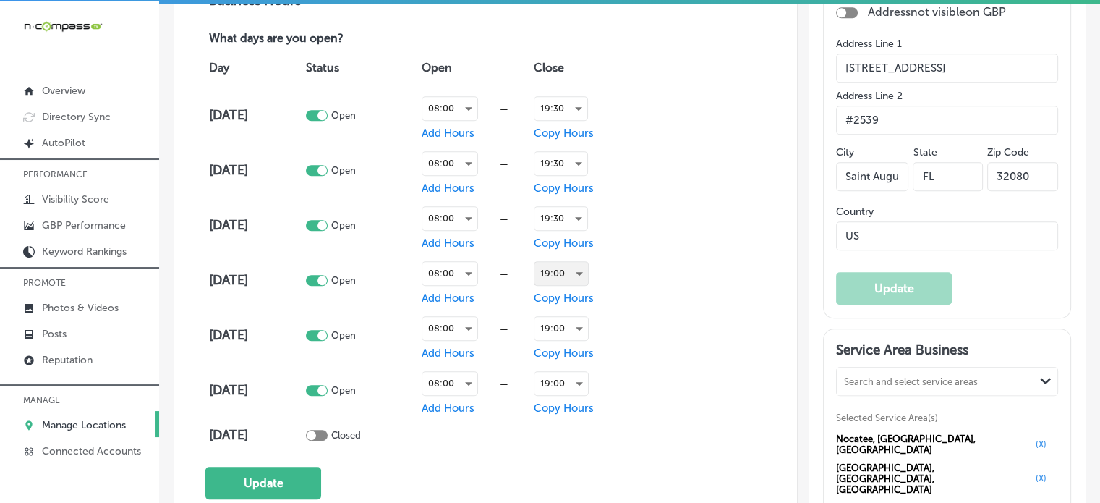
click at [563, 268] on div "19:00" at bounding box center [561, 273] width 54 height 23
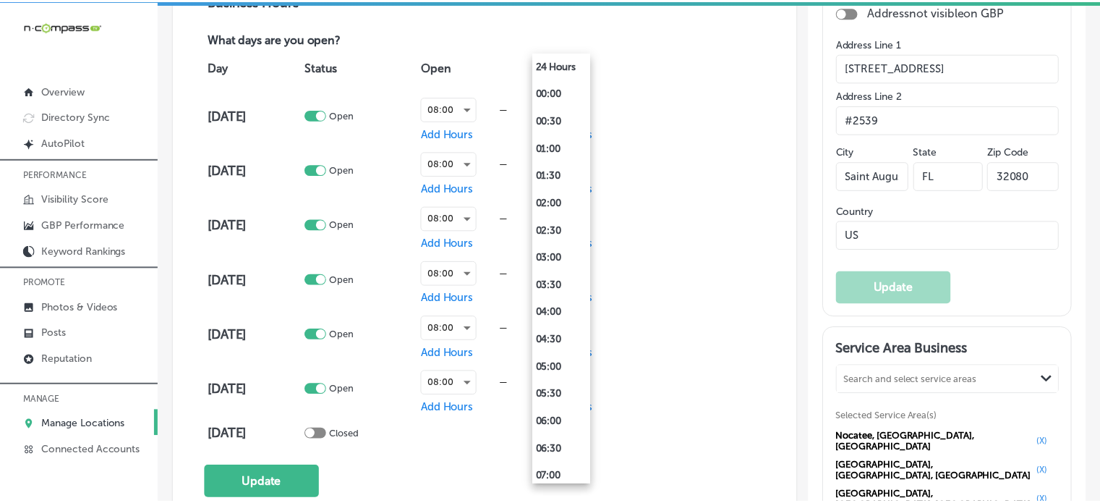
scroll to position [868, 0]
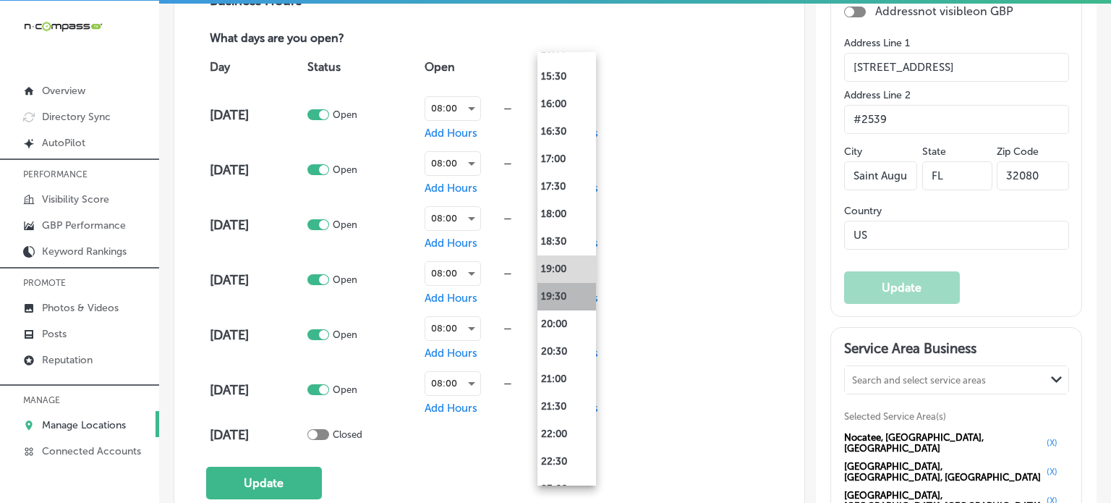
click at [557, 303] on li "19:30" at bounding box center [566, 296] width 59 height 27
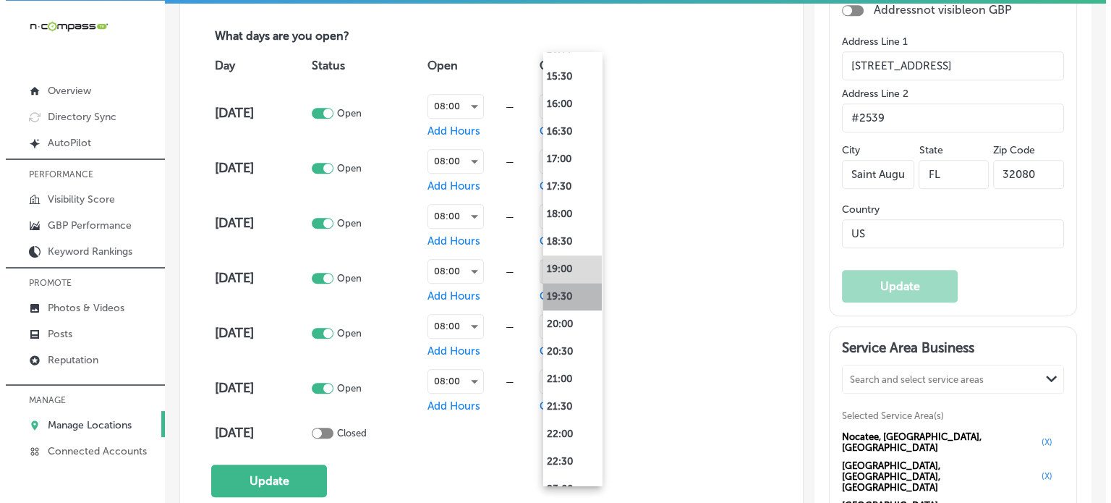
scroll to position [1004, 0]
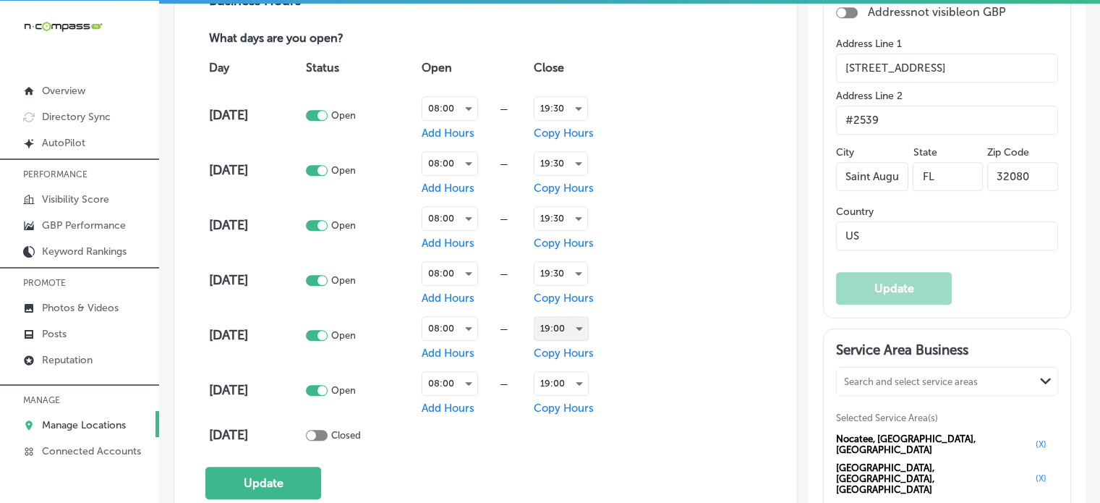
click at [563, 328] on div "19:00" at bounding box center [561, 328] width 54 height 23
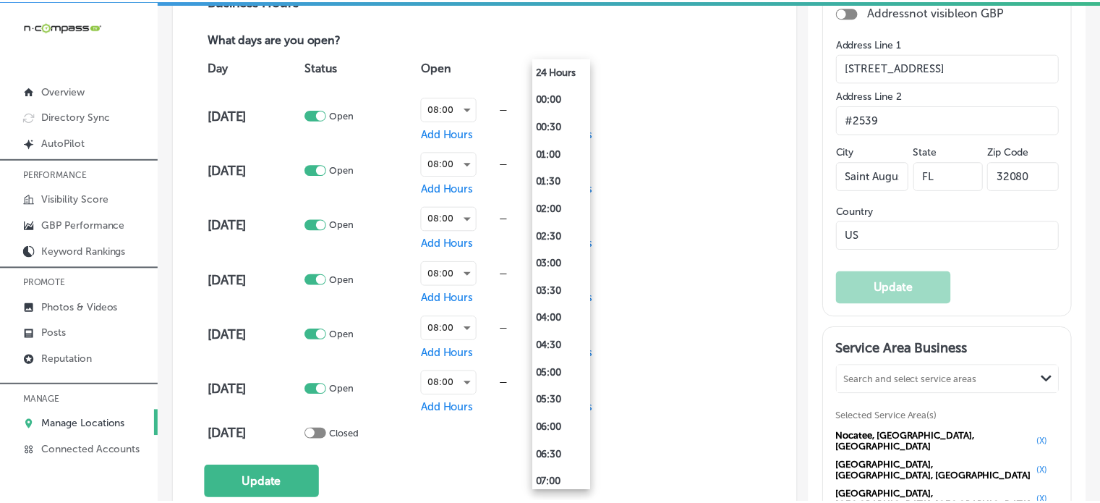
scroll to position [868, 0]
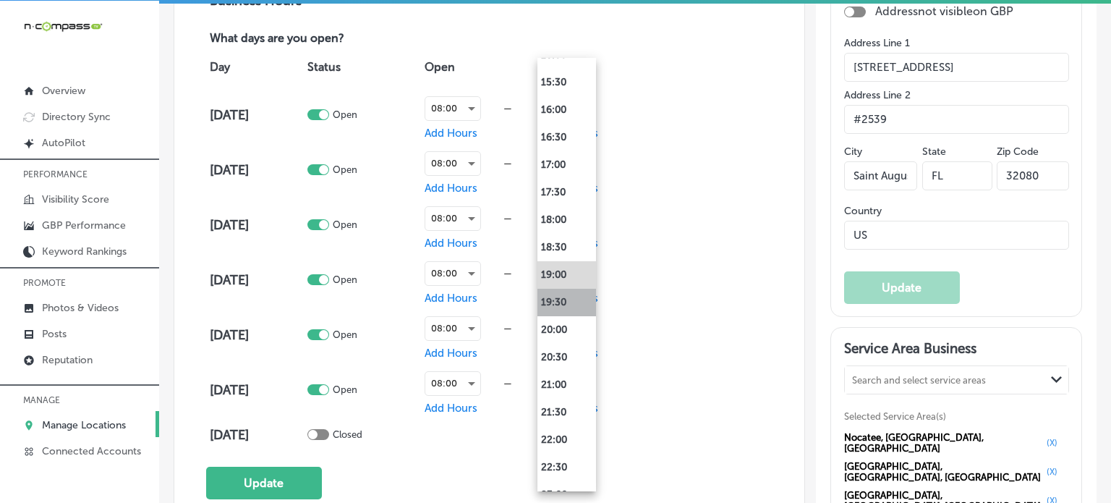
click at [552, 301] on li "19:30" at bounding box center [566, 301] width 59 height 27
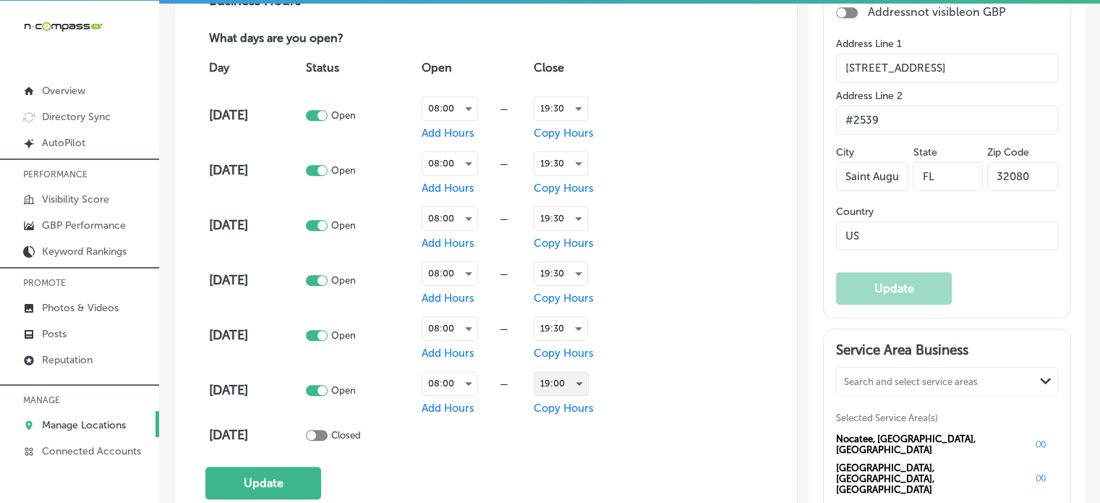
click at [557, 375] on div "19:00" at bounding box center [561, 383] width 54 height 23
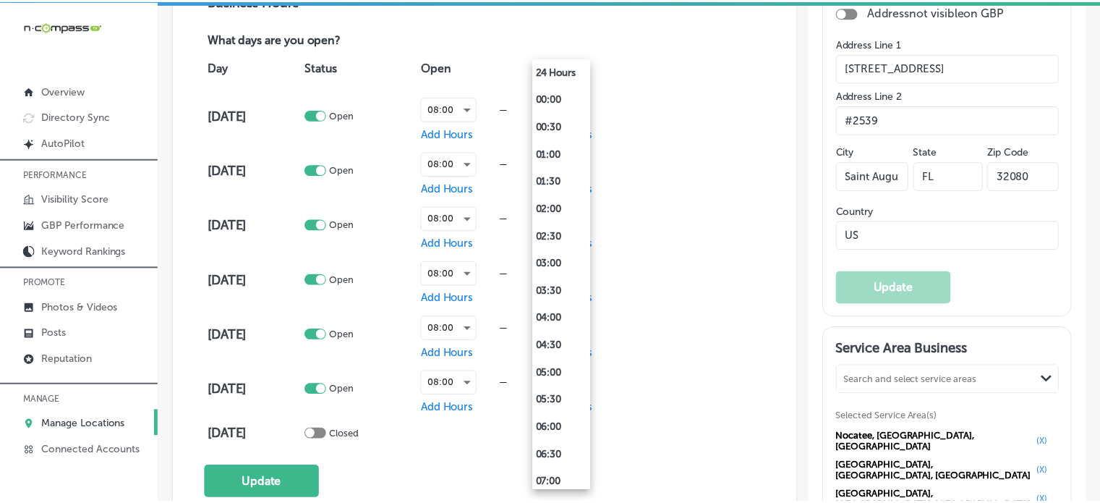
scroll to position [868, 0]
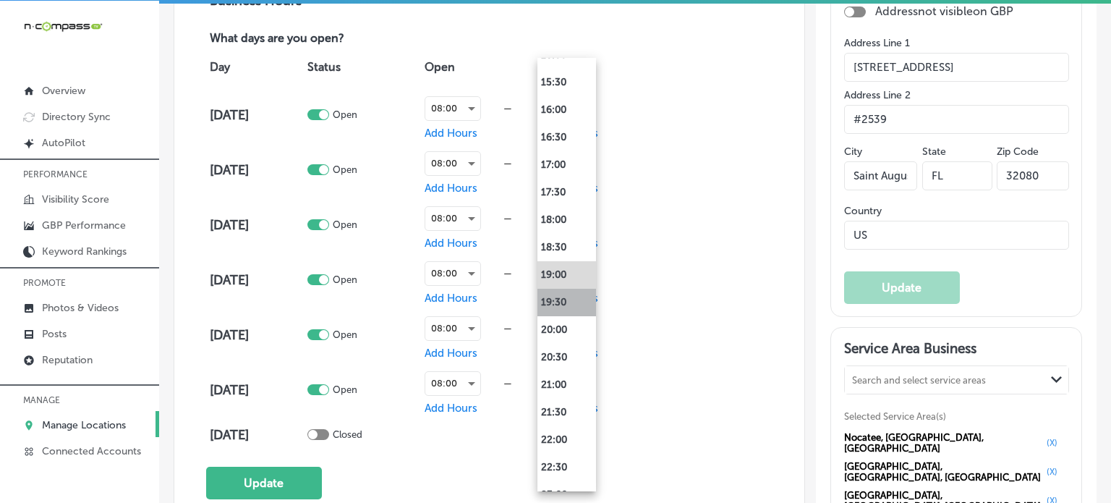
click at [555, 294] on li "19:30" at bounding box center [566, 301] width 59 height 27
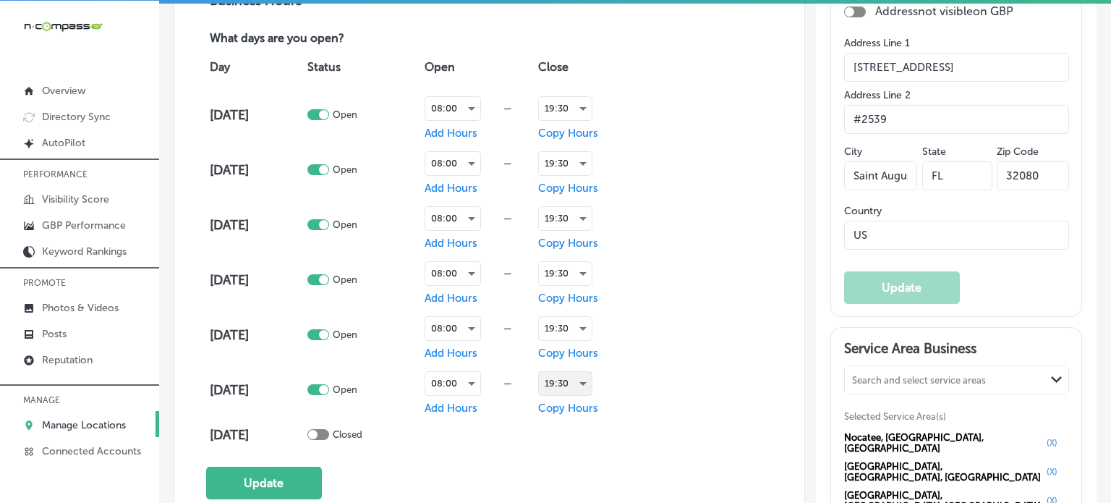
scroll to position [1004, 0]
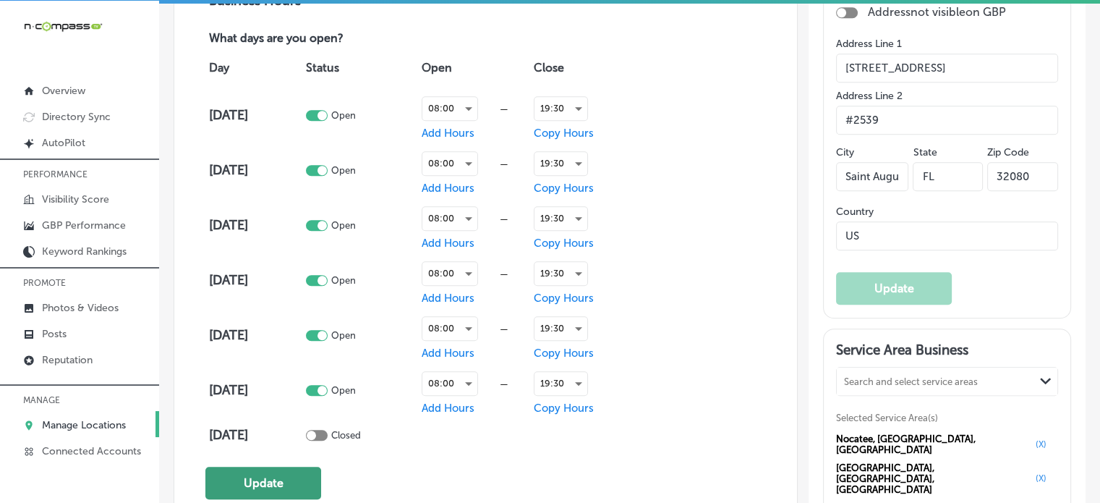
click at [281, 476] on button "Update" at bounding box center [263, 482] width 116 height 33
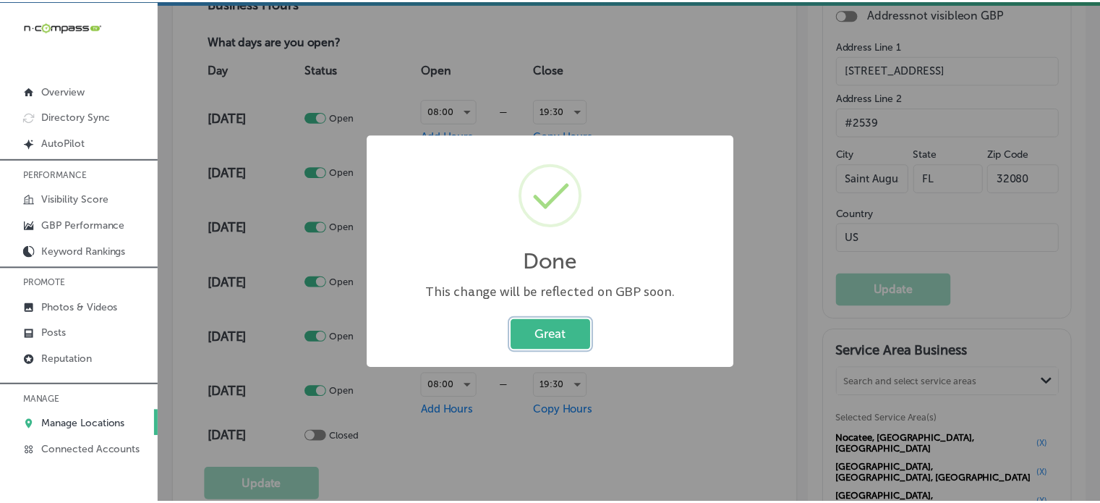
scroll to position [1006, 0]
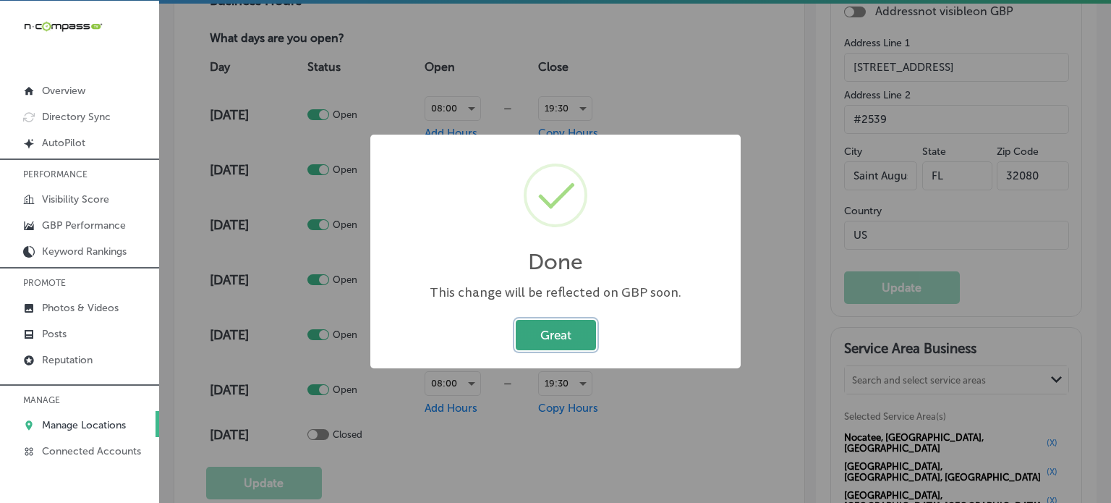
click at [582, 343] on button "Great" at bounding box center [556, 335] width 80 height 30
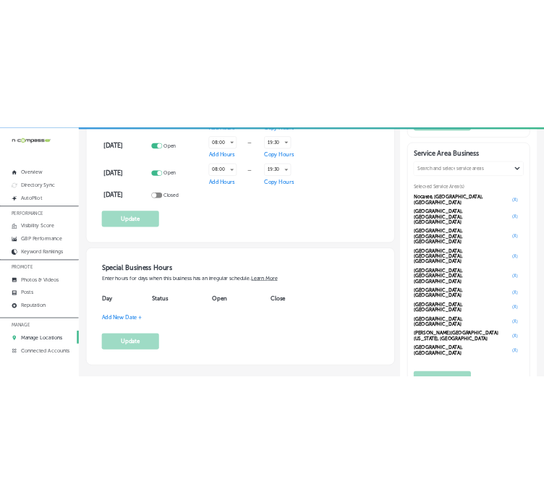
scroll to position [1286, 0]
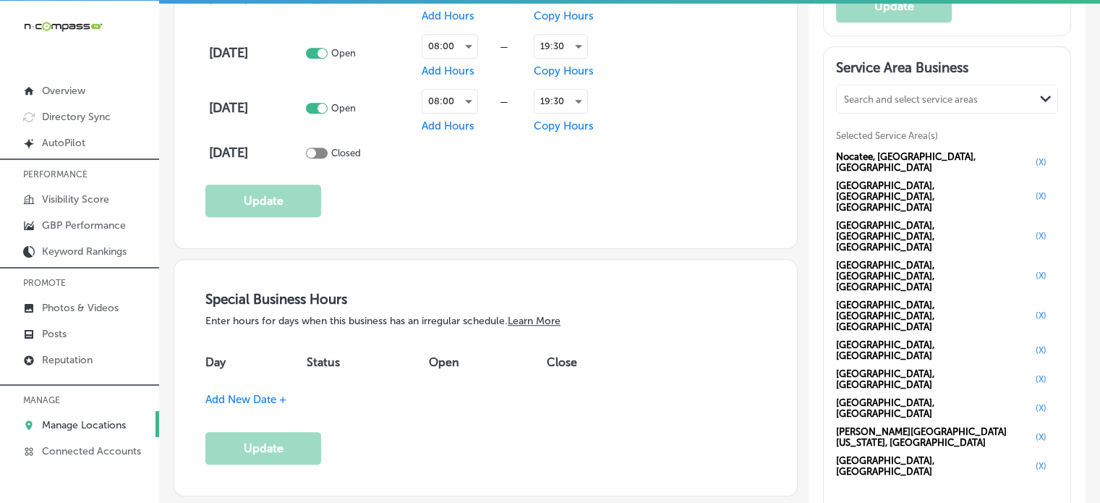
select select "US"
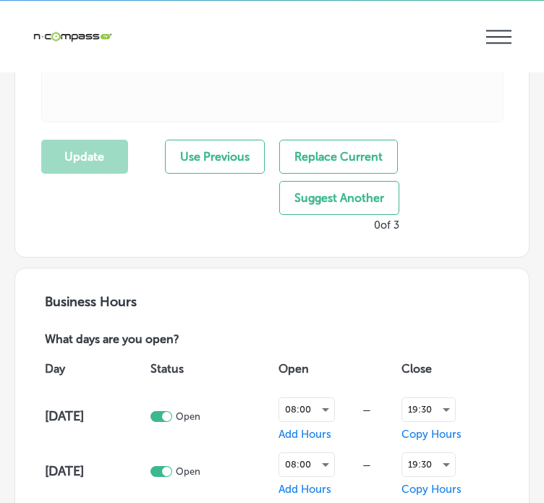
scroll to position [1286, 0]
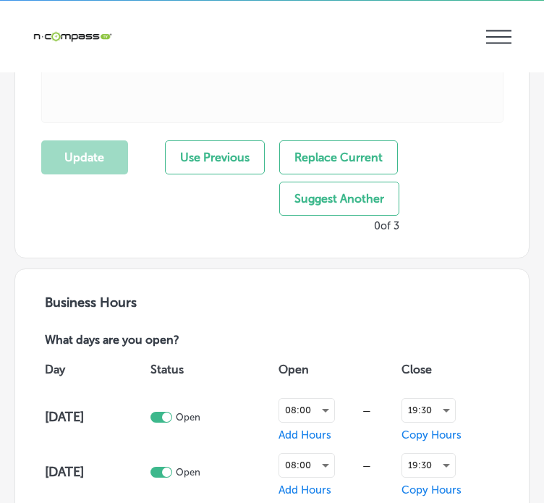
checkbox input "true"
checkbox input "false"
type input "[STREET_ADDRESS]"
type input "#2539"
type input "Saint Augustine"
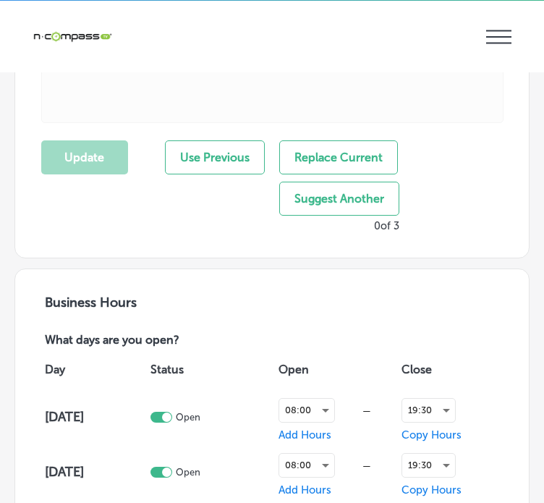
type input "32080"
type input "US"
type input "[URL][DOMAIN_NAME]"
type input "[PHONE_NUMBER]"
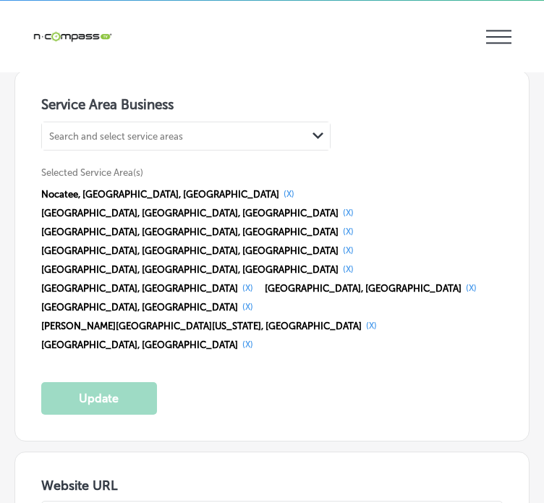
scroll to position [3102, 0]
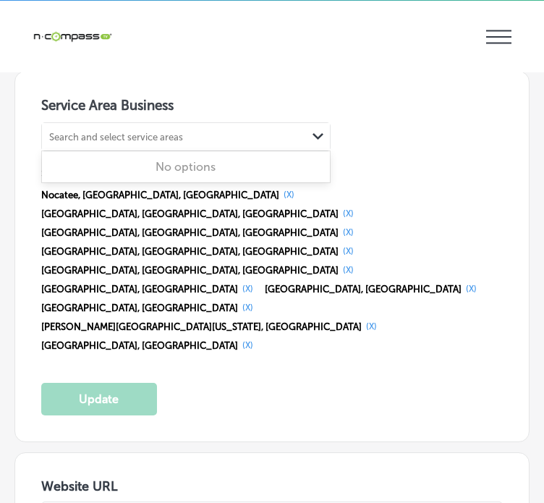
click at [108, 132] on div "Search and select service areas" at bounding box center [116, 137] width 134 height 11
paste input "After a storm, a team of licensed insurance adjusters and certified catastrophe…"
type input "After a storm, a team of licensed insurance adjusters and certified catastrophe…"
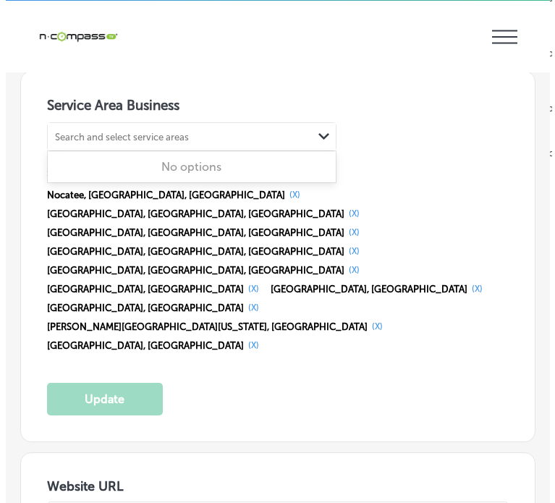
scroll to position [0, 0]
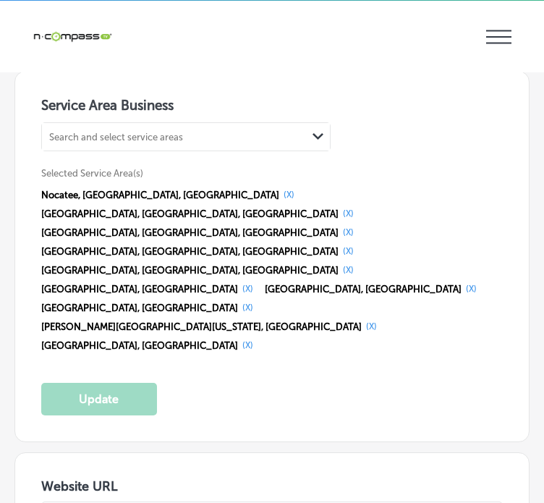
click at [111, 132] on div "Search and select service areas" at bounding box center [116, 137] width 134 height 11
paste input "[GEOGRAPHIC_DATA], [GEOGRAPHIC_DATA]"
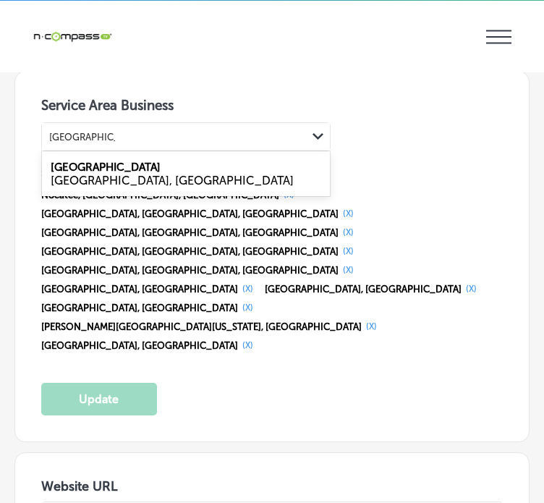
click at [117, 174] on div "[GEOGRAPHIC_DATA], [GEOGRAPHIC_DATA]" at bounding box center [186, 181] width 270 height 14
type input "[GEOGRAPHIC_DATA], [GEOGRAPHIC_DATA]"
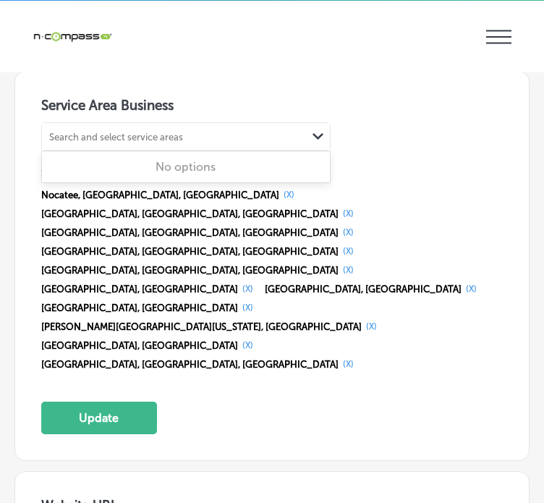
click at [134, 132] on div "Search and select service areas" at bounding box center [116, 137] width 134 height 11
paste input "[GEOGRAPHIC_DATA],"
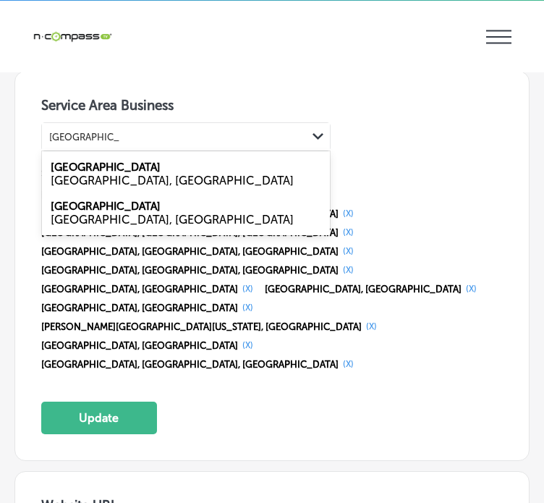
type input "[GEOGRAPHIC_DATA],"
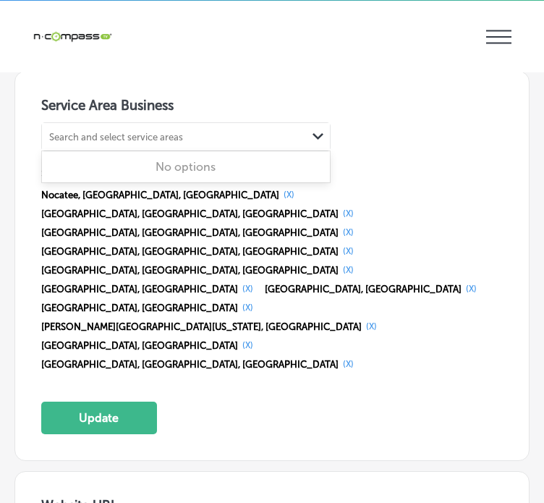
click at [119, 134] on div "Search and select service areas" at bounding box center [174, 137] width 265 height 20
paste input "[GEOGRAPHIC_DATA],"
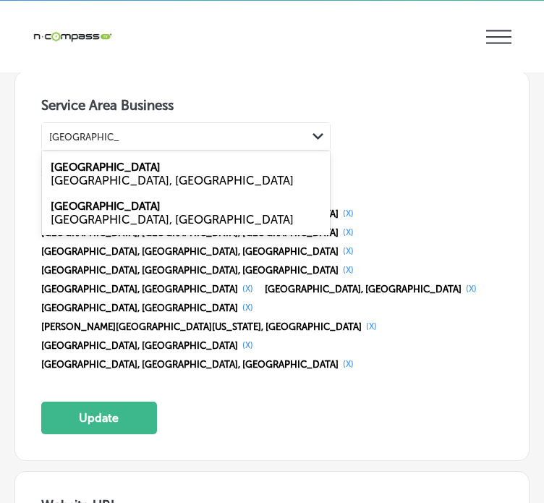
click at [108, 161] on label "[GEOGRAPHIC_DATA]" at bounding box center [106, 167] width 110 height 13
type input "[GEOGRAPHIC_DATA],"
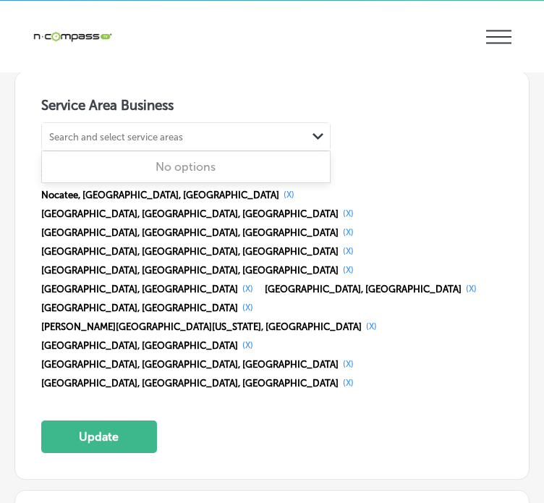
click at [143, 132] on div "Search and select service areas" at bounding box center [116, 137] width 134 height 11
paste input "[GEOGRAPHIC_DATA], [GEOGRAPHIC_DATA]"
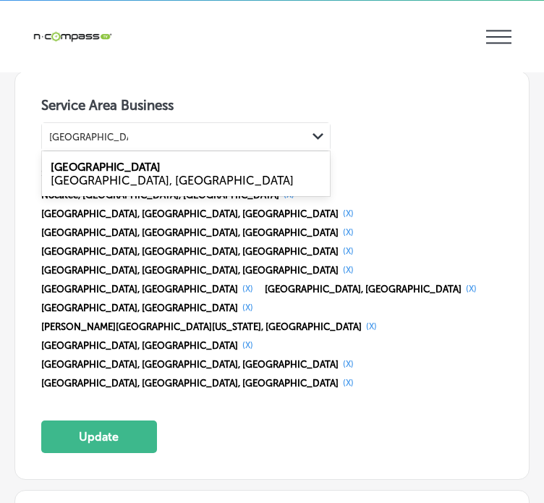
click at [128, 156] on div "[GEOGRAPHIC_DATA], [GEOGRAPHIC_DATA]" at bounding box center [186, 173] width 288 height 39
type input "[GEOGRAPHIC_DATA], [GEOGRAPHIC_DATA]"
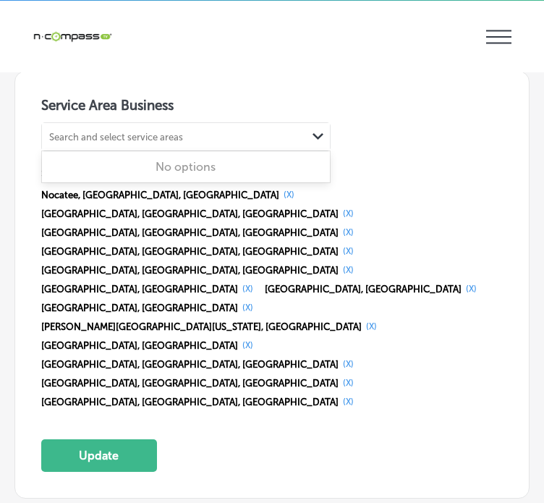
click at [127, 132] on div "Search and select service areas" at bounding box center [116, 137] width 134 height 11
paste input "[GEOGRAPHIC_DATA], [GEOGRAPHIC_DATA]"
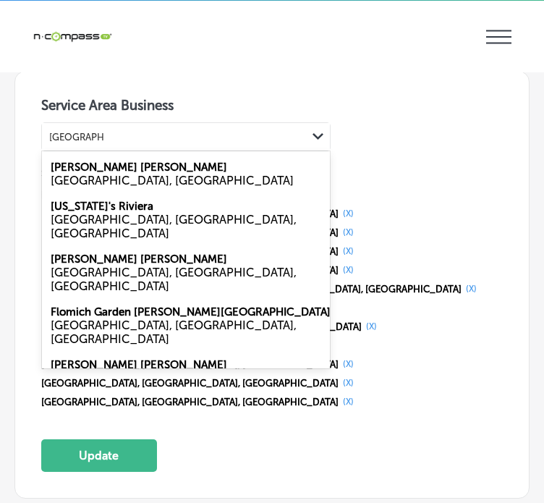
click at [111, 161] on div "[GEOGRAPHIC_DATA], [GEOGRAPHIC_DATA]" at bounding box center [186, 173] width 288 height 39
type input "[GEOGRAPHIC_DATA], [GEOGRAPHIC_DATA]"
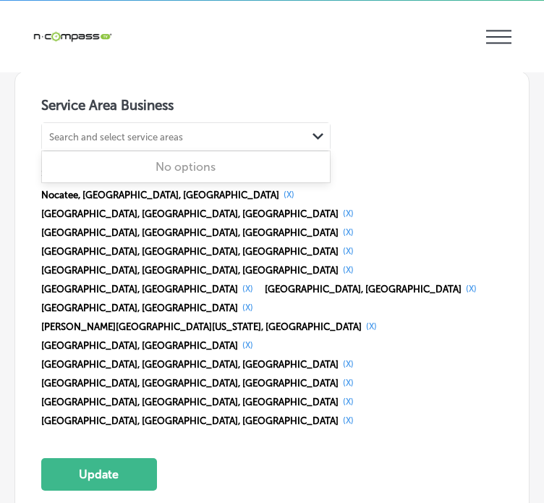
click at [187, 127] on div "Search and select service areas" at bounding box center [174, 137] width 265 height 20
paste input "[GEOGRAPHIC_DATA], [GEOGRAPHIC_DATA]"
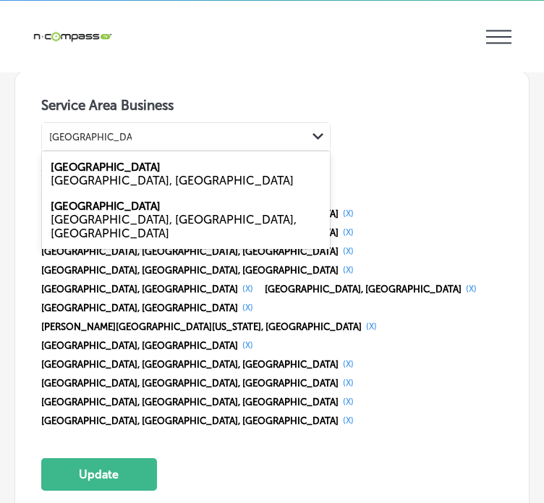
click at [136, 174] on div "[GEOGRAPHIC_DATA], [GEOGRAPHIC_DATA]" at bounding box center [186, 181] width 270 height 14
type input "[GEOGRAPHIC_DATA], [GEOGRAPHIC_DATA]"
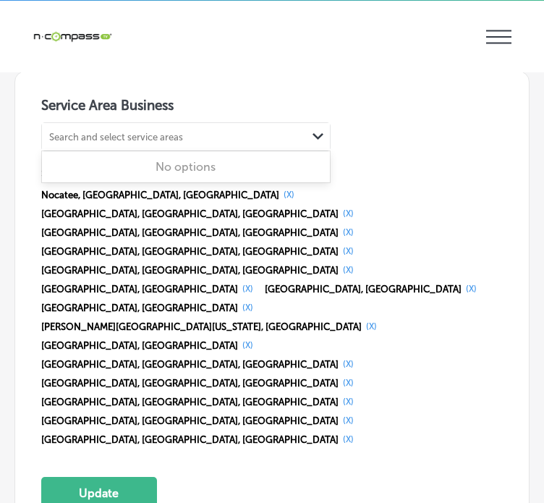
click at [132, 132] on div "Search and select service areas" at bounding box center [116, 137] width 134 height 11
paste input "[GEOGRAPHIC_DATA], [GEOGRAPHIC_DATA]"
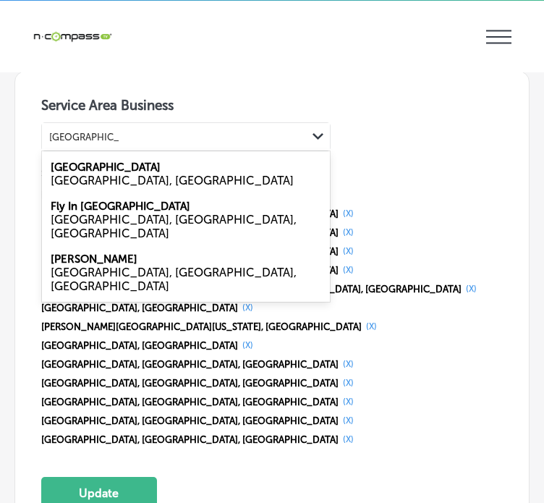
click at [111, 174] on div "[GEOGRAPHIC_DATA], [GEOGRAPHIC_DATA]" at bounding box center [186, 181] width 270 height 14
type input "[GEOGRAPHIC_DATA], [GEOGRAPHIC_DATA]"
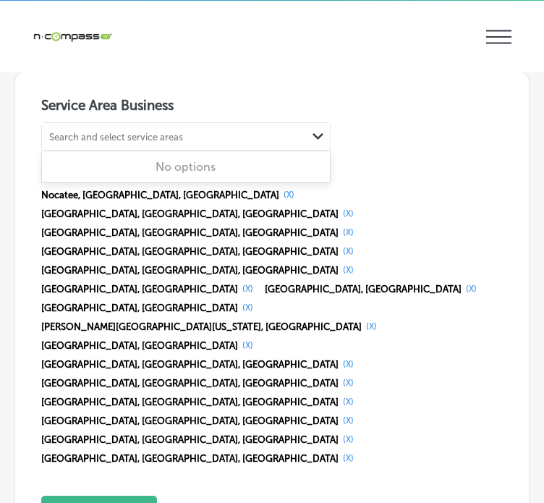
paste input "[GEOGRAPHIC_DATA],"
click at [185, 127] on div "Search and select service areas" at bounding box center [174, 137] width 265 height 20
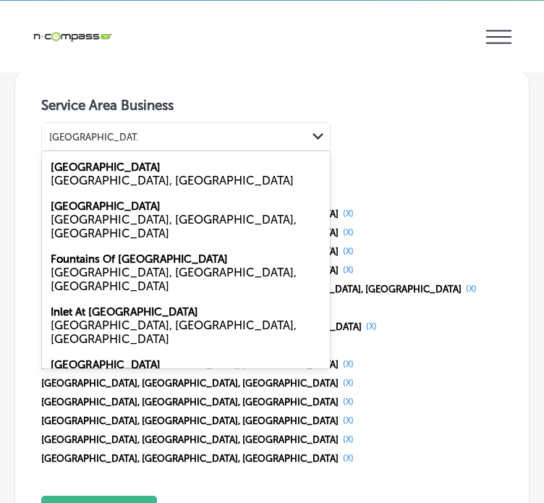
click at [165, 174] on div "[GEOGRAPHIC_DATA], [GEOGRAPHIC_DATA]" at bounding box center [186, 181] width 270 height 14
type input "[GEOGRAPHIC_DATA],"
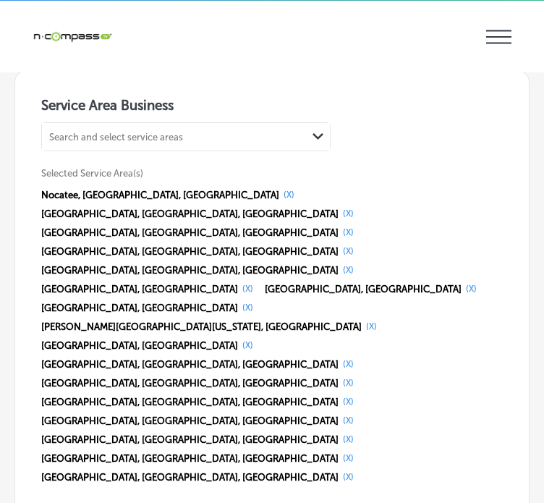
paste input "Edgewater, [GEOGRAPHIC_DATA]"
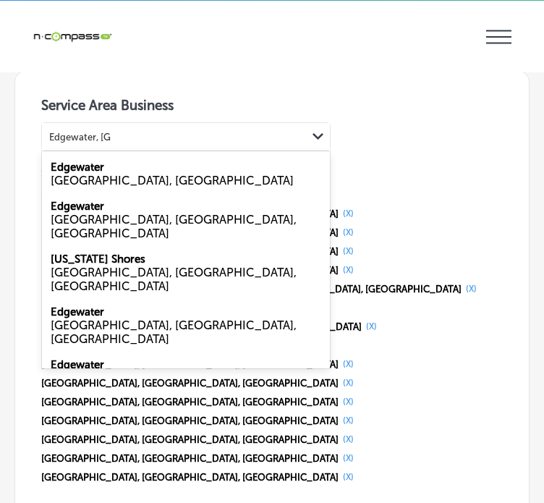
click at [129, 159] on div "Edgewater [GEOGRAPHIC_DATA], [GEOGRAPHIC_DATA]" at bounding box center [186, 173] width 288 height 39
type input "Edgewater, [GEOGRAPHIC_DATA]"
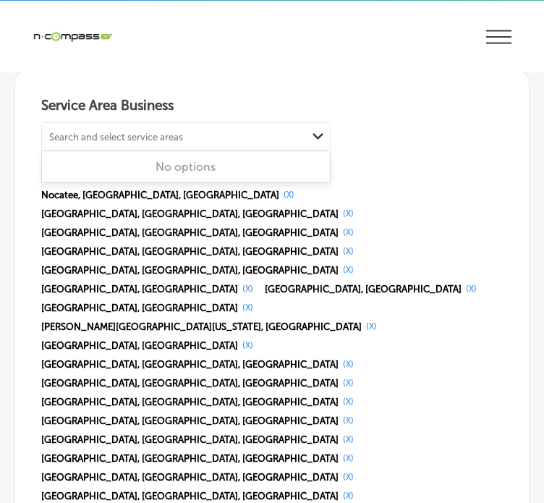
click at [202, 131] on div "Search and select service areas" at bounding box center [174, 137] width 265 height 20
paste input "[GEOGRAPHIC_DATA], [GEOGRAPHIC_DATA]"
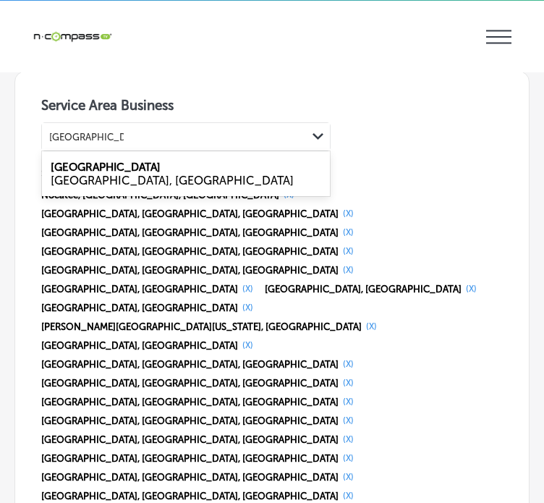
click at [132, 160] on div "[GEOGRAPHIC_DATA] [GEOGRAPHIC_DATA], [GEOGRAPHIC_DATA]" at bounding box center [186, 173] width 288 height 39
type input "[GEOGRAPHIC_DATA], [GEOGRAPHIC_DATA]"
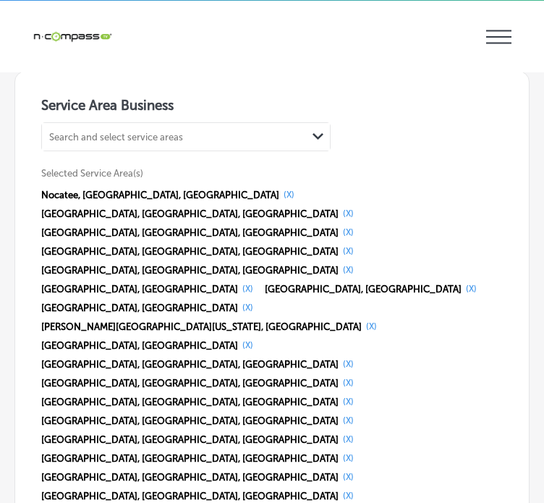
click at [111, 133] on div "Search and select service areas" at bounding box center [174, 137] width 265 height 20
paste input "[GEOGRAPHIC_DATA], [GEOGRAPHIC_DATA]"
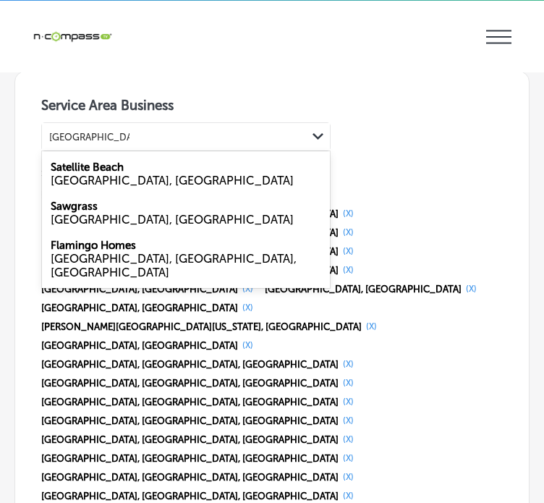
click at [115, 174] on div "[GEOGRAPHIC_DATA], [GEOGRAPHIC_DATA]" at bounding box center [186, 181] width 270 height 14
type input "[GEOGRAPHIC_DATA], [GEOGRAPHIC_DATA]"
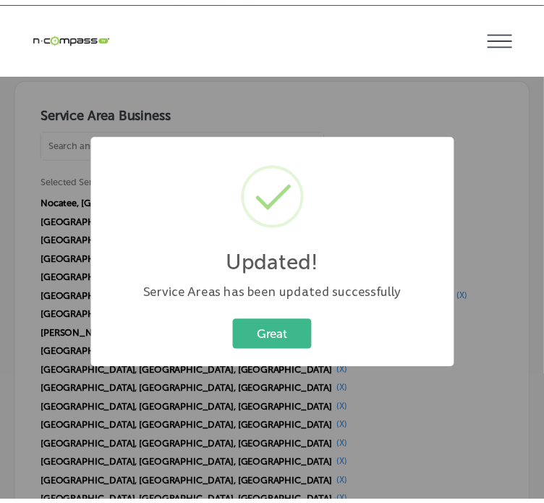
scroll to position [3109, 0]
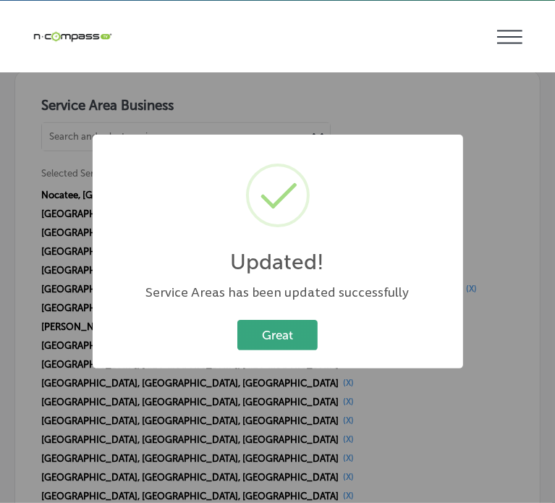
click at [294, 335] on button "Great" at bounding box center [277, 335] width 80 height 30
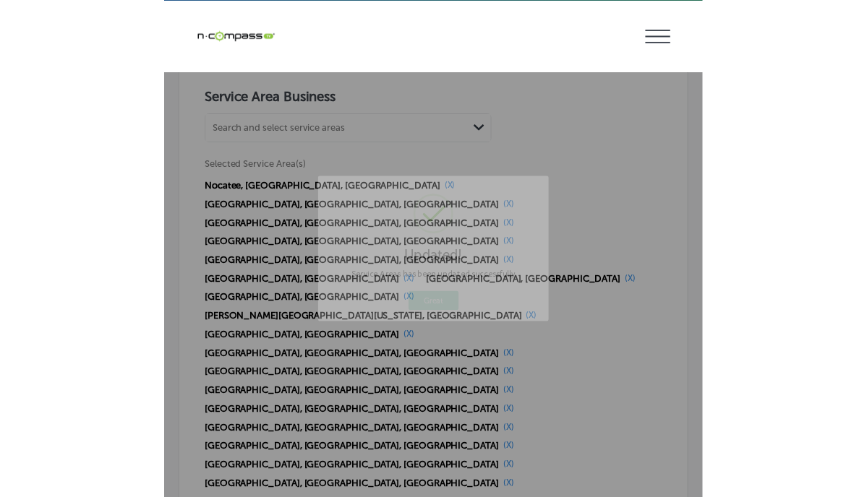
scroll to position [3102, 0]
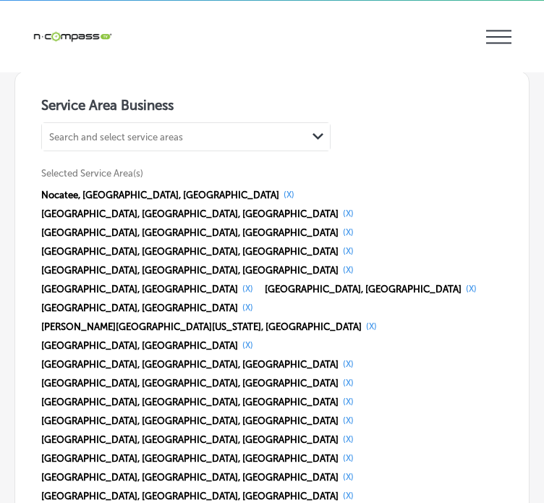
select select "US"
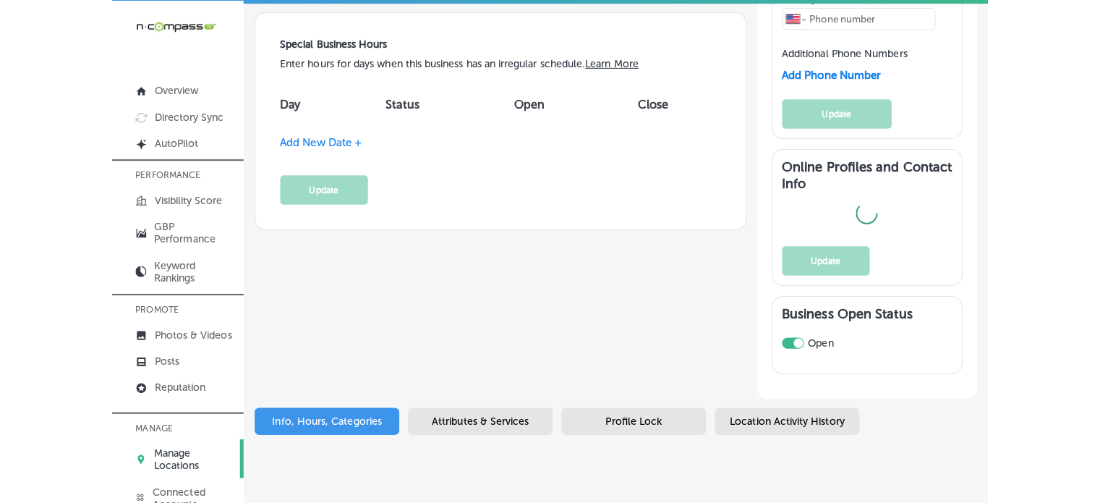
scroll to position [1664, 0]
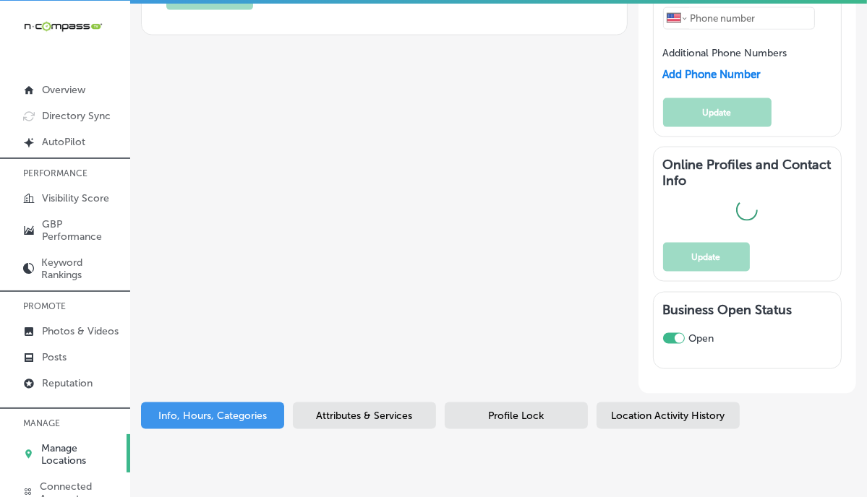
checkbox input "true"
checkbox input "false"
type input "[STREET_ADDRESS]"
type input "#2539"
type input "Saint Augustine"
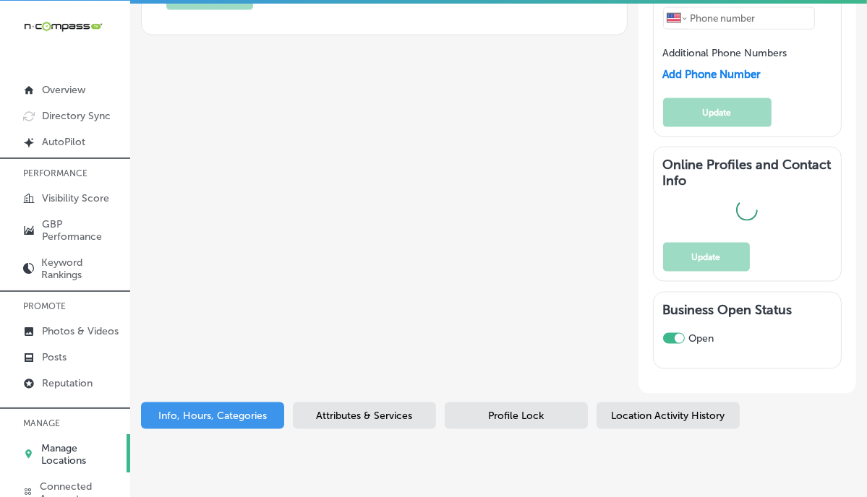
type input "32080"
type input "US"
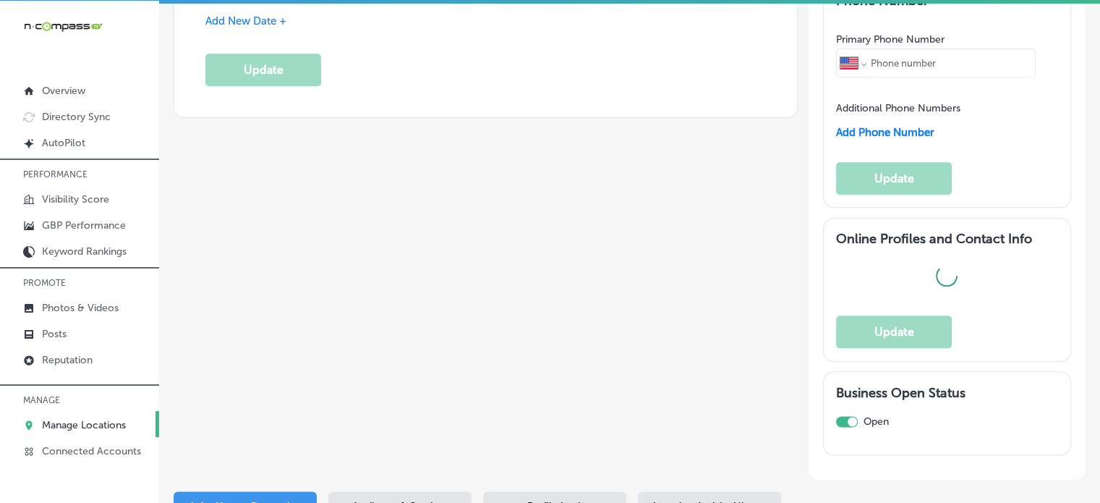
type input "[URL][DOMAIN_NAME]"
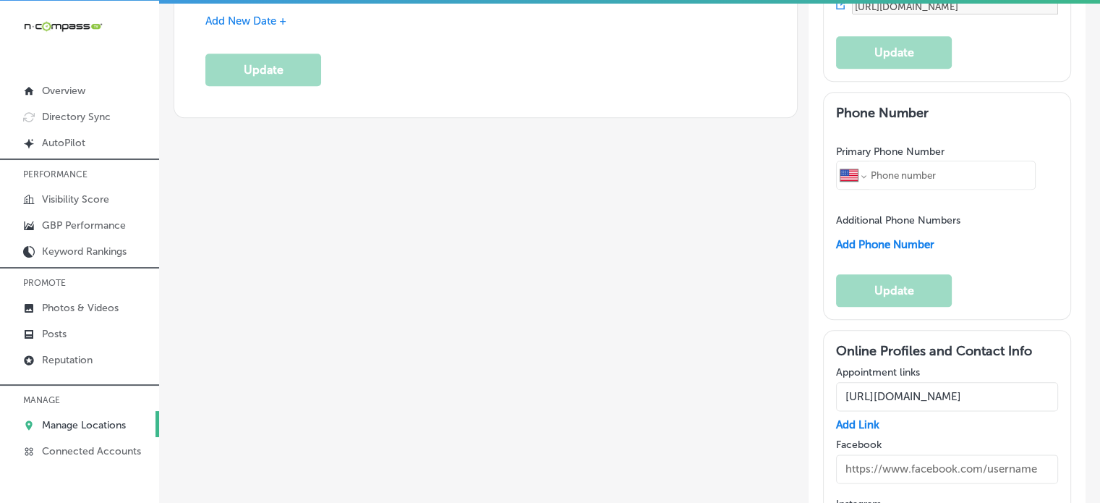
type input "[PHONE_NUMBER]"
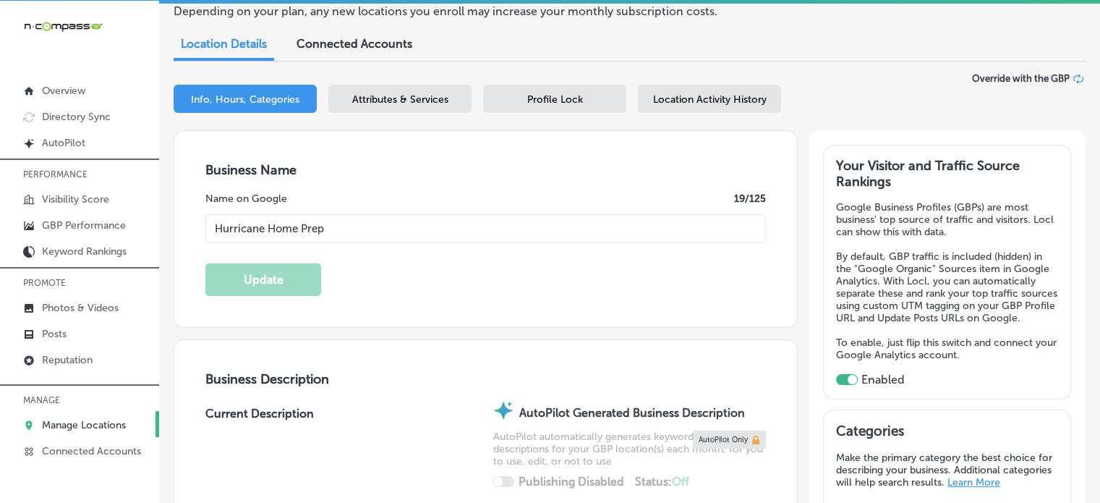
scroll to position [120, 0]
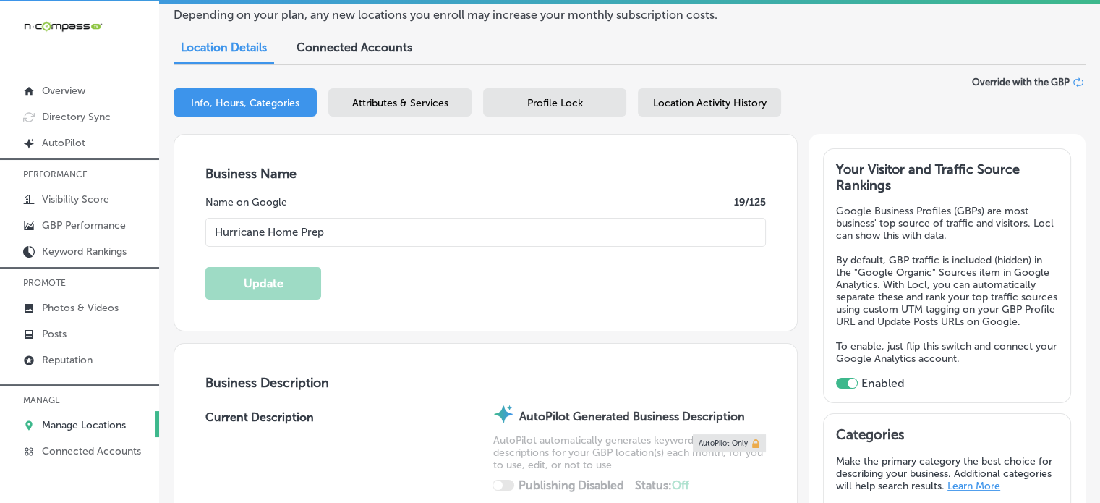
click at [372, 101] on span "Attributes & Services" at bounding box center [400, 103] width 96 height 12
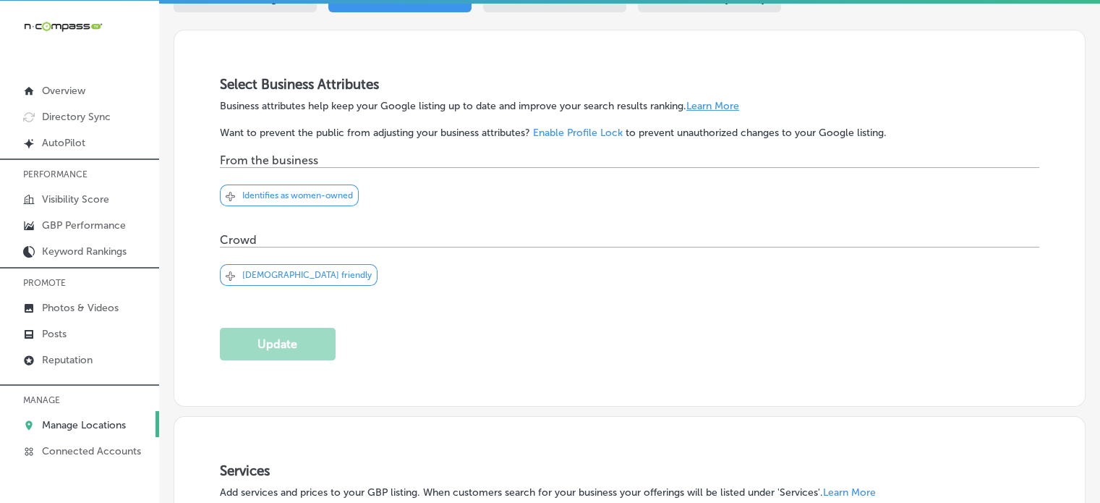
scroll to position [218, 0]
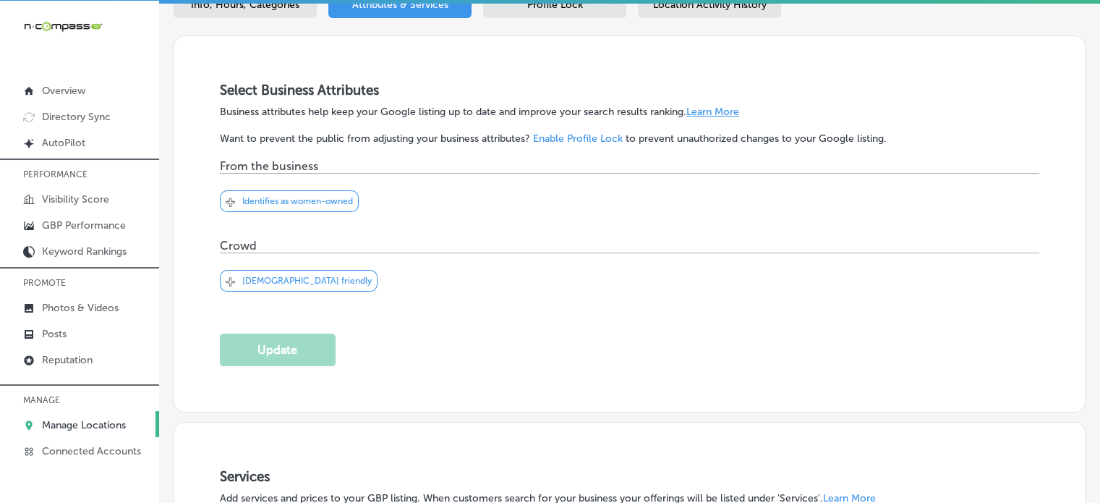
click at [287, 199] on p "Identifies as women-owned" at bounding box center [297, 201] width 111 height 10
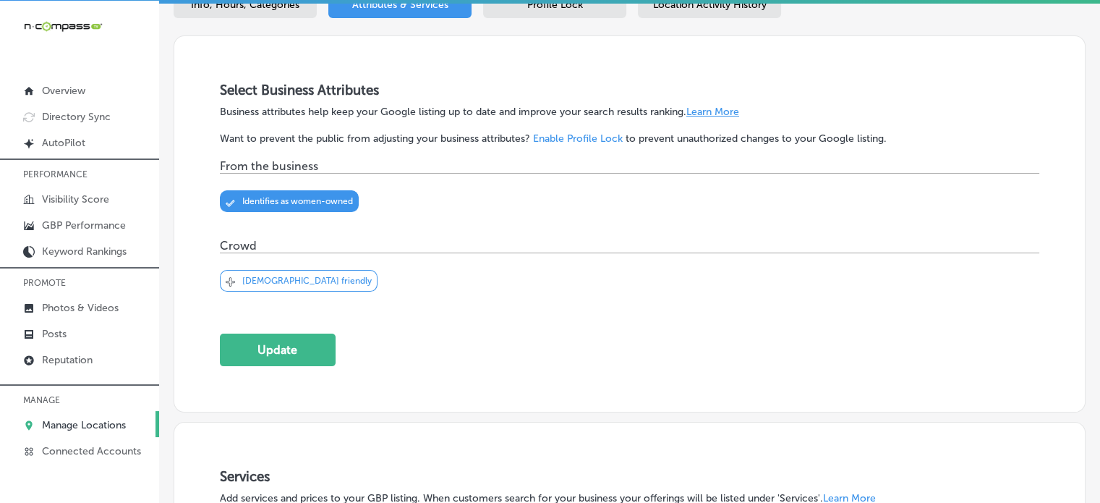
click at [277, 275] on p "[DEMOGRAPHIC_DATA] friendly" at bounding box center [306, 280] width 129 height 10
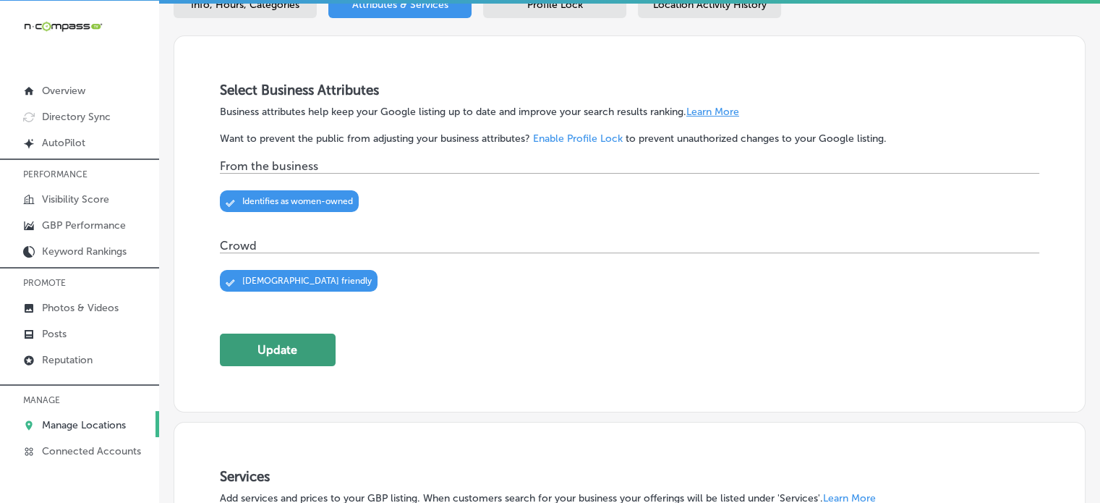
click at [291, 343] on button "Update" at bounding box center [278, 349] width 116 height 33
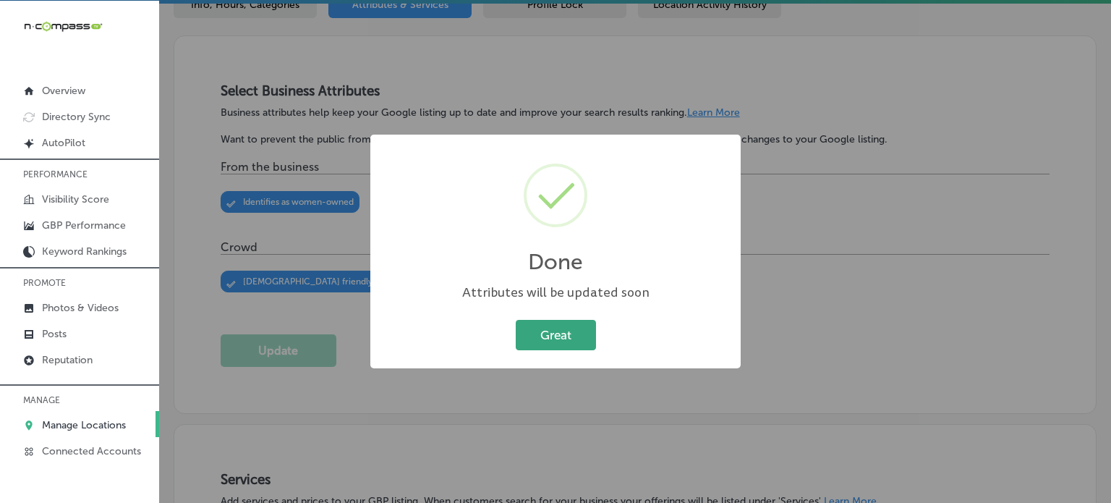
click at [560, 320] on button "Great" at bounding box center [556, 335] width 80 height 30
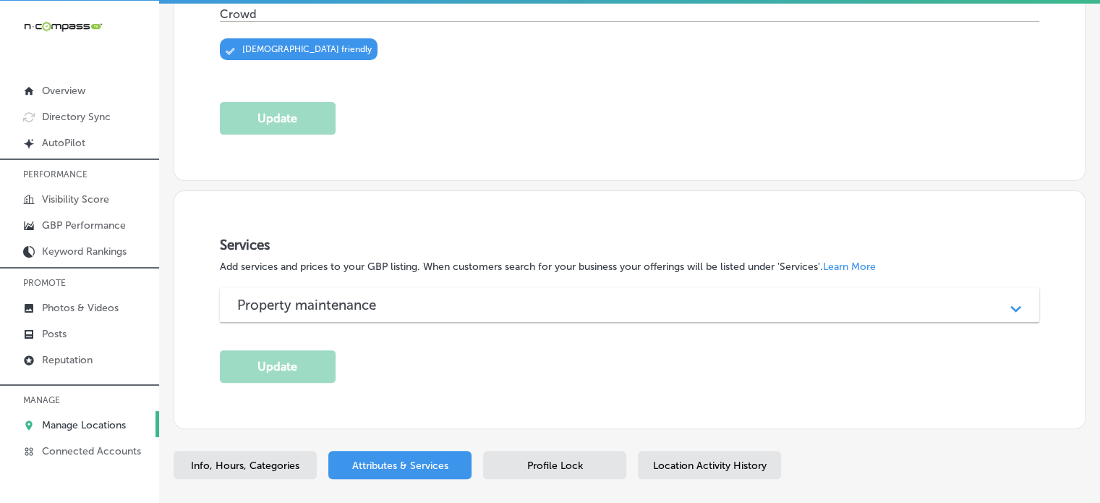
scroll to position [533, 0]
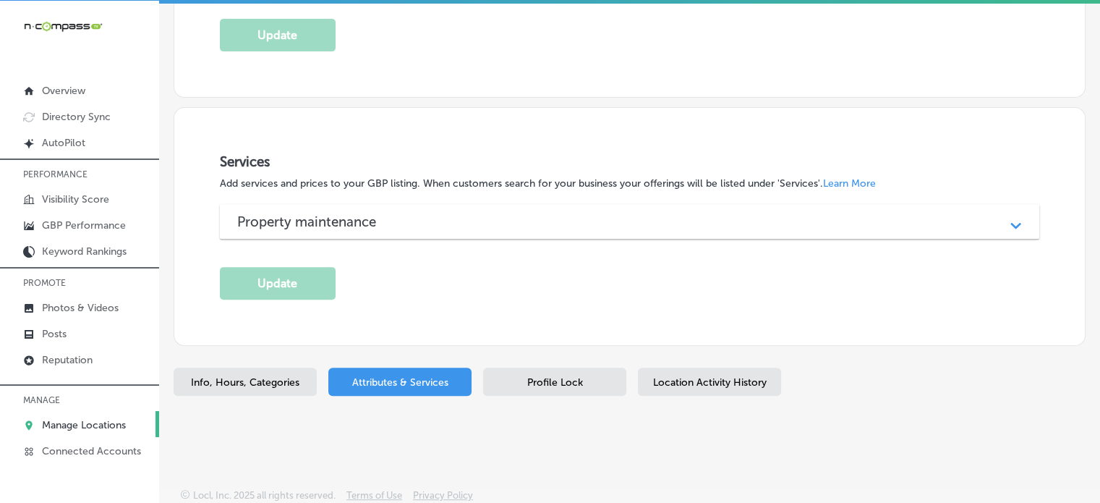
click at [539, 214] on div "Property maintenance" at bounding box center [629, 221] width 785 height 17
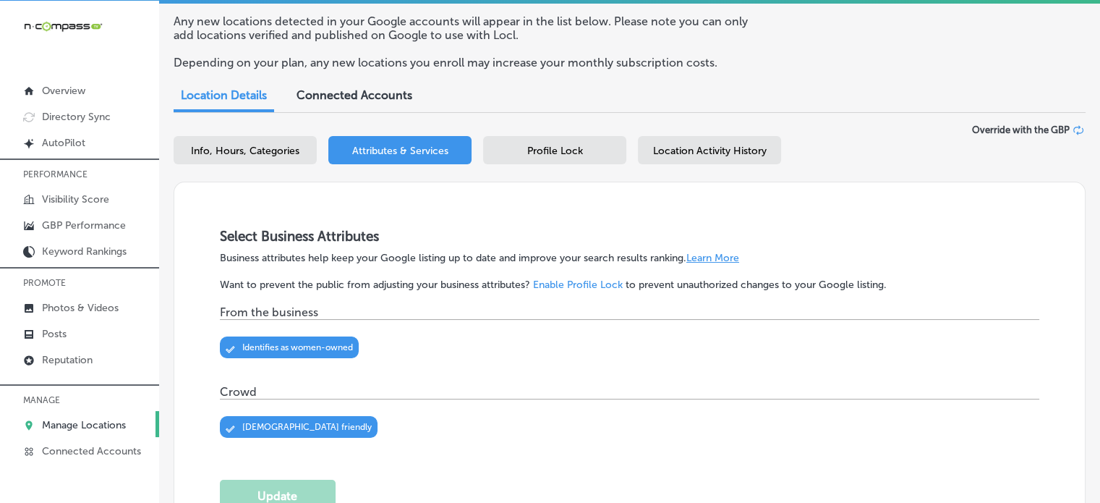
scroll to position [0, 0]
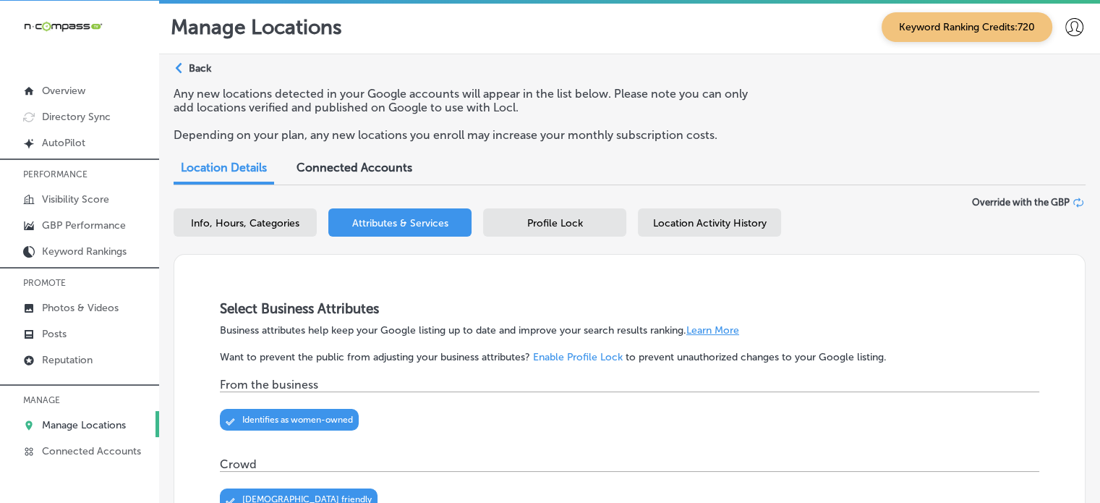
click at [542, 221] on span "Profile Lock" at bounding box center [555, 223] width 56 height 12
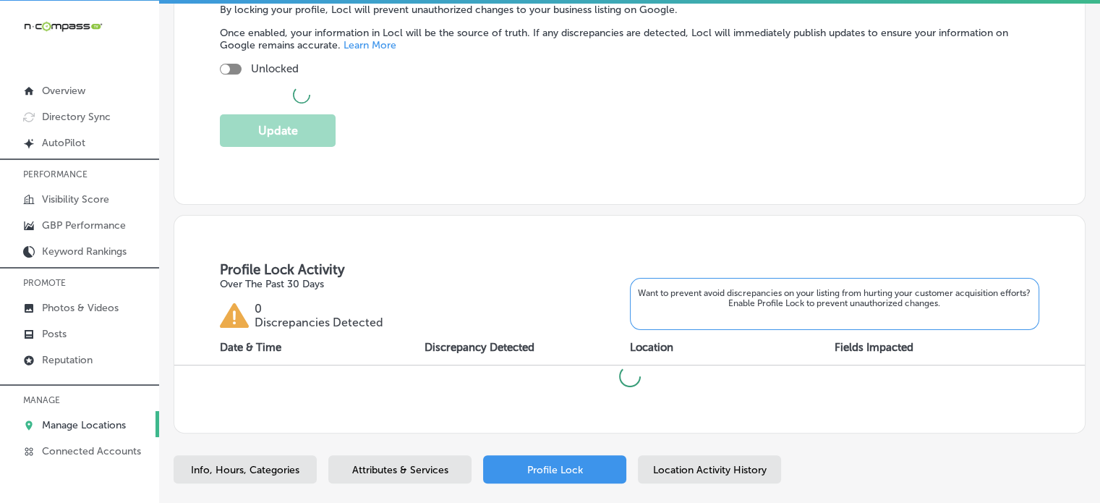
scroll to position [303, 0]
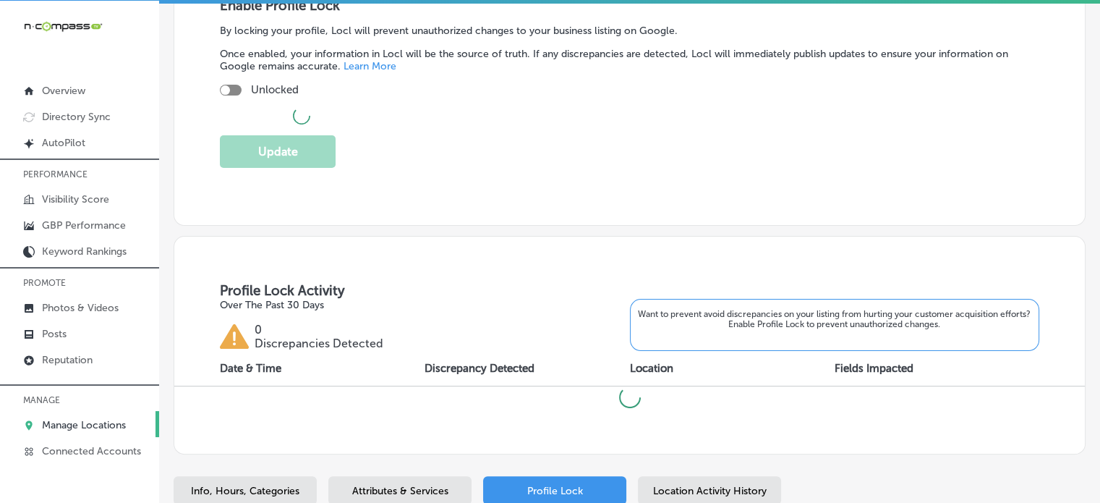
checkbox input "true"
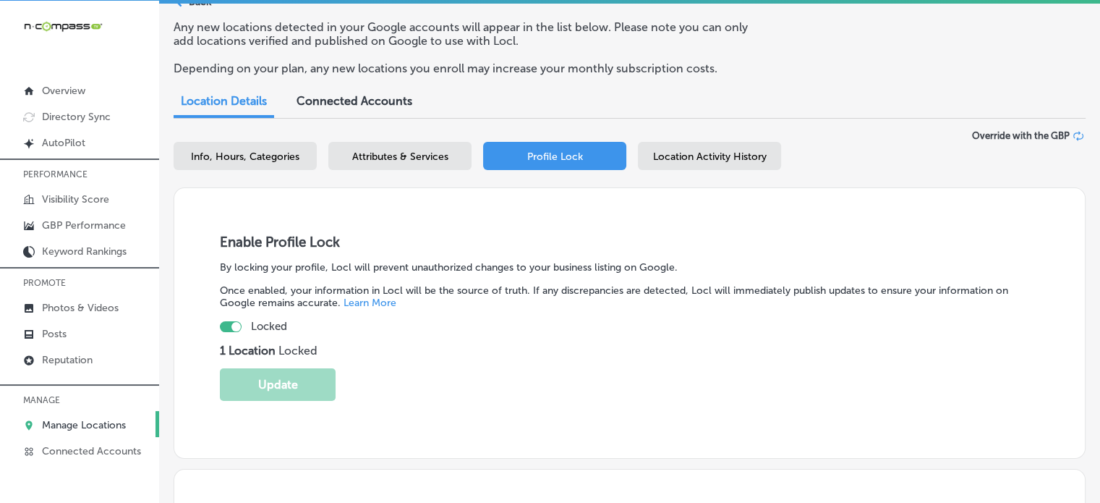
scroll to position [43, 0]
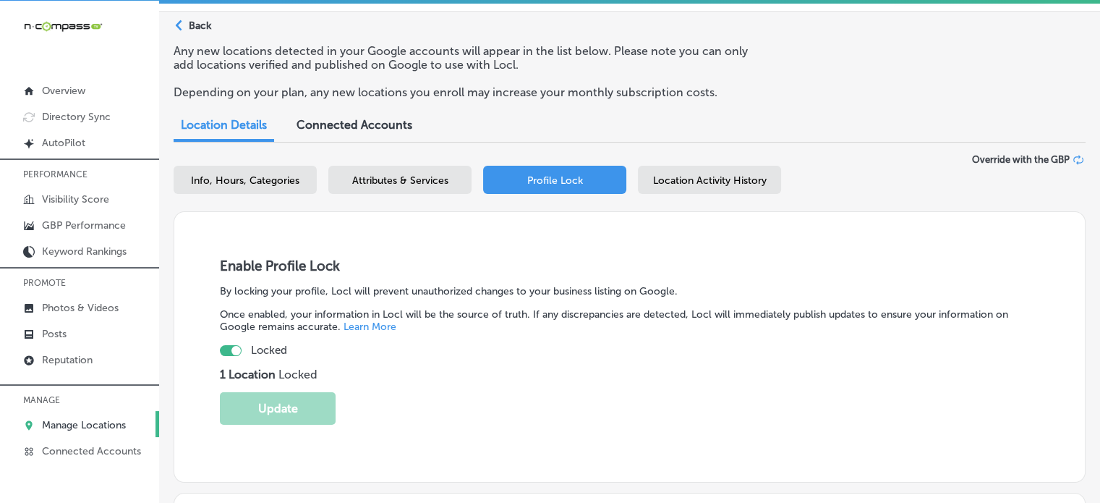
click at [678, 179] on span "Location Activity History" at bounding box center [710, 180] width 114 height 12
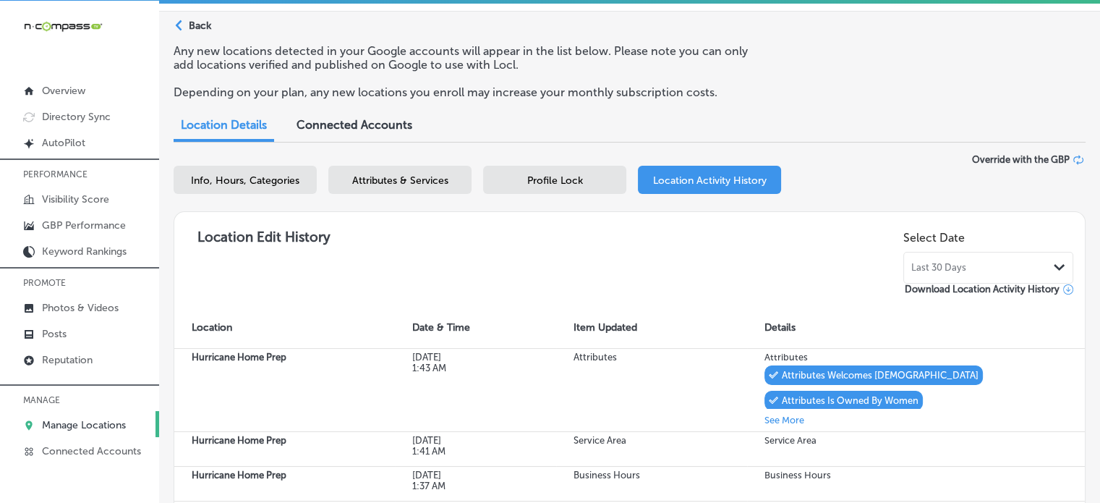
click at [270, 187] on div "Info, Hours, Categories" at bounding box center [245, 180] width 143 height 28
select select "US"
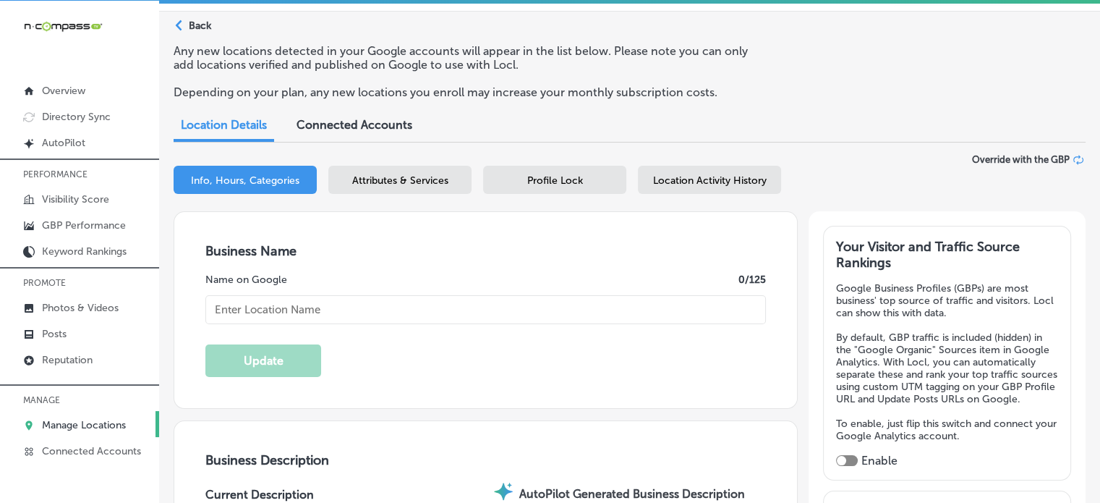
type input "Hurricane Home Prep"
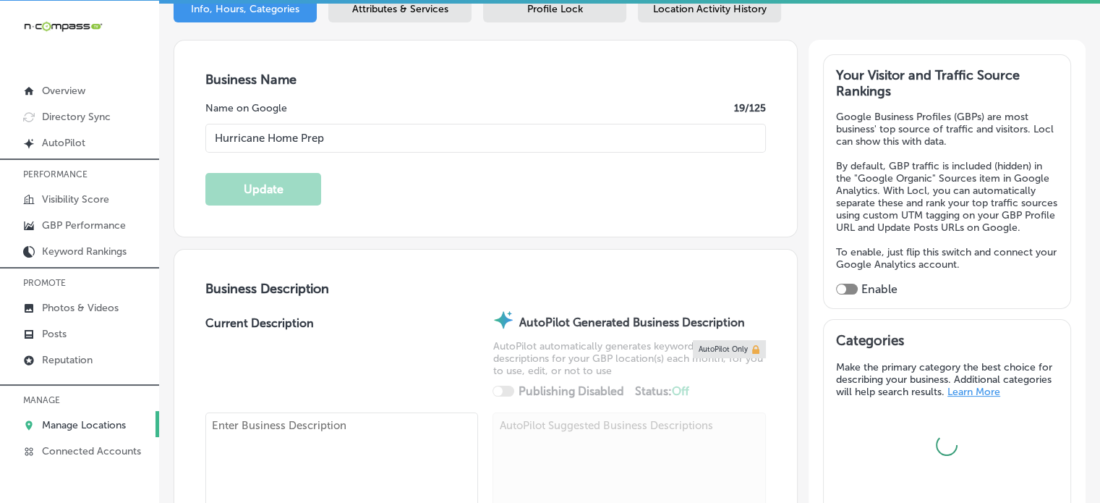
checkbox input "false"
type input "[STREET_ADDRESS]"
type input "#2539"
type input "Saint Augustine"
type input "32080"
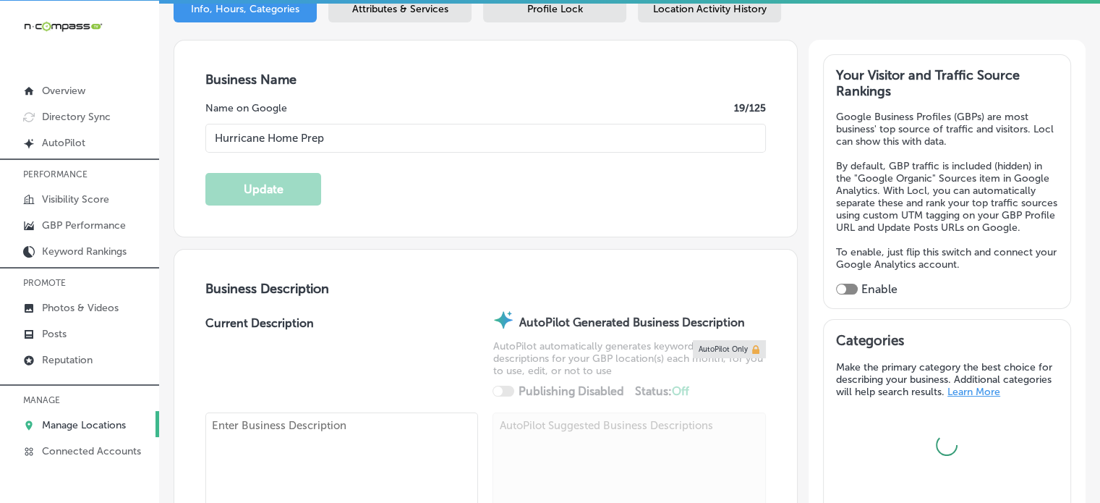
type input "US"
type input "[URL][DOMAIN_NAME]"
checkbox input "true"
type textarea "Founded by [PERSON_NAME], a licensed insurance adjuster with over 15 years of e…"
type input "[PHONE_NUMBER]"
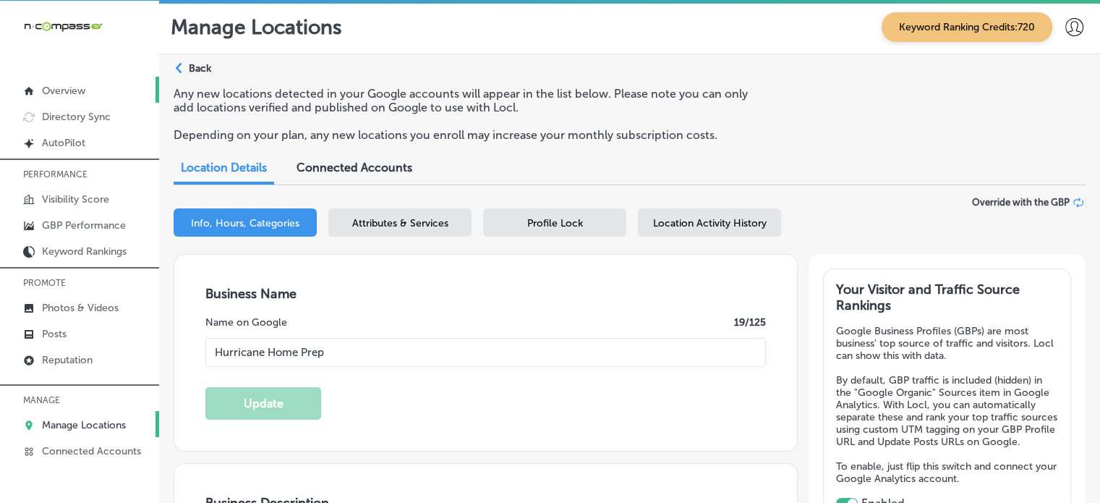
click at [51, 83] on link "Overview" at bounding box center [79, 90] width 159 height 26
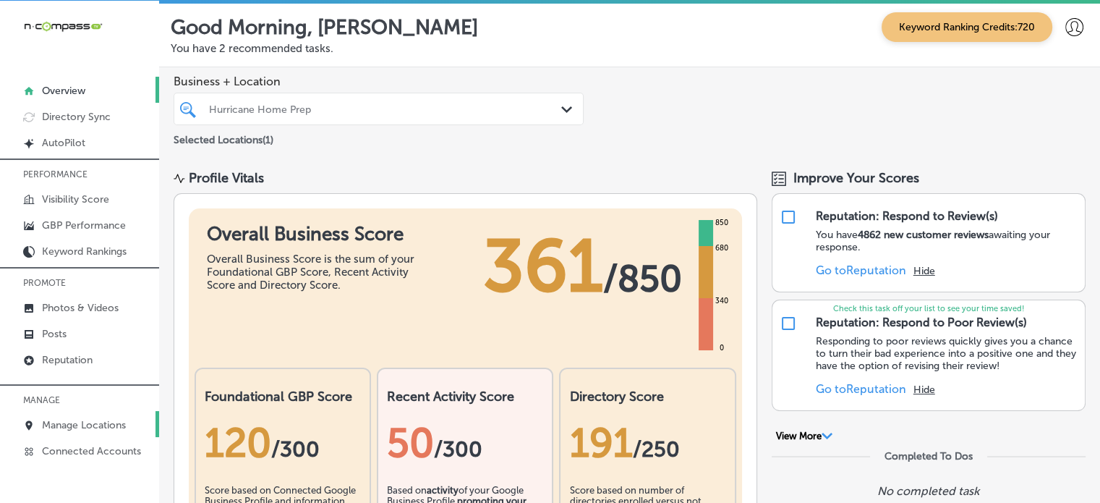
click at [81, 420] on p "Manage Locations" at bounding box center [84, 425] width 84 height 12
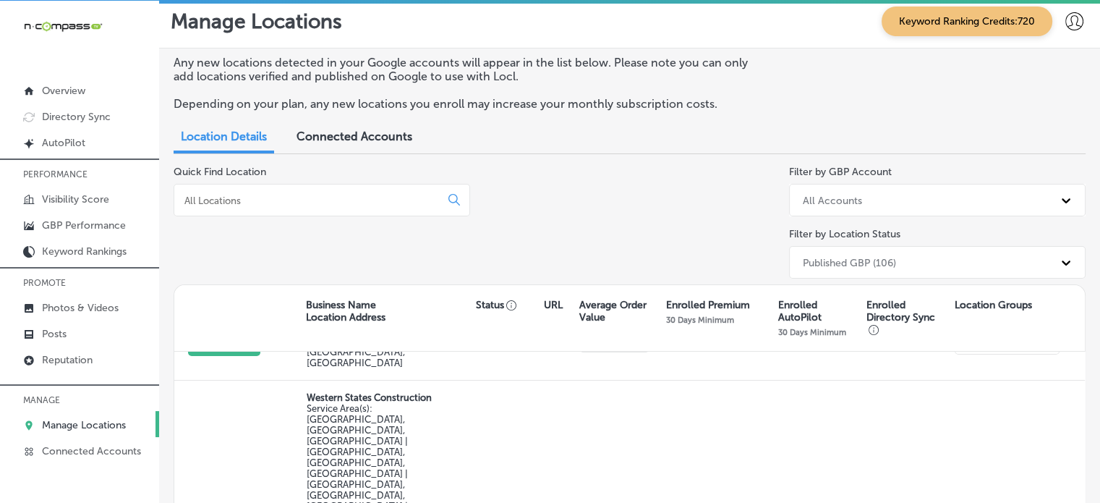
scroll to position [134, 0]
click at [303, 202] on input at bounding box center [310, 200] width 254 height 13
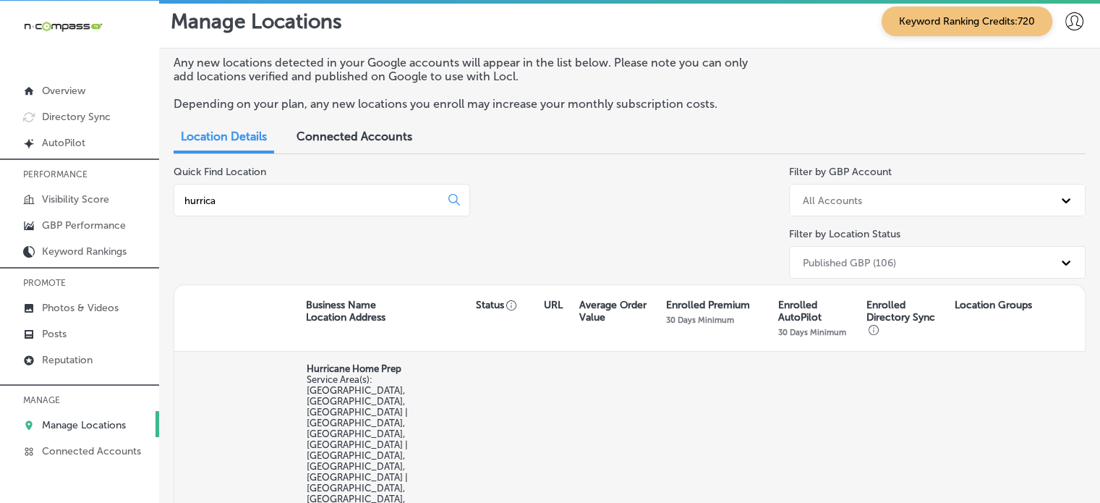
type input "hurrica"
select select "US"
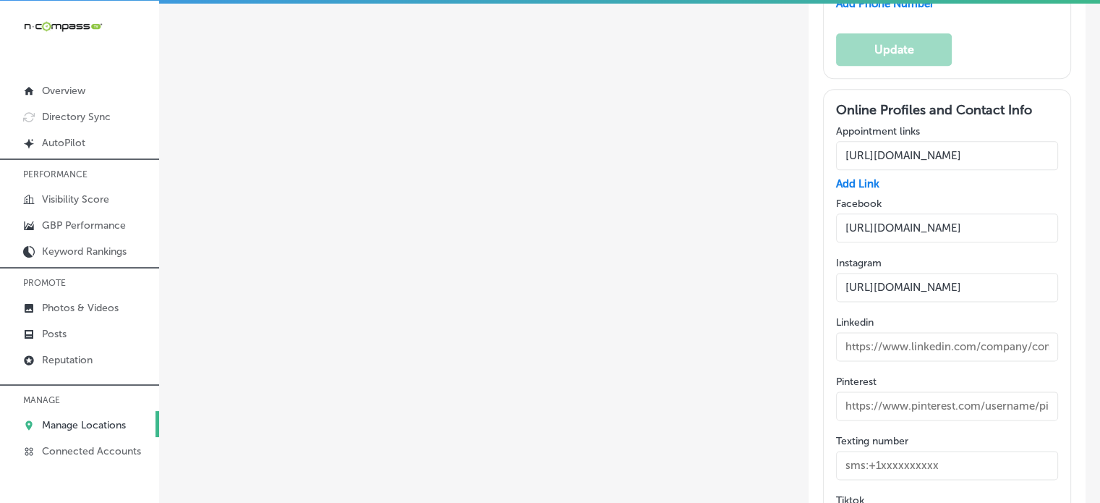
type input "Hurricane Home Prep"
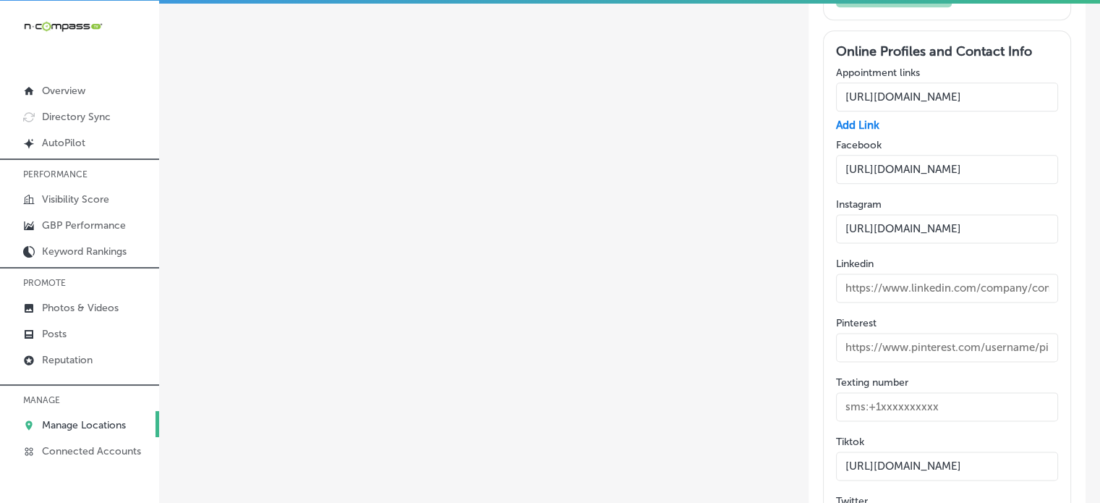
checkbox input "true"
checkbox input "false"
type input "[STREET_ADDRESS]"
type input "#2539"
type input "Saint Augustine"
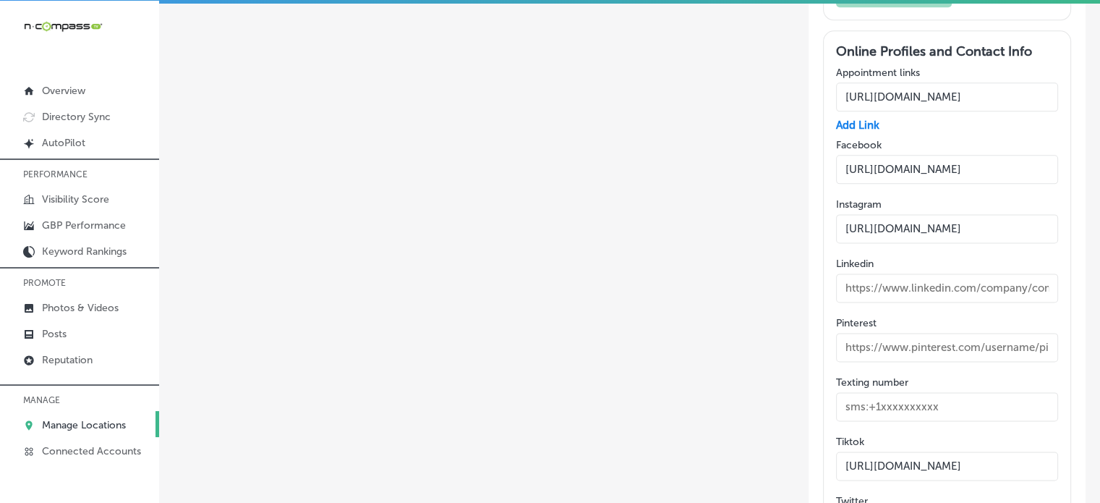
type input "32080"
type input "US"
type input "[URL][DOMAIN_NAME]"
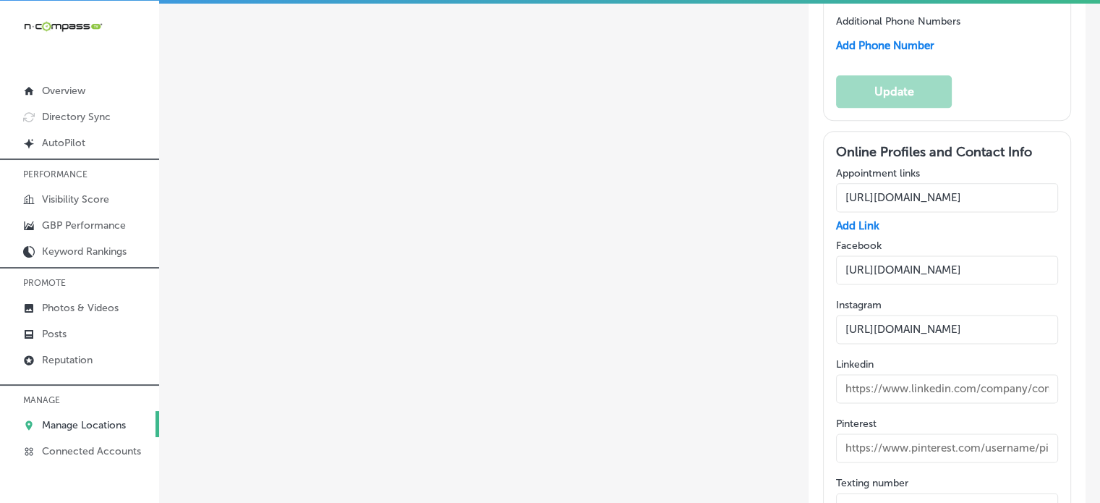
type textarea "Founded by [PERSON_NAME], a licensed insurance adjuster with over 15 years of e…"
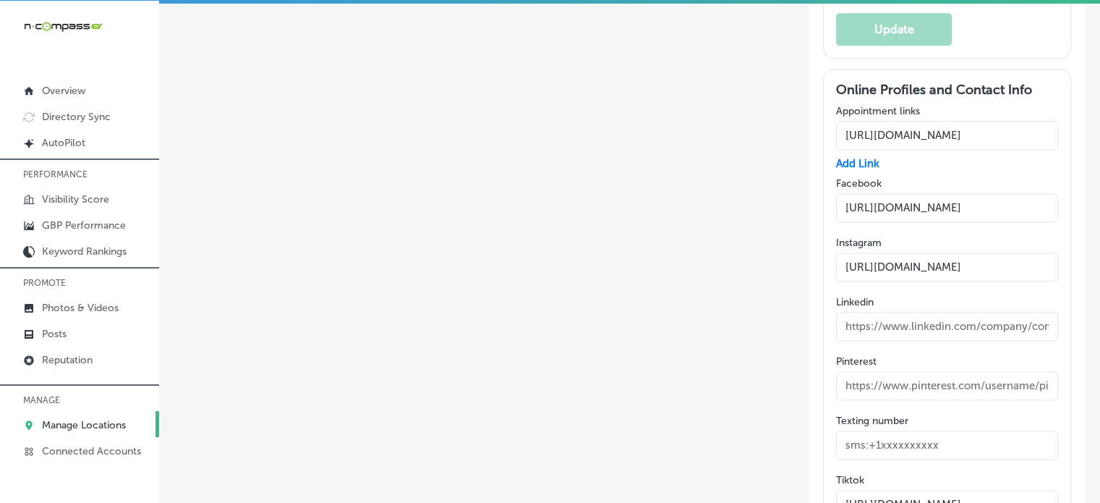
type input "[PHONE_NUMBER]"
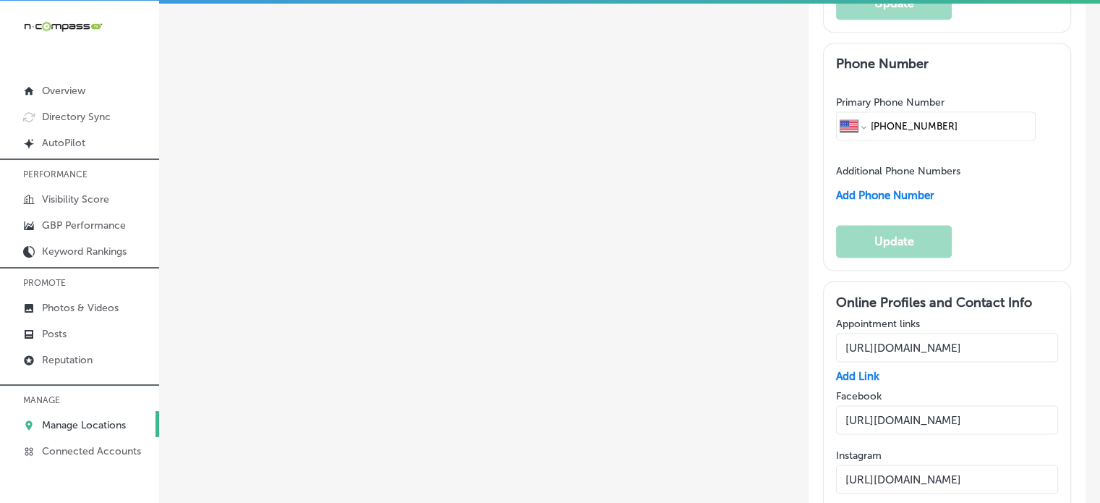
scroll to position [2450, 0]
click at [983, 404] on input "[URL][DOMAIN_NAME]" at bounding box center [947, 418] width 222 height 29
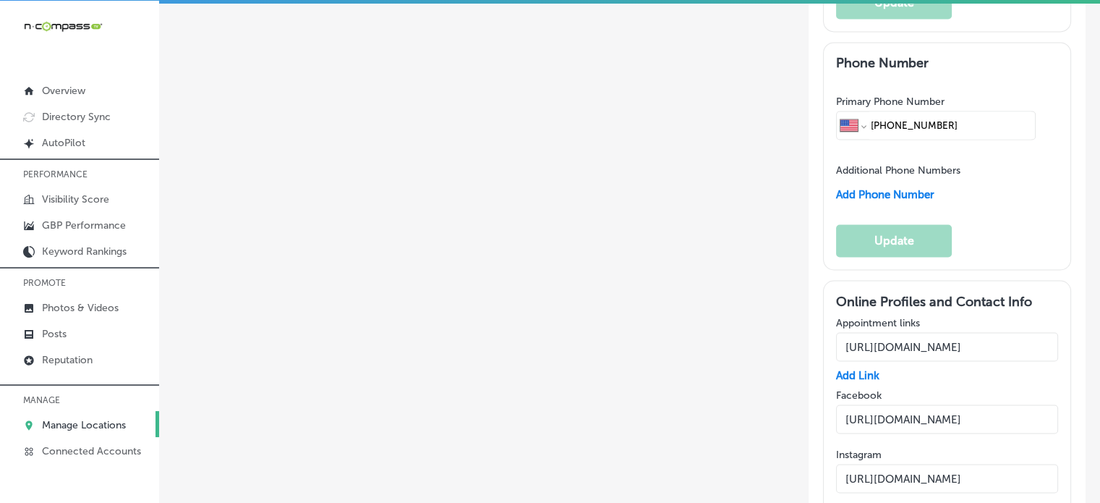
click at [983, 404] on input "[URL][DOMAIN_NAME]" at bounding box center [947, 418] width 222 height 29
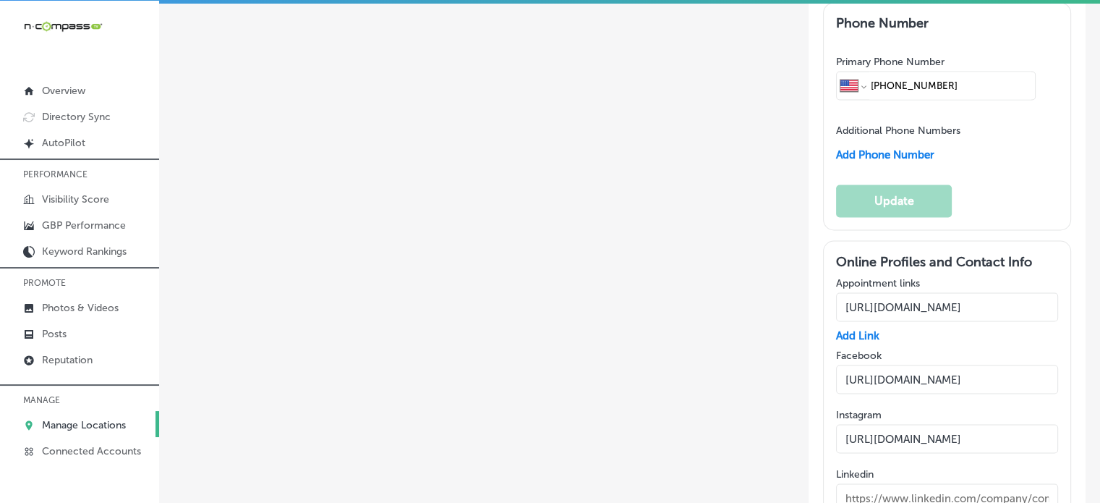
scroll to position [2314, 0]
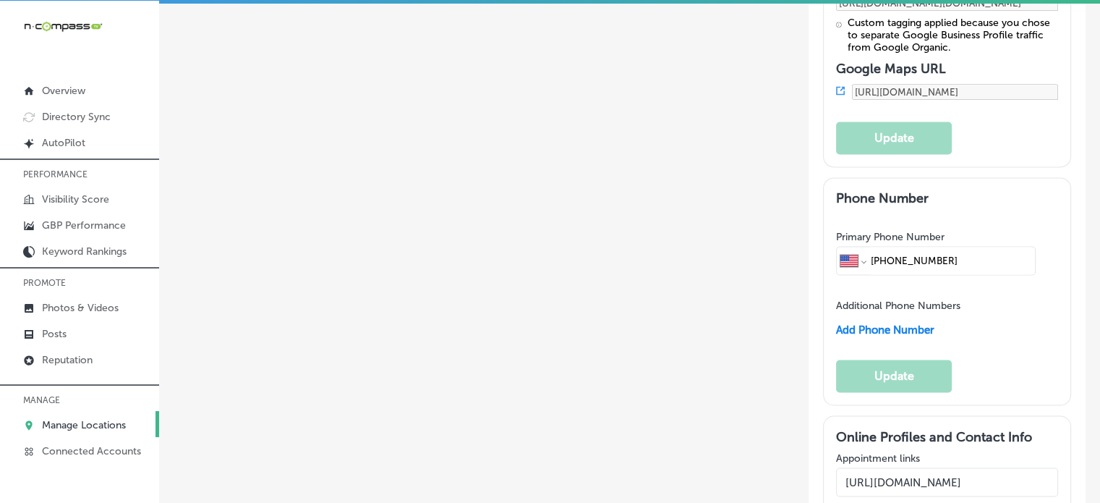
drag, startPoint x: 948, startPoint y: 195, endPoint x: 1110, endPoint y: 184, distance: 162.3
click at [1100, 184] on html "iconmonstr-menu-thin copy Created with Sketch. Overview Directory Sync Created …" at bounding box center [550, 250] width 1100 height 506
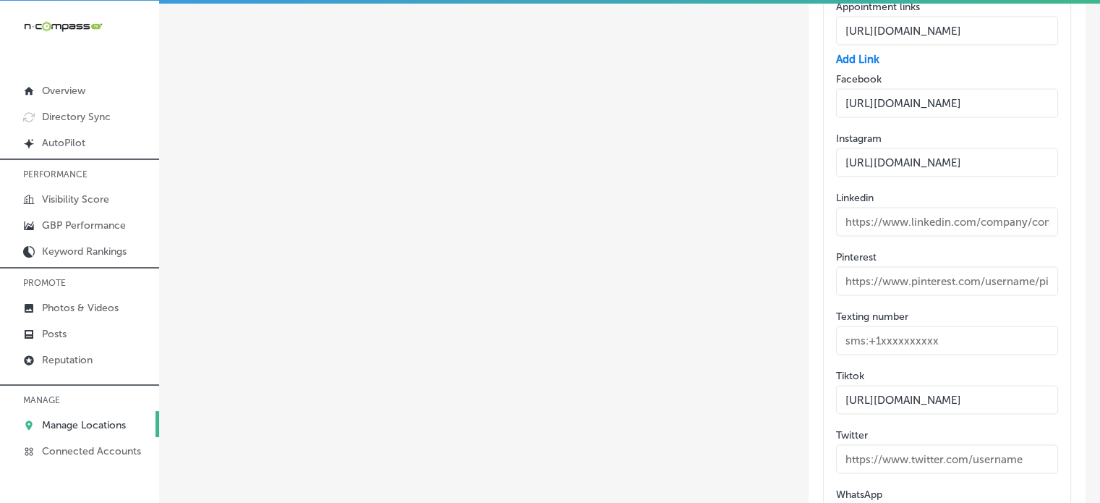
scroll to position [2833, 0]
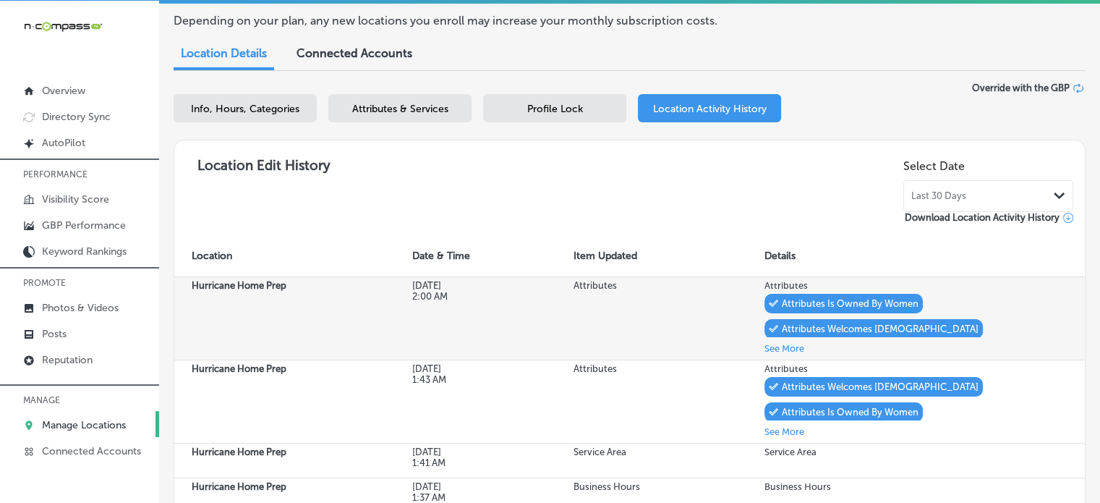
scroll to position [113, 0]
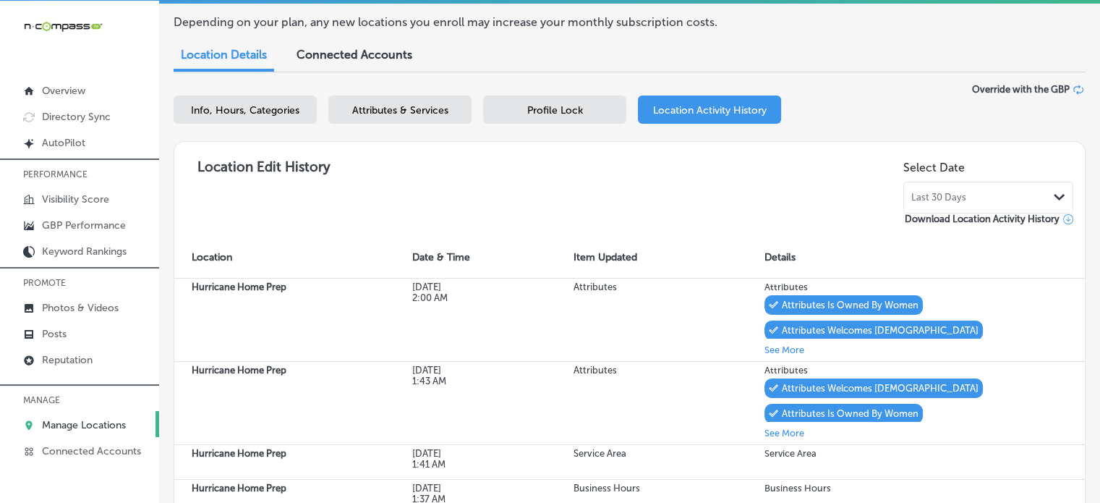
click at [573, 111] on span "Profile Lock" at bounding box center [555, 110] width 56 height 12
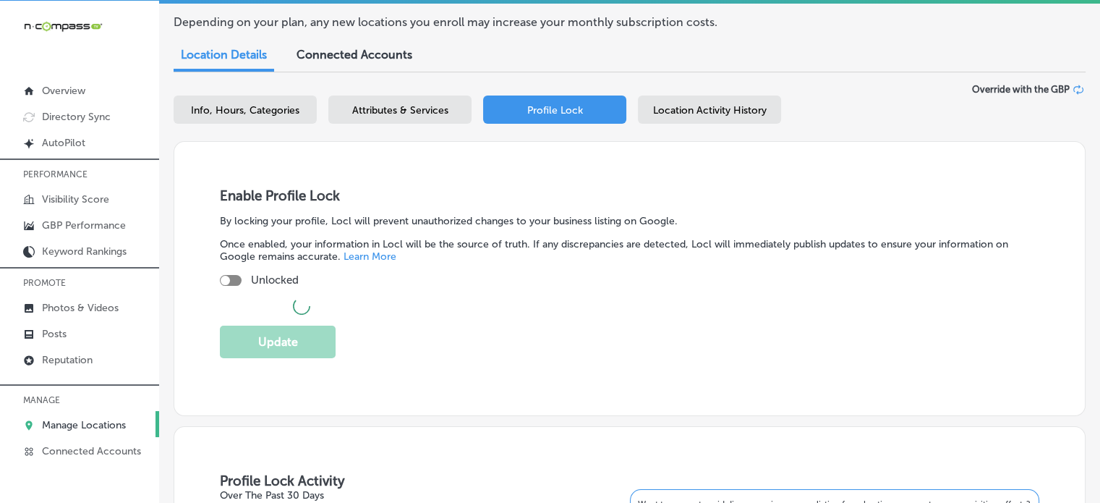
checkbox input "true"
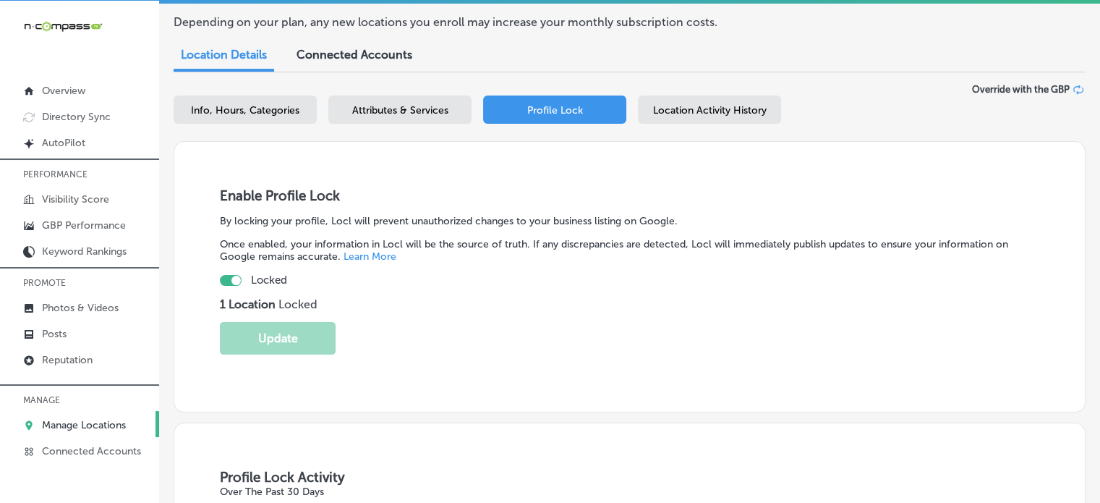
click at [672, 124] on div "Info, Hours, Categories Attributes & Services Profile Lock Location Activity Hi…" at bounding box center [630, 112] width 912 height 34
click at [683, 117] on div "Location Activity History" at bounding box center [709, 109] width 143 height 28
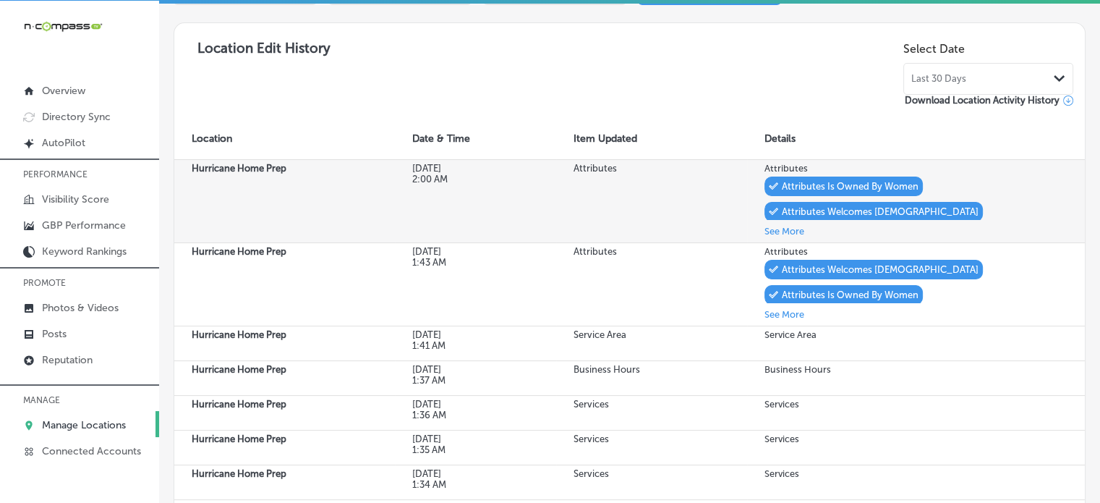
scroll to position [272, 0]
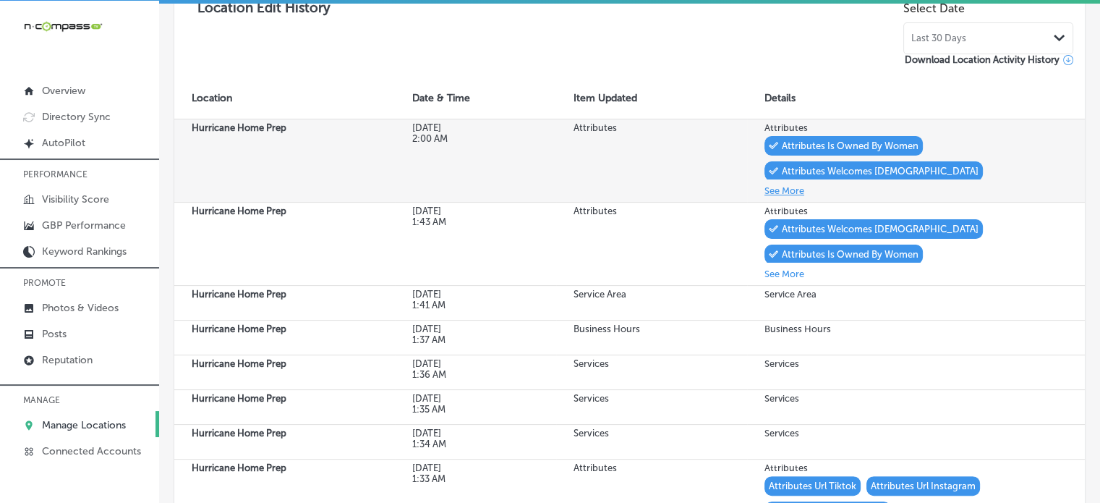
click at [779, 184] on button "See More" at bounding box center [784, 190] width 40 height 17
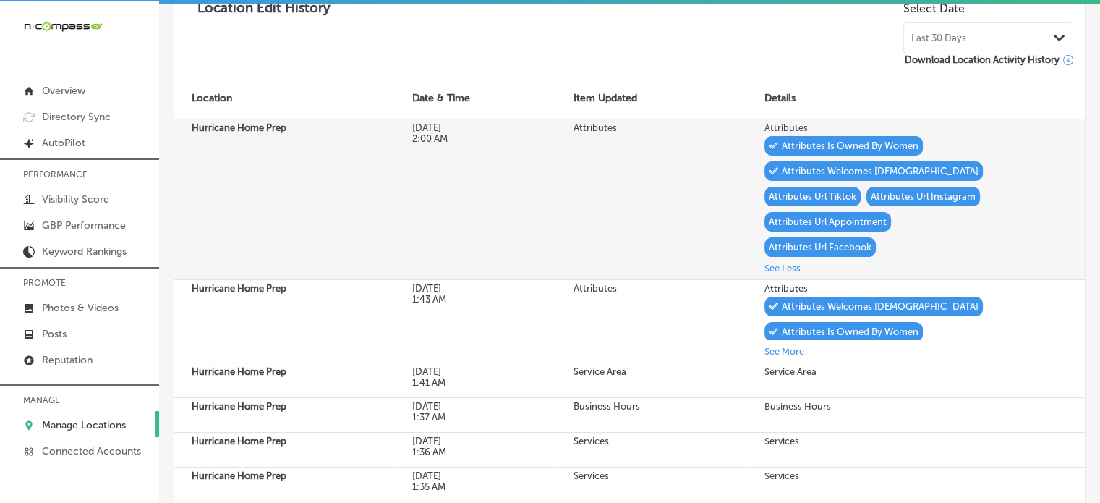
click at [804, 219] on p "Attributes Url Appointment" at bounding box center [828, 221] width 118 height 11
click at [597, 167] on td "Attributes" at bounding box center [651, 199] width 191 height 161
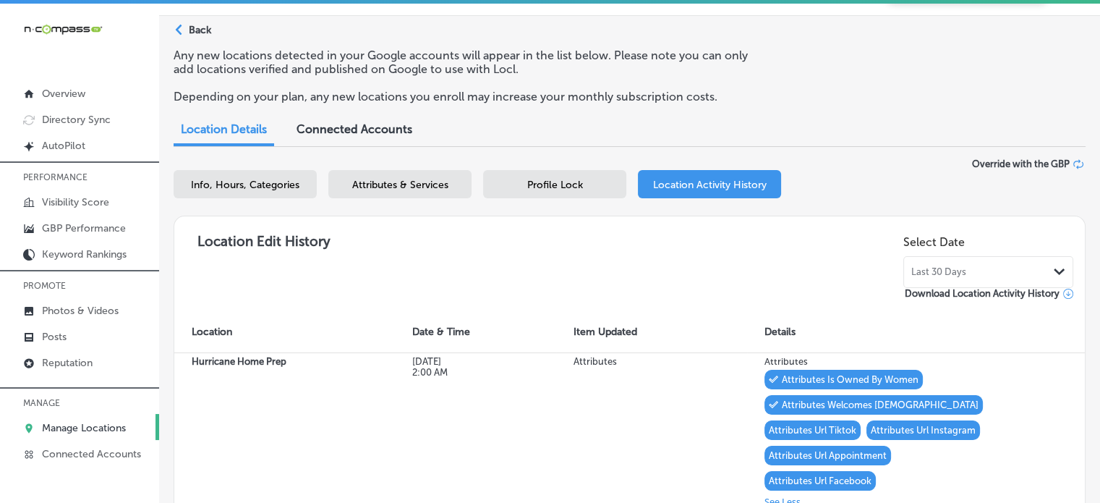
scroll to position [40, 0]
click at [251, 179] on div "Info, Hours, Categories" at bounding box center [245, 185] width 143 height 28
select select "US"
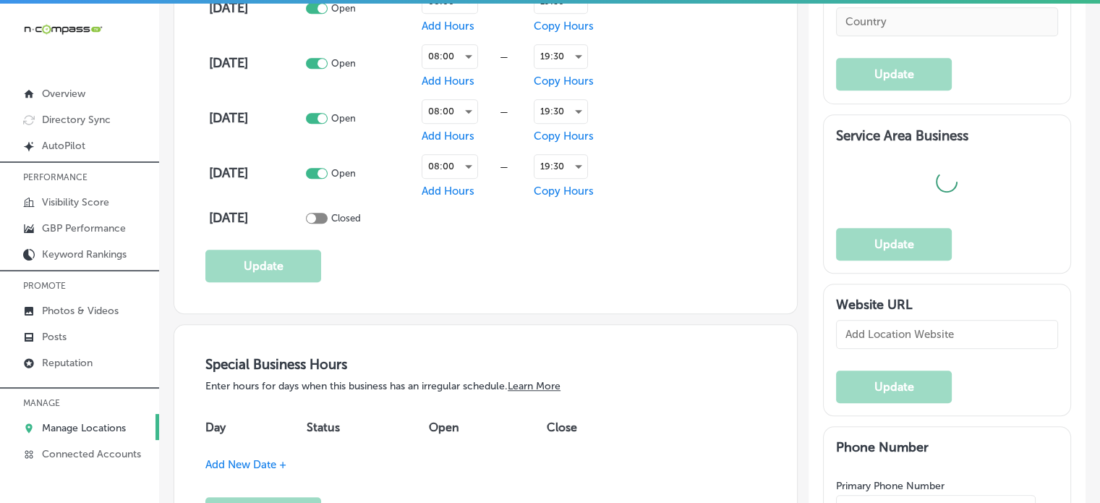
checkbox input "true"
type input "Hurricane Home Prep"
checkbox input "false"
type input "[STREET_ADDRESS]"
type input "#2539"
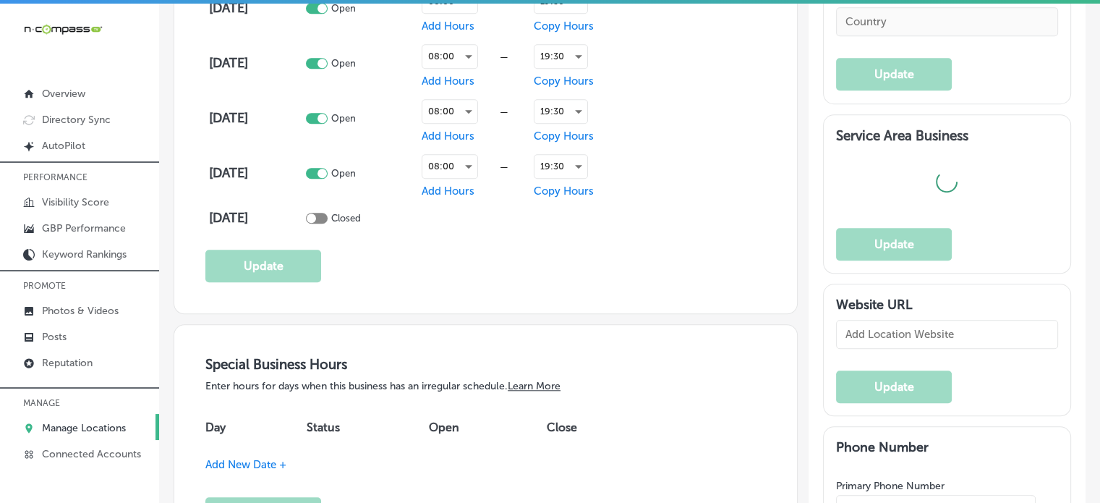
type input "Saint Augustine"
type input "32080"
type input "US"
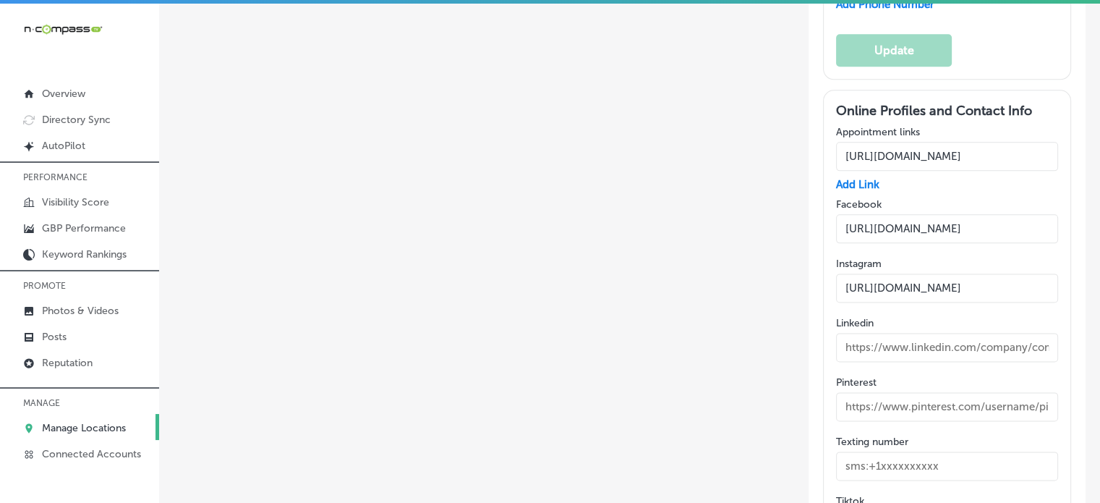
type input "[URL][DOMAIN_NAME]"
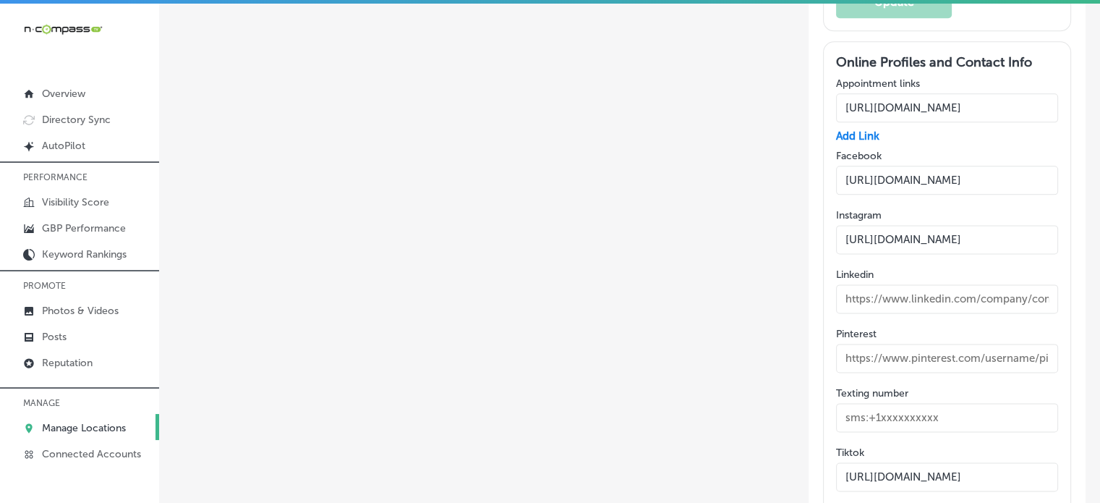
type textarea "Founded by [PERSON_NAME], a licensed insurance adjuster with over 15 years of e…"
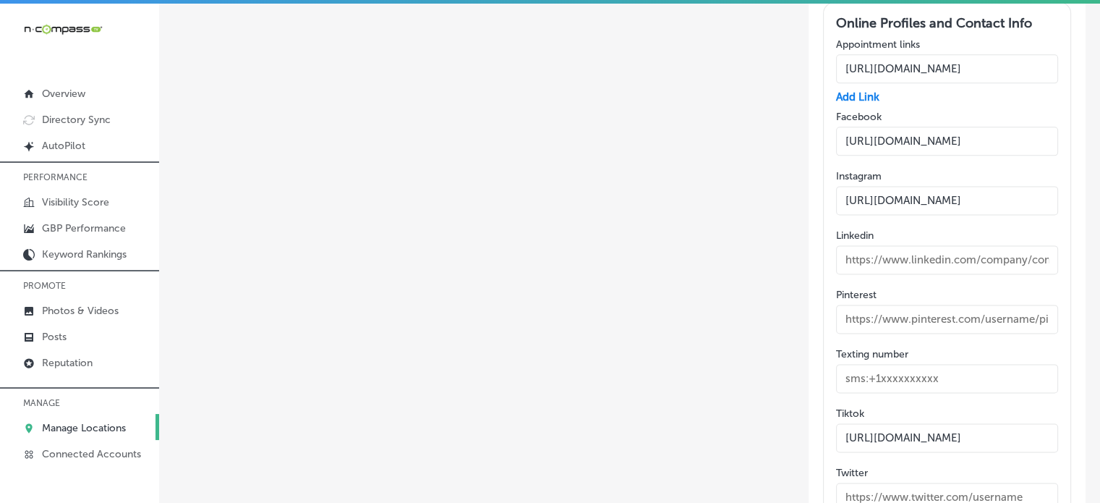
type input "[PHONE_NUMBER]"
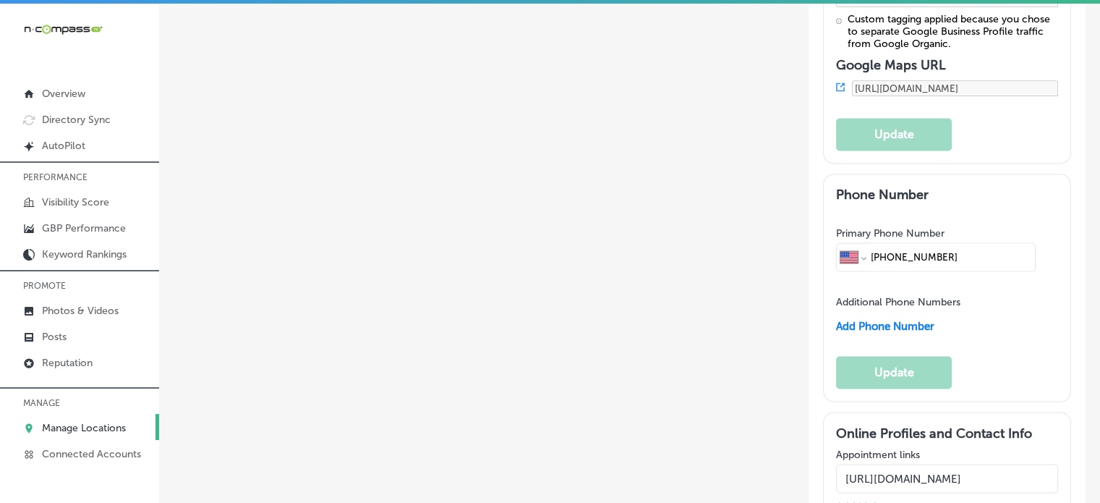
scroll to position [2322, 0]
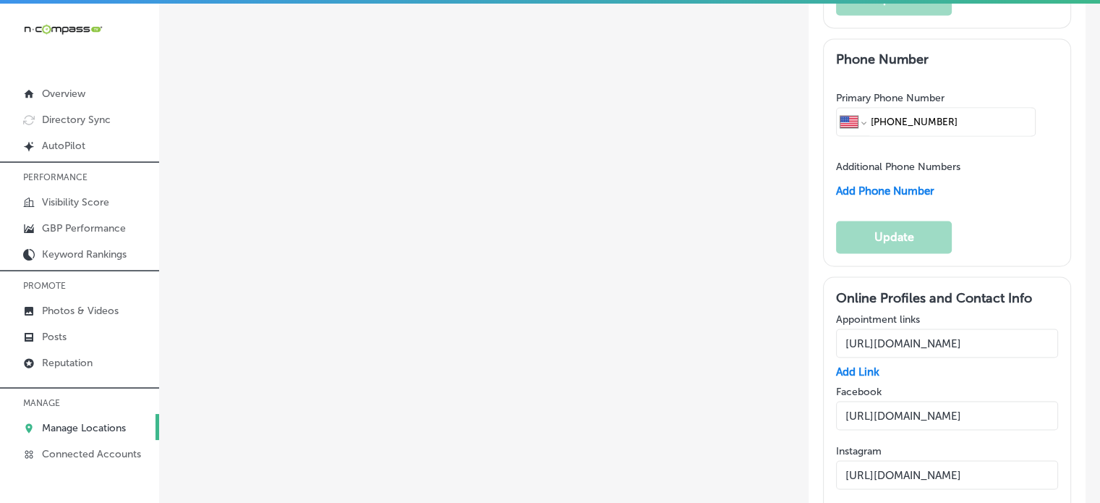
scroll to position [2393, 0]
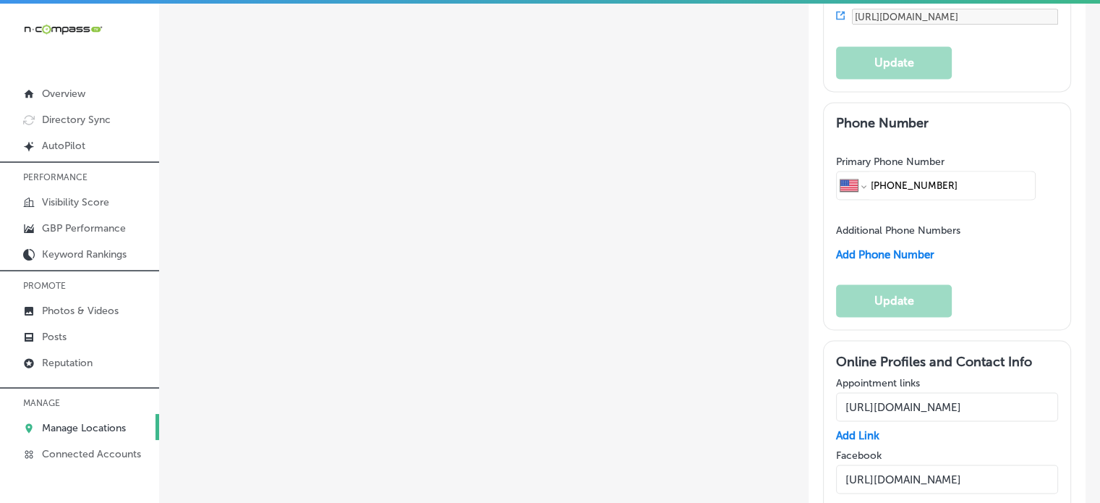
click at [890, 464] on input "[URL][DOMAIN_NAME]" at bounding box center [947, 478] width 222 height 29
click at [89, 354] on link "Reputation" at bounding box center [79, 362] width 159 height 26
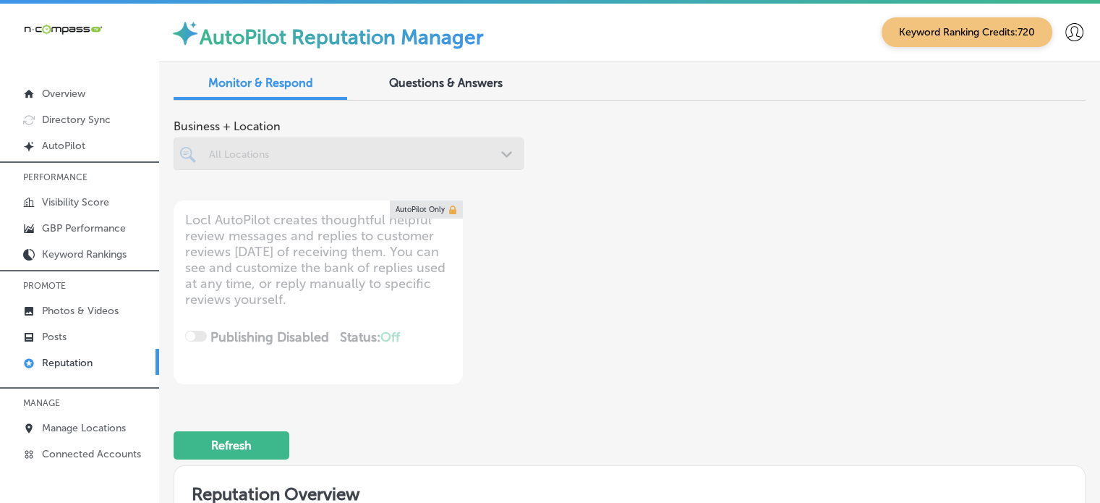
type textarea "x"
click at [405, 90] on div "Questions & Answers" at bounding box center [446, 84] width 174 height 31
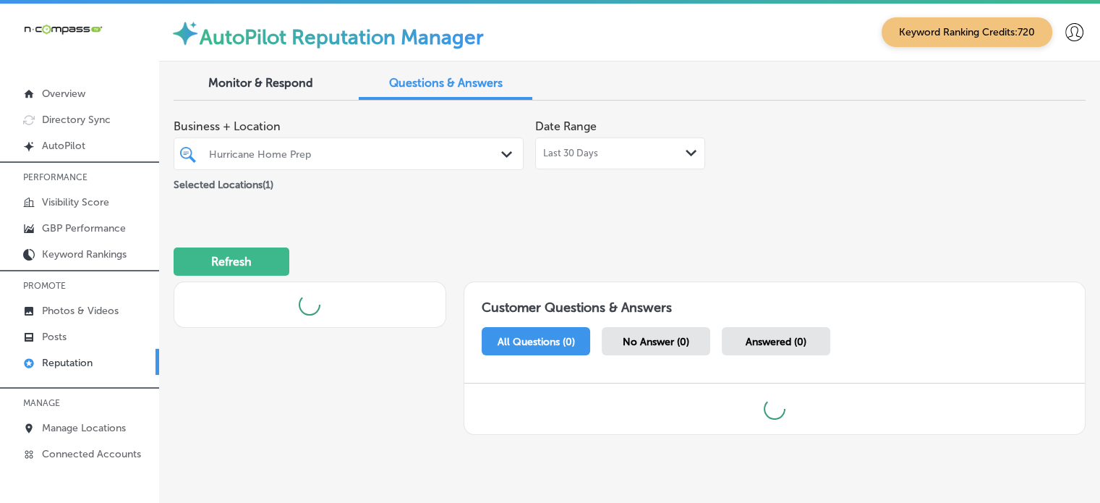
click at [450, 158] on div "Hurricane Home Prep" at bounding box center [356, 154] width 294 height 12
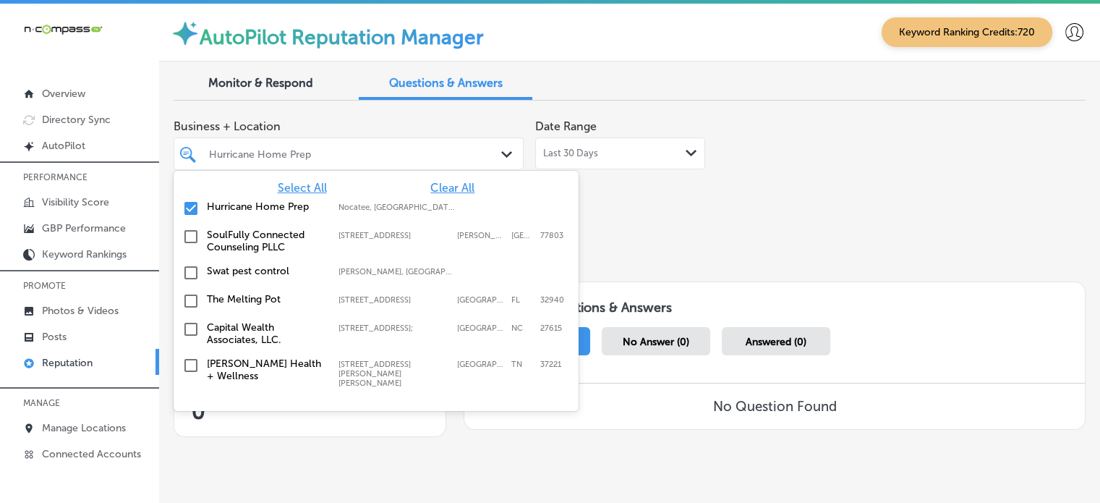
click at [450, 183] on span "Clear All" at bounding box center [452, 188] width 44 height 14
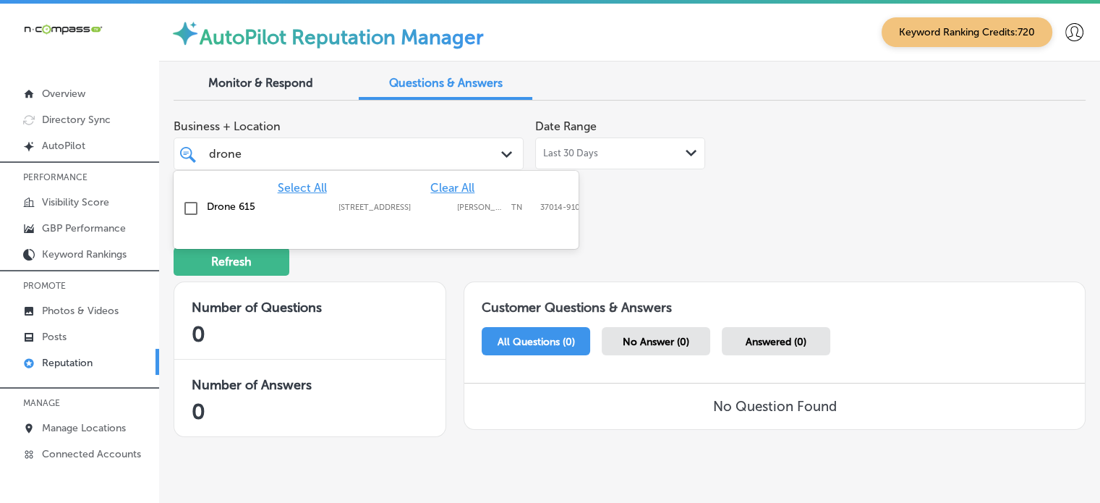
click at [372, 197] on div "Drone 615 [STREET_ADDRESS][PERSON_NAME] [STREET_ADDRESS][PERSON_NAME]" at bounding box center [375, 208] width 393 height 22
type input "drone"
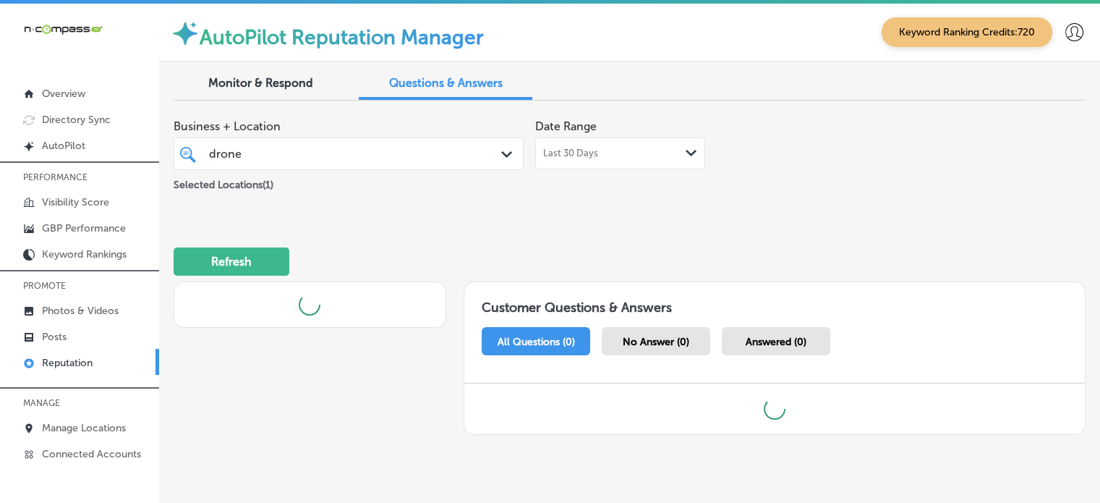
click at [648, 216] on div "Business + Location drone drone Path Created with Sketch. Selected Locations ( …" at bounding box center [630, 278] width 912 height 333
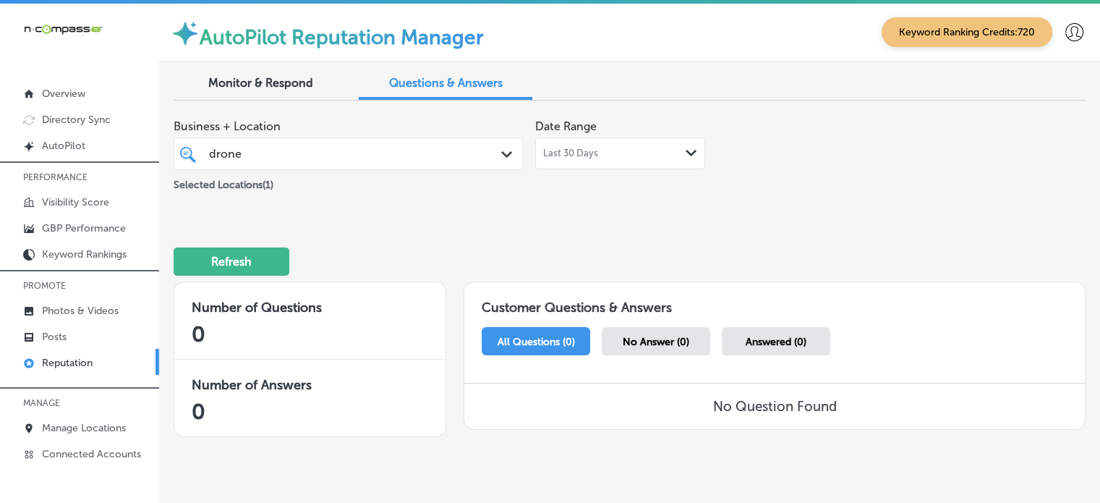
scroll to position [35, 0]
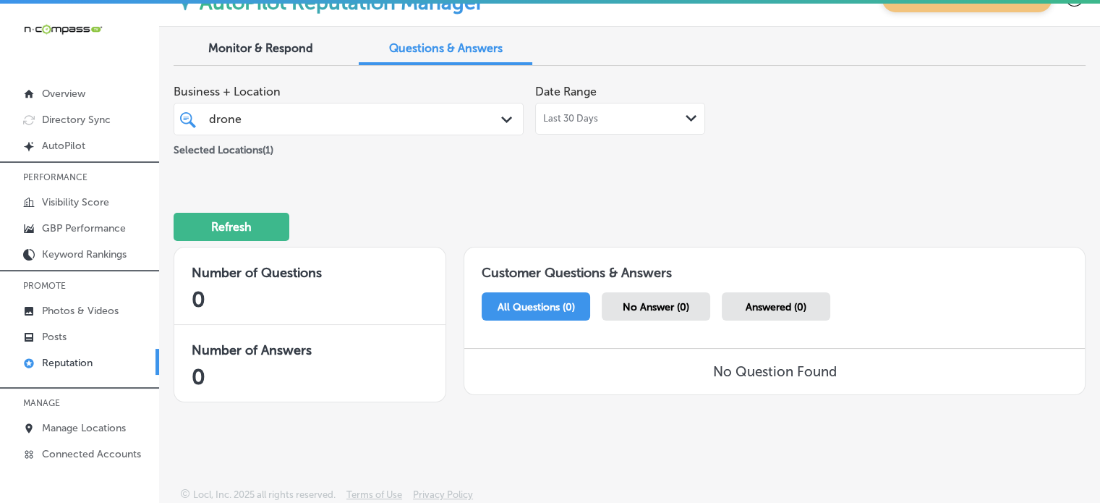
click at [792, 312] on span "Answered (0)" at bounding box center [775, 307] width 61 height 12
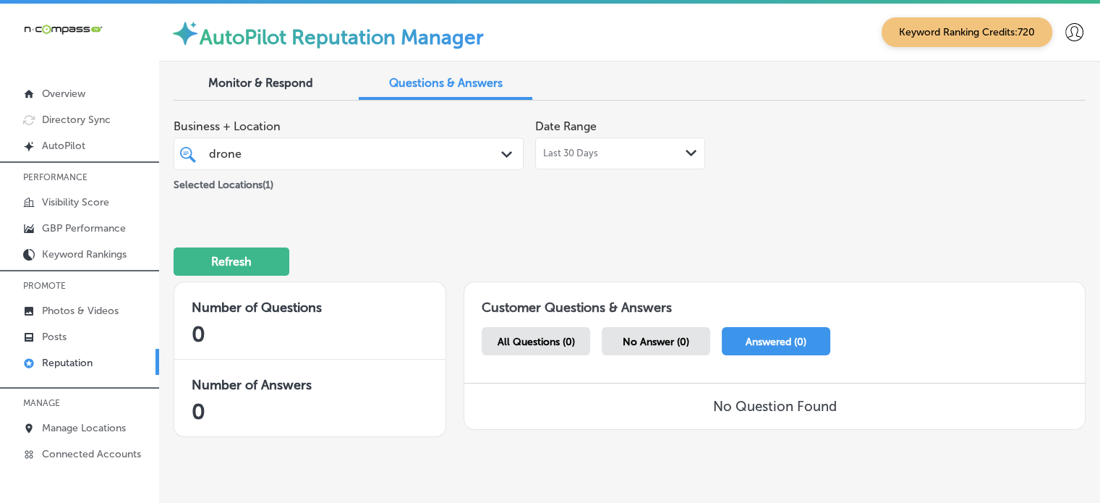
click at [348, 165] on div "drone drone Path Created with Sketch." at bounding box center [349, 153] width 350 height 33
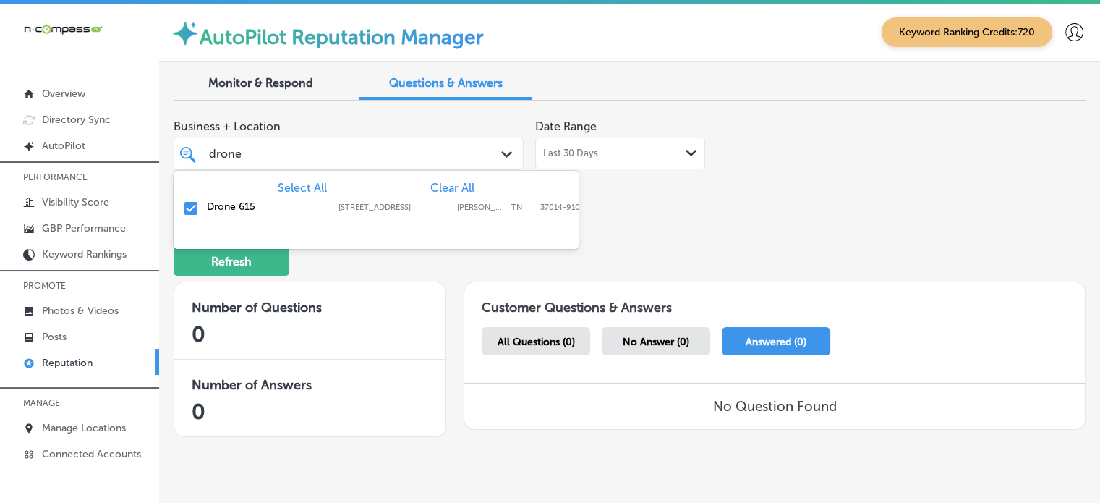
click at [348, 165] on div "drone drone Path Created with Sketch." at bounding box center [349, 153] width 350 height 33
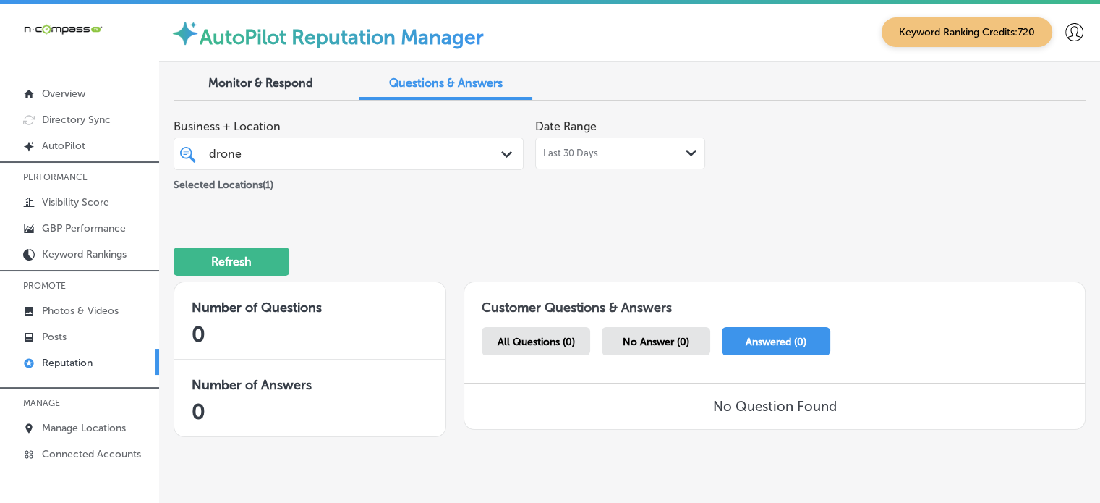
click at [575, 152] on span "Last 30 Days" at bounding box center [570, 154] width 55 height 12
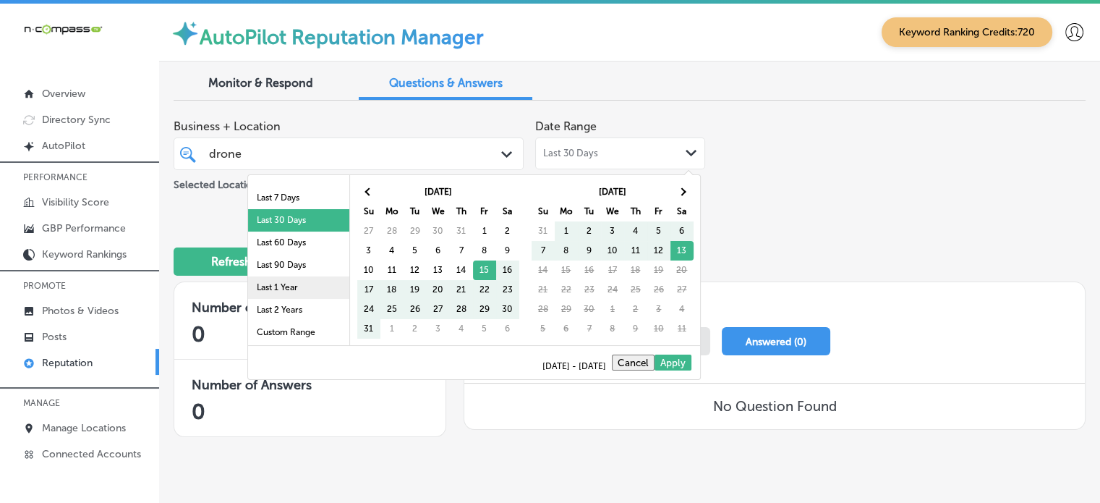
scroll to position [83, 0]
click at [274, 267] on li "Last 90 Days" at bounding box center [298, 266] width 101 height 22
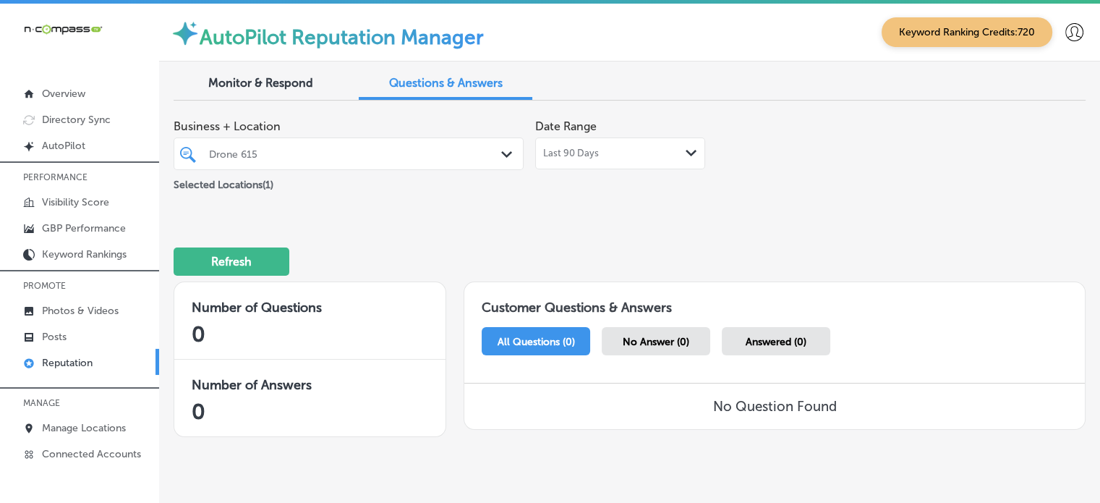
scroll to position [35, 0]
